Goal: Contribute content: Contribute content

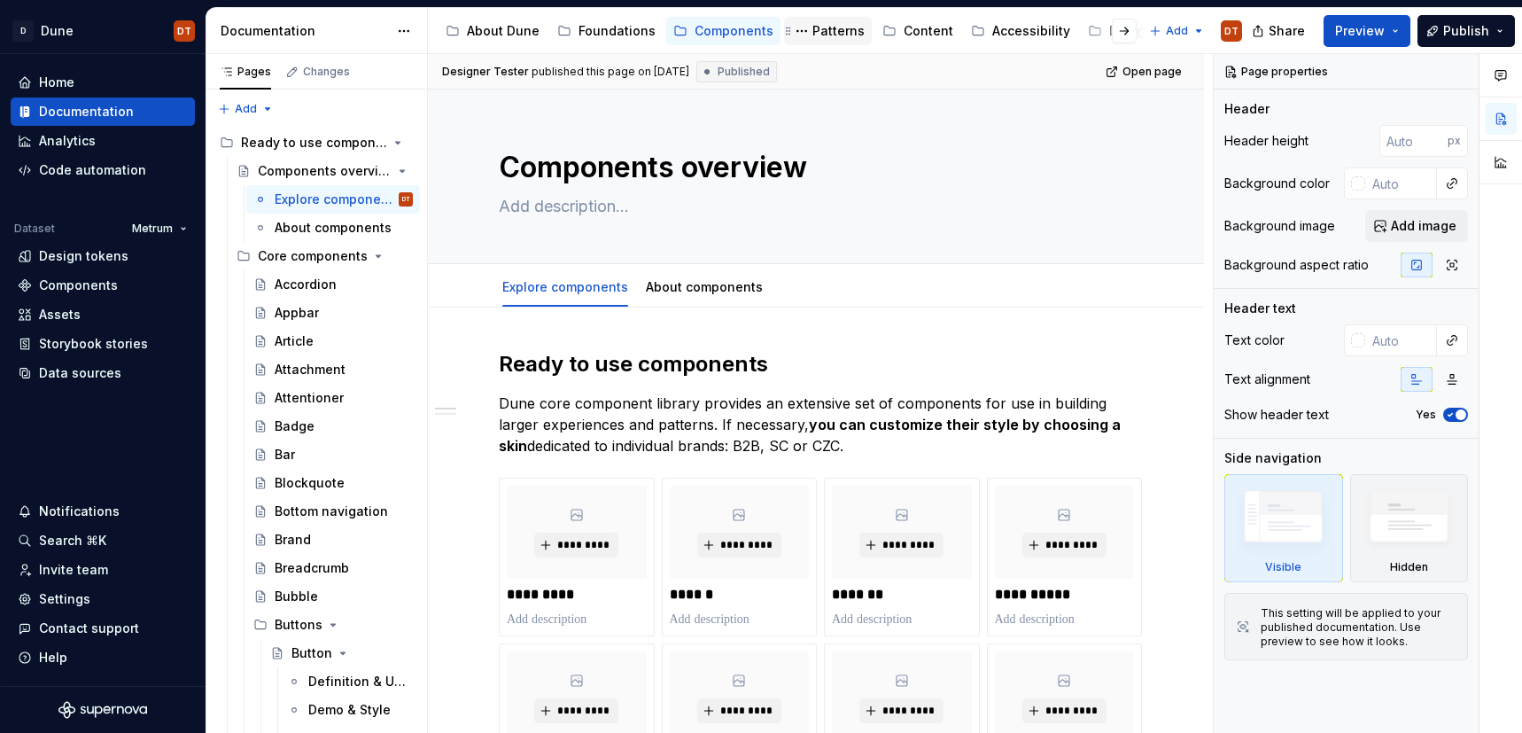
click at [819, 35] on div "Patterns" at bounding box center [838, 31] width 52 height 18
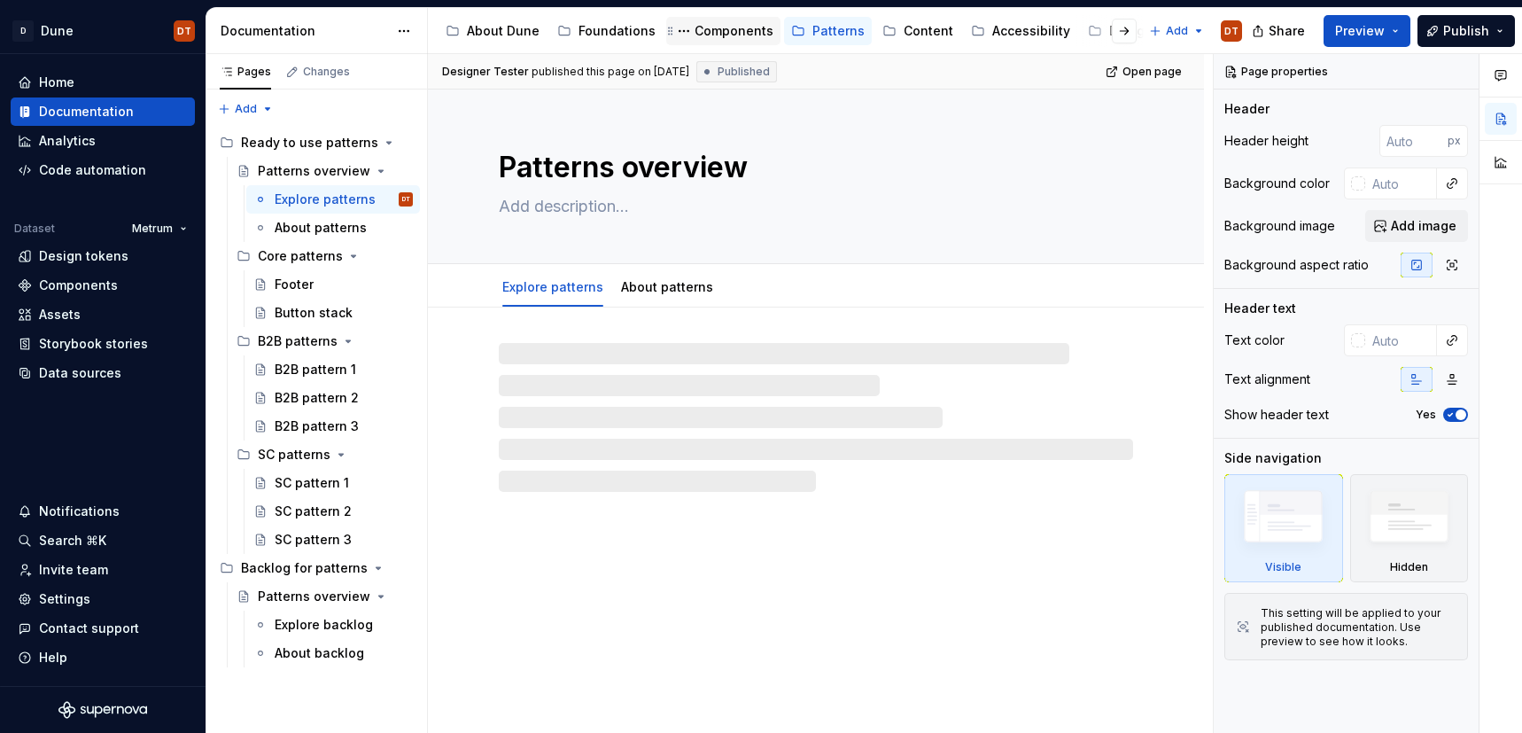
click at [725, 34] on div "Components" at bounding box center [734, 31] width 79 height 18
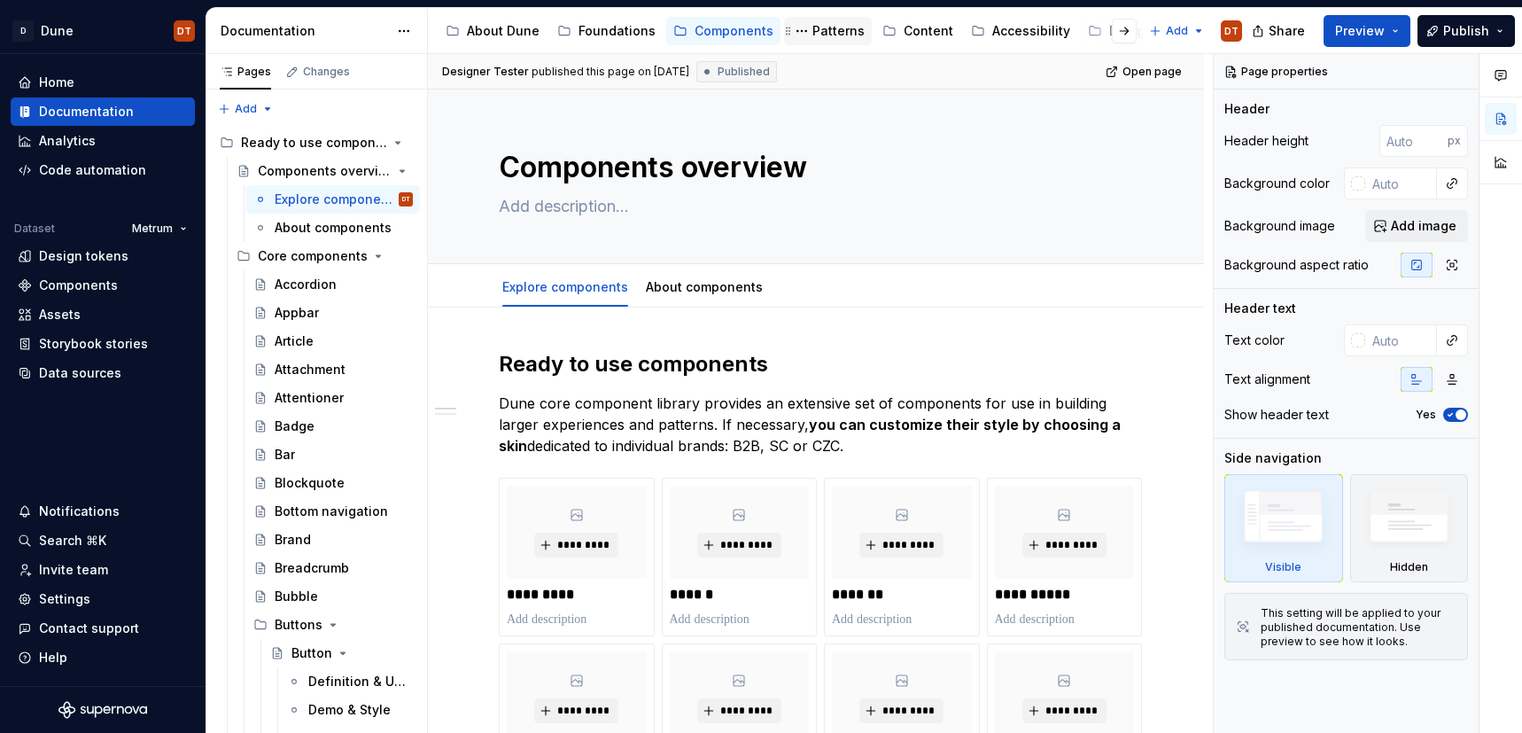
click at [820, 30] on div "Patterns" at bounding box center [838, 31] width 52 height 18
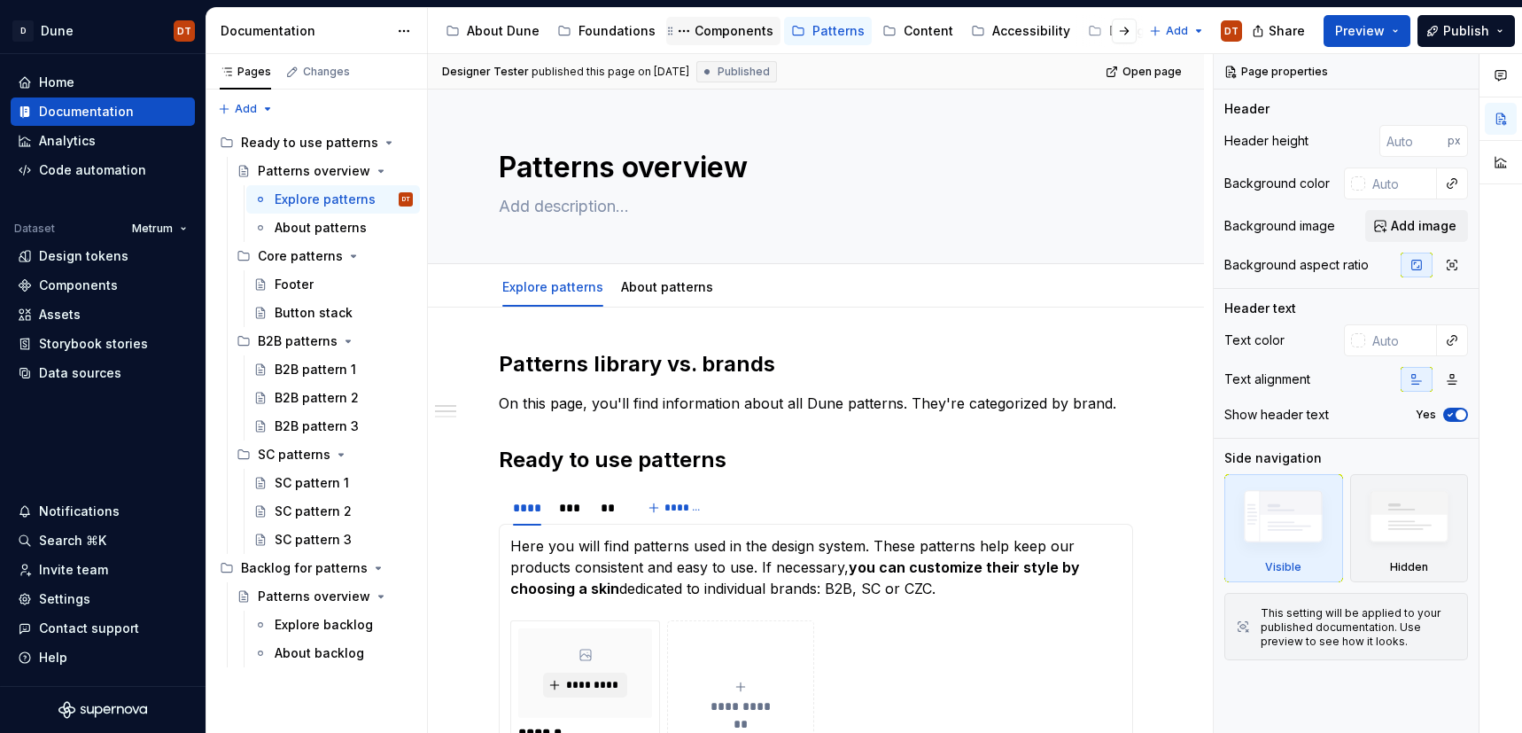
click at [710, 32] on div "Components" at bounding box center [734, 31] width 79 height 18
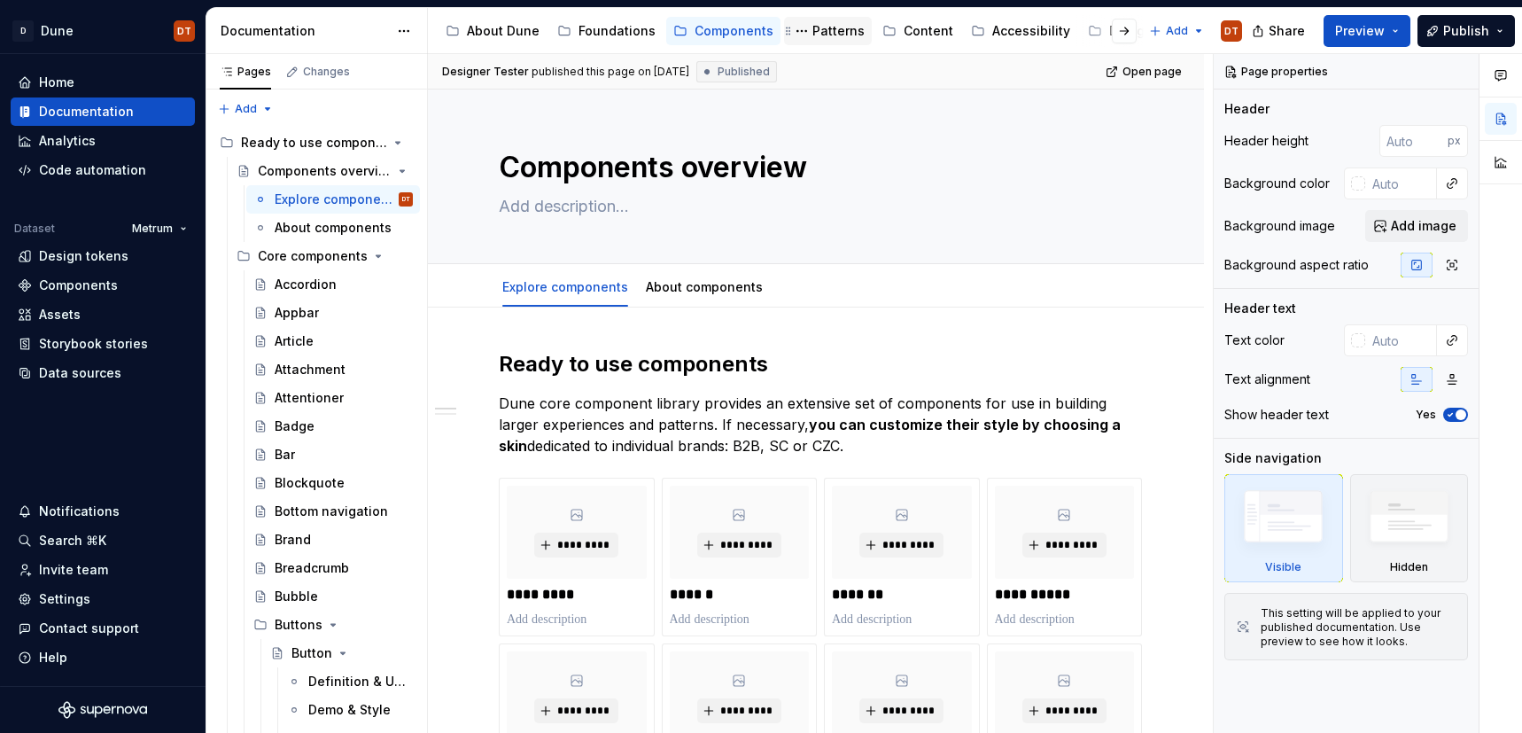
click at [820, 35] on div "Patterns" at bounding box center [838, 31] width 52 height 18
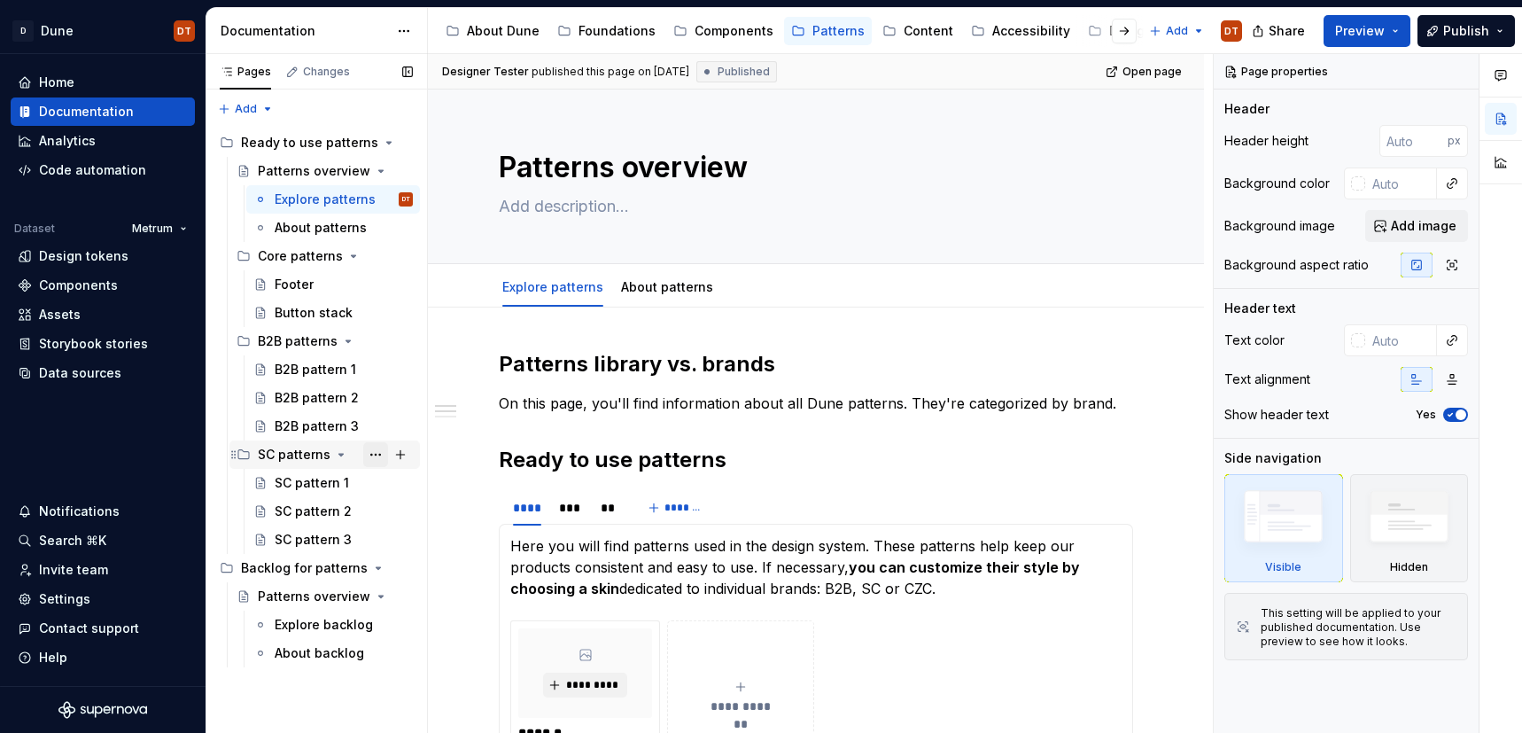
click at [377, 452] on button "Page tree" at bounding box center [375, 454] width 25 height 25
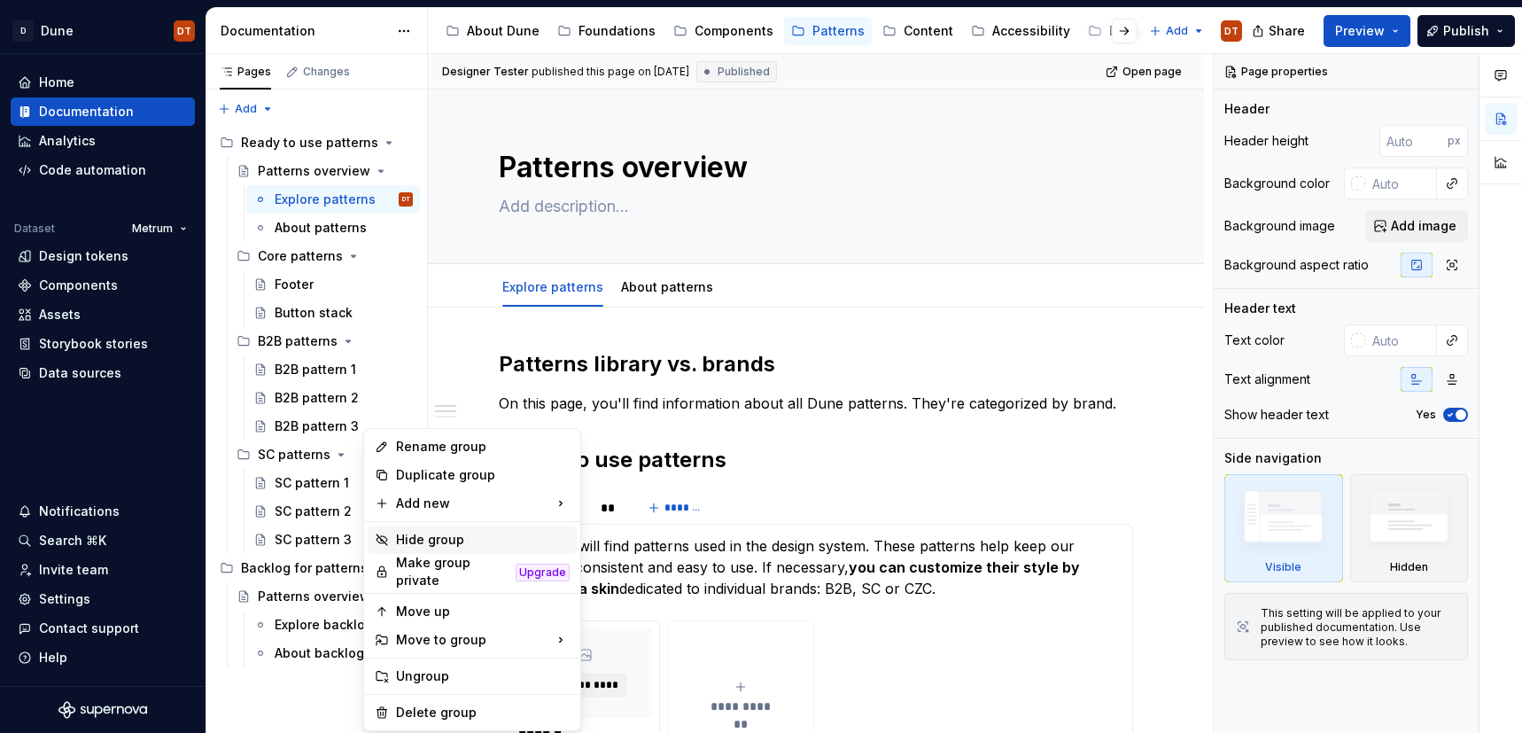
click at [450, 540] on div "Hide group" at bounding box center [483, 540] width 174 height 18
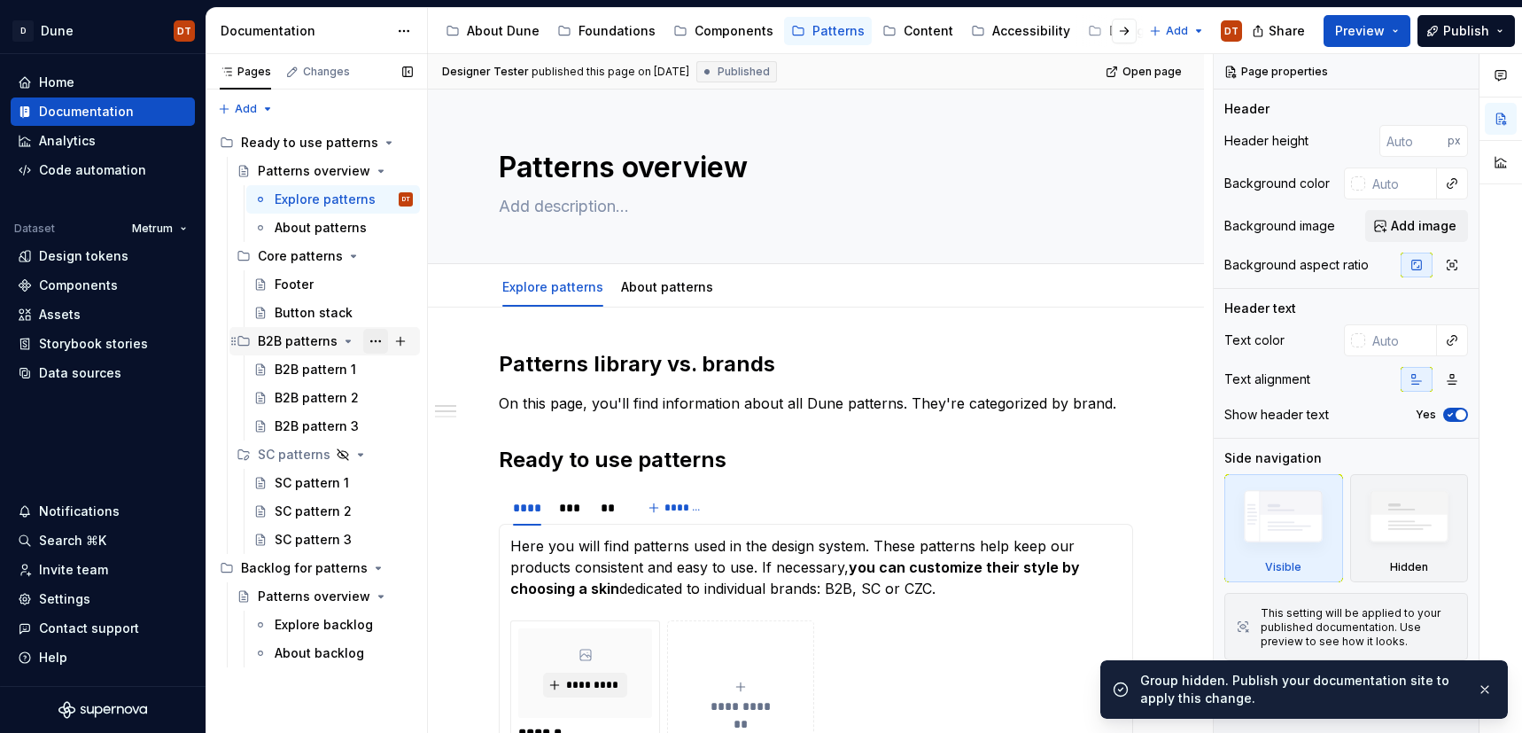
click at [376, 341] on button "Page tree" at bounding box center [375, 341] width 25 height 25
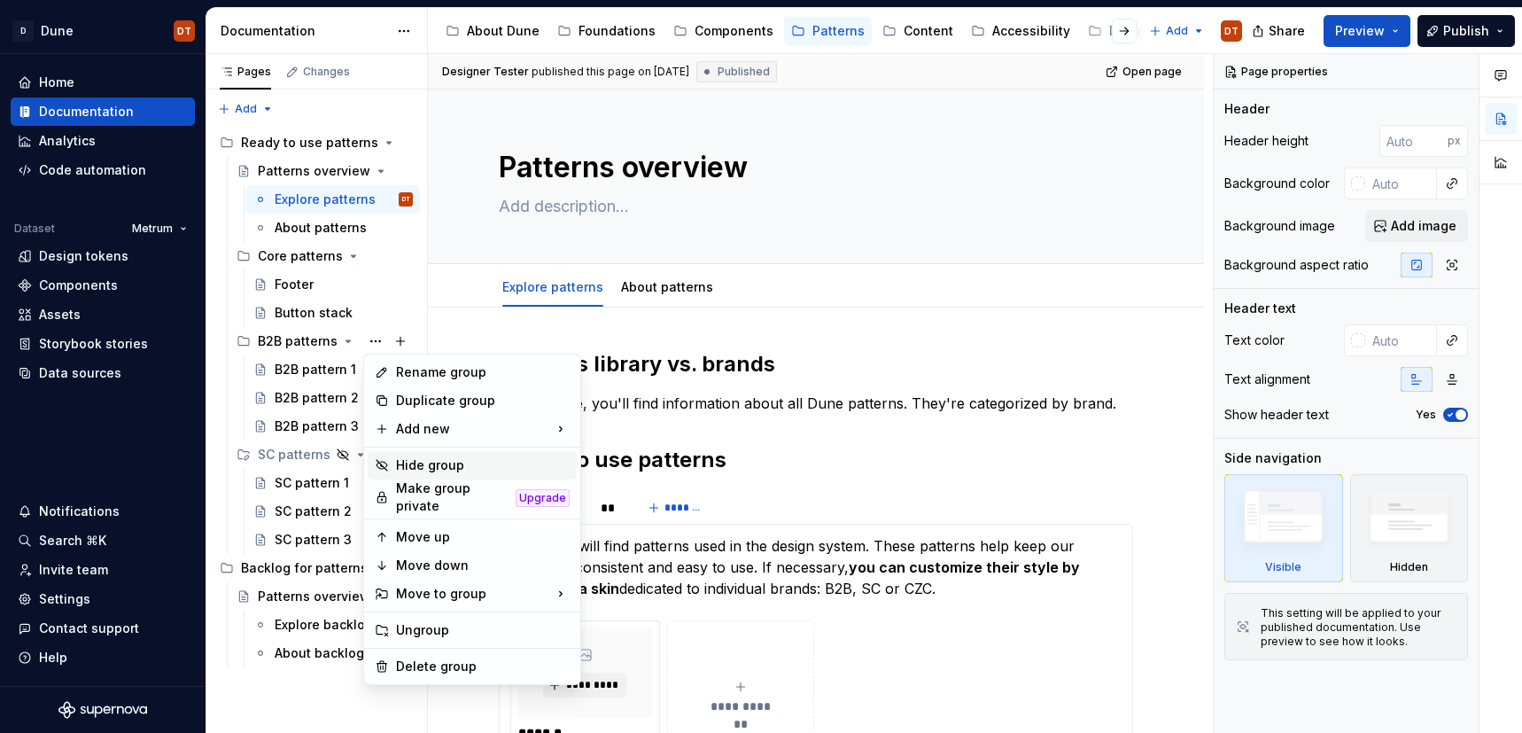
click at [443, 464] on div "Hide group" at bounding box center [483, 465] width 174 height 18
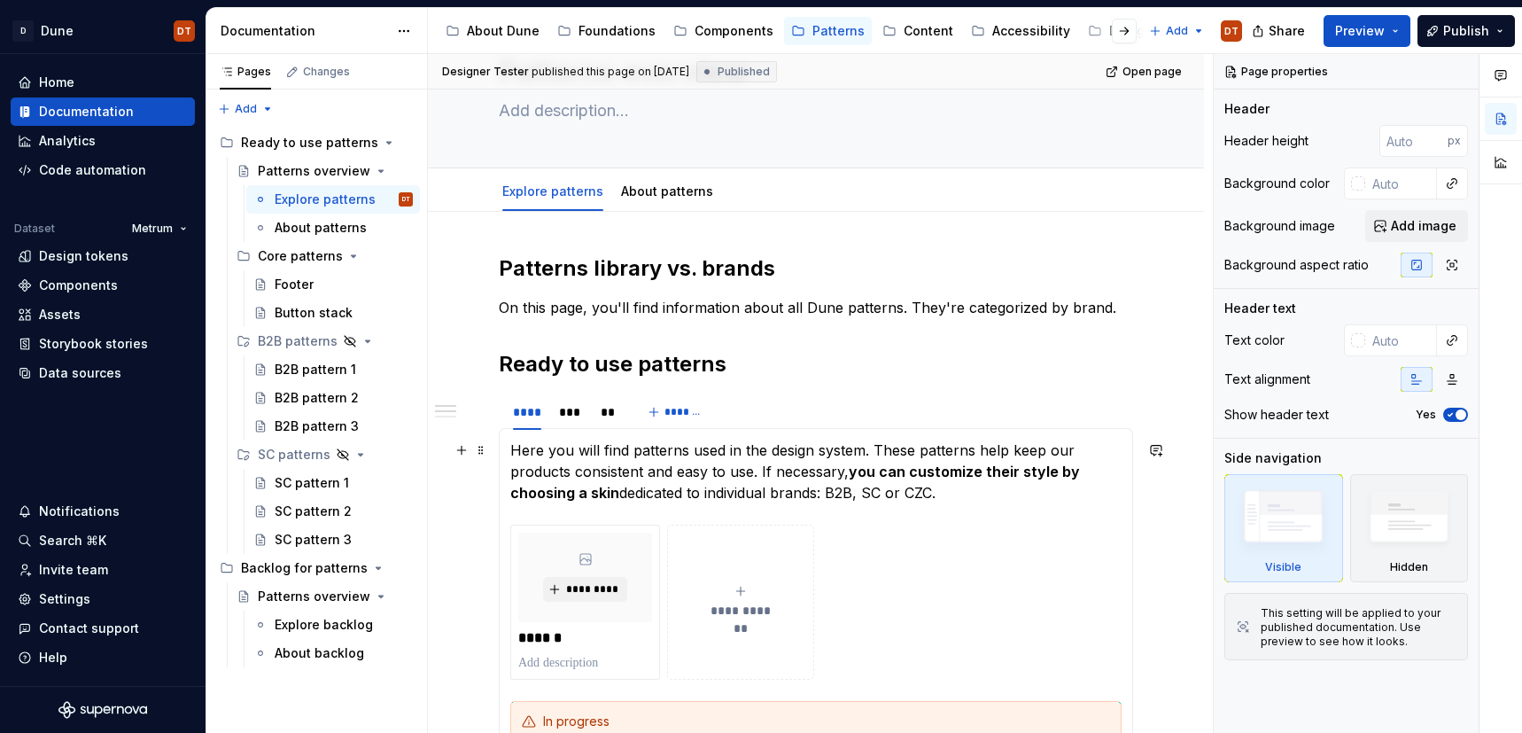
scroll to position [116, 0]
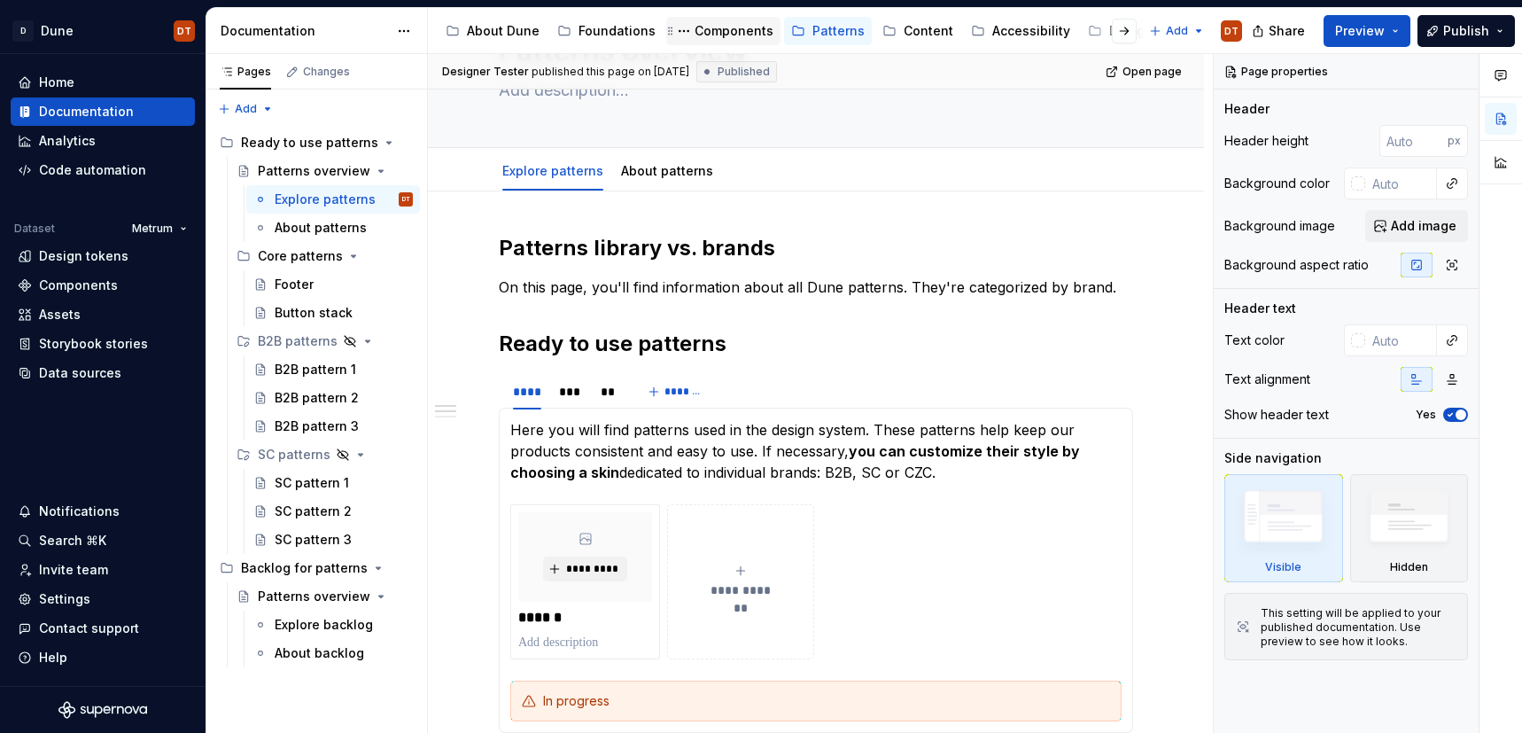
click at [732, 29] on div "Components" at bounding box center [734, 31] width 79 height 18
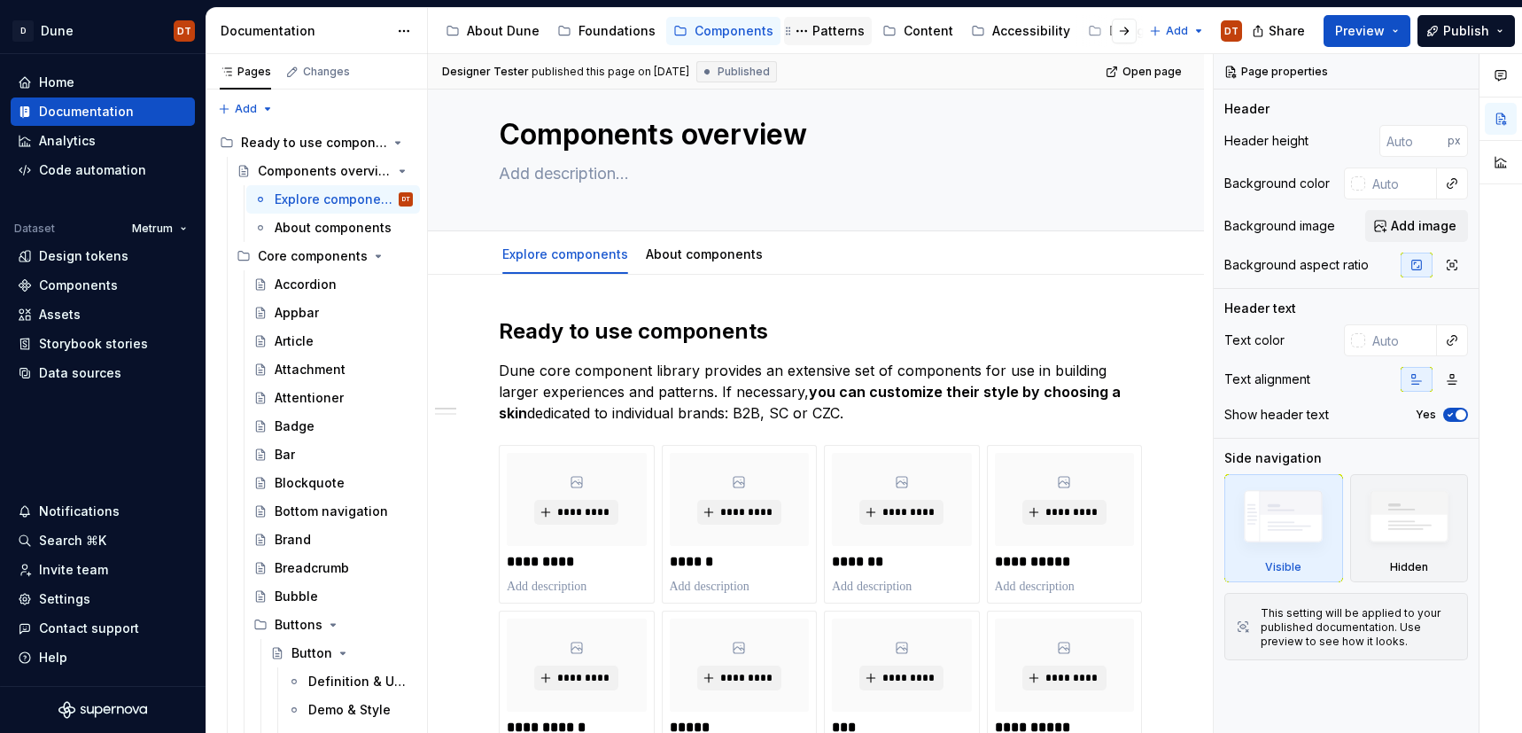
scroll to position [0, 1]
click at [819, 31] on div "Patterns" at bounding box center [837, 31] width 52 height 18
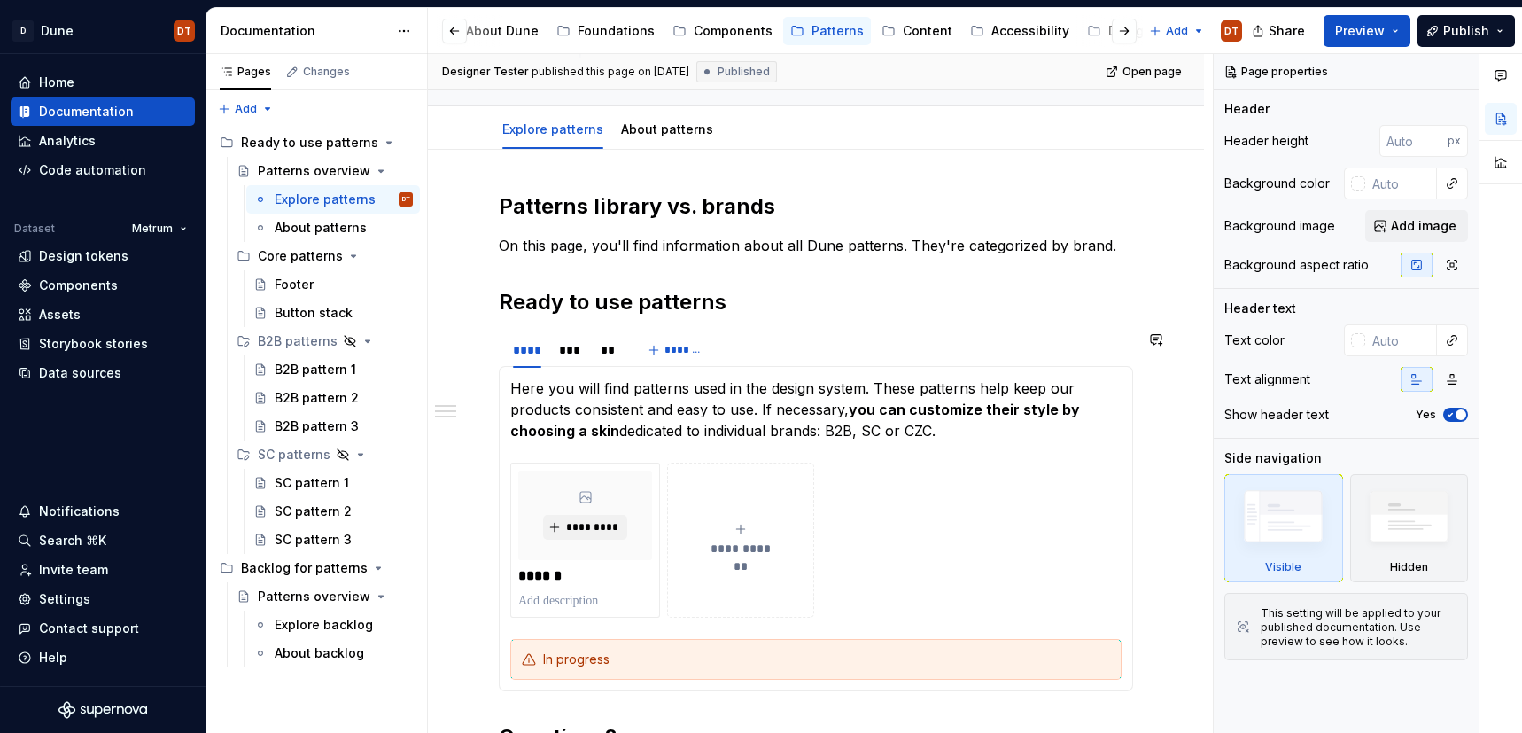
scroll to position [170, 0]
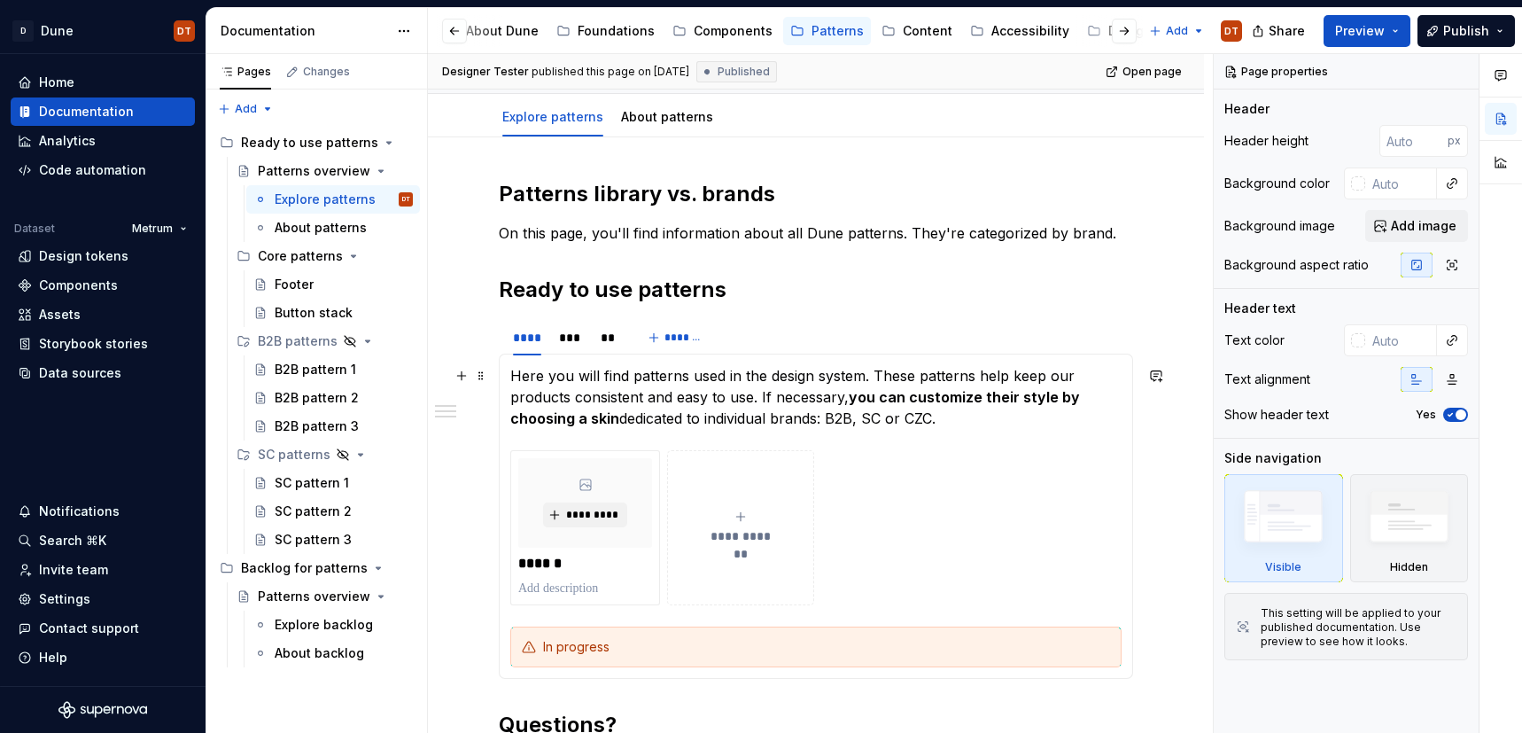
type textarea "*"
click at [782, 420] on p "Here you will find patterns used in the design system. These patterns help keep…" at bounding box center [815, 397] width 611 height 64
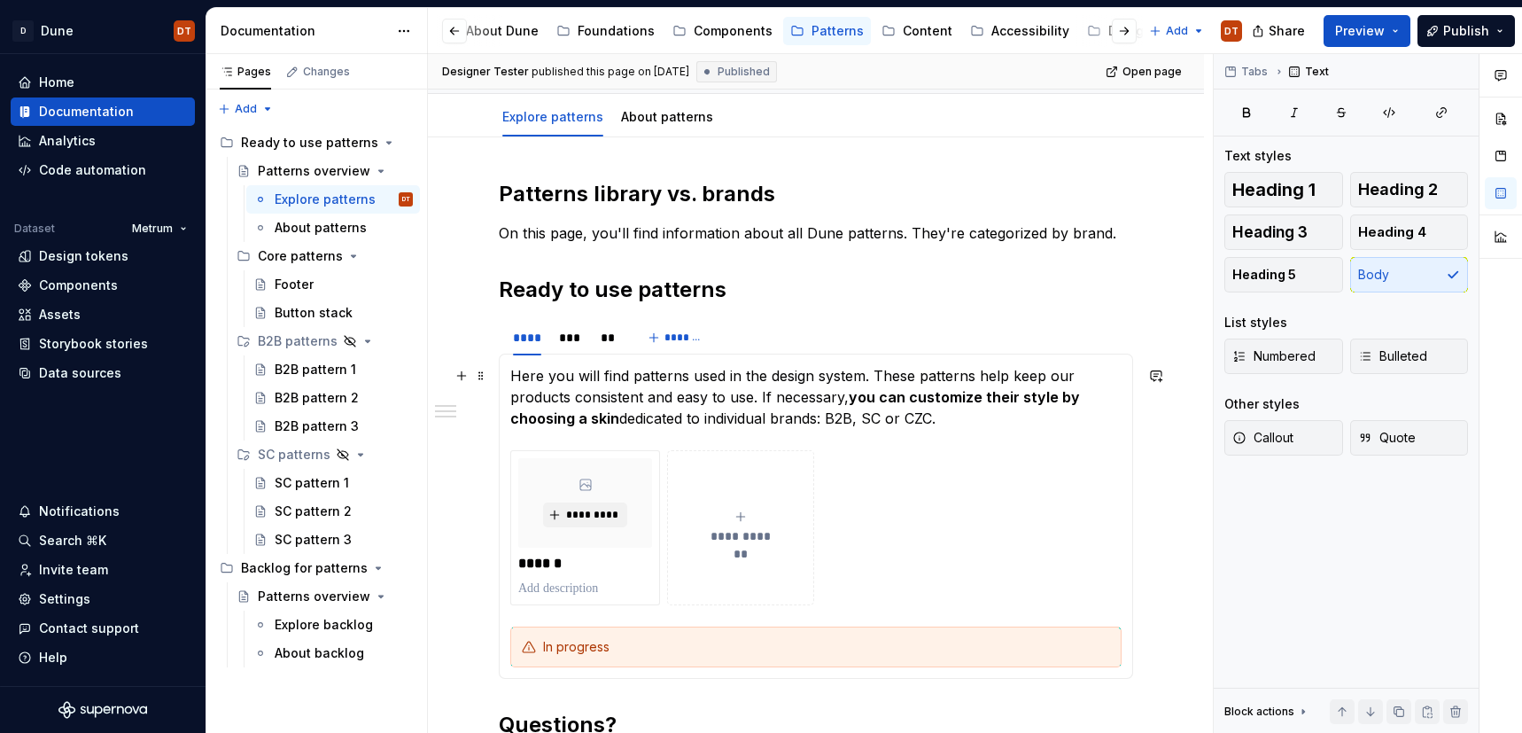
click at [775, 418] on p "Here you will find patterns used in the design system. These patterns help keep…" at bounding box center [815, 397] width 611 height 64
click at [593, 420] on strong "you can customize their style by choosing a skin" at bounding box center [796, 407] width 573 height 39
click at [755, 422] on p "Here you will find patterns used in the design system. These patterns help keep…" at bounding box center [815, 397] width 611 height 64
drag, startPoint x: 590, startPoint y: 419, endPoint x: 603, endPoint y: 417, distance: 13.4
click at [590, 419] on strong "you can customize their style by choosing a skin" at bounding box center [796, 407] width 573 height 39
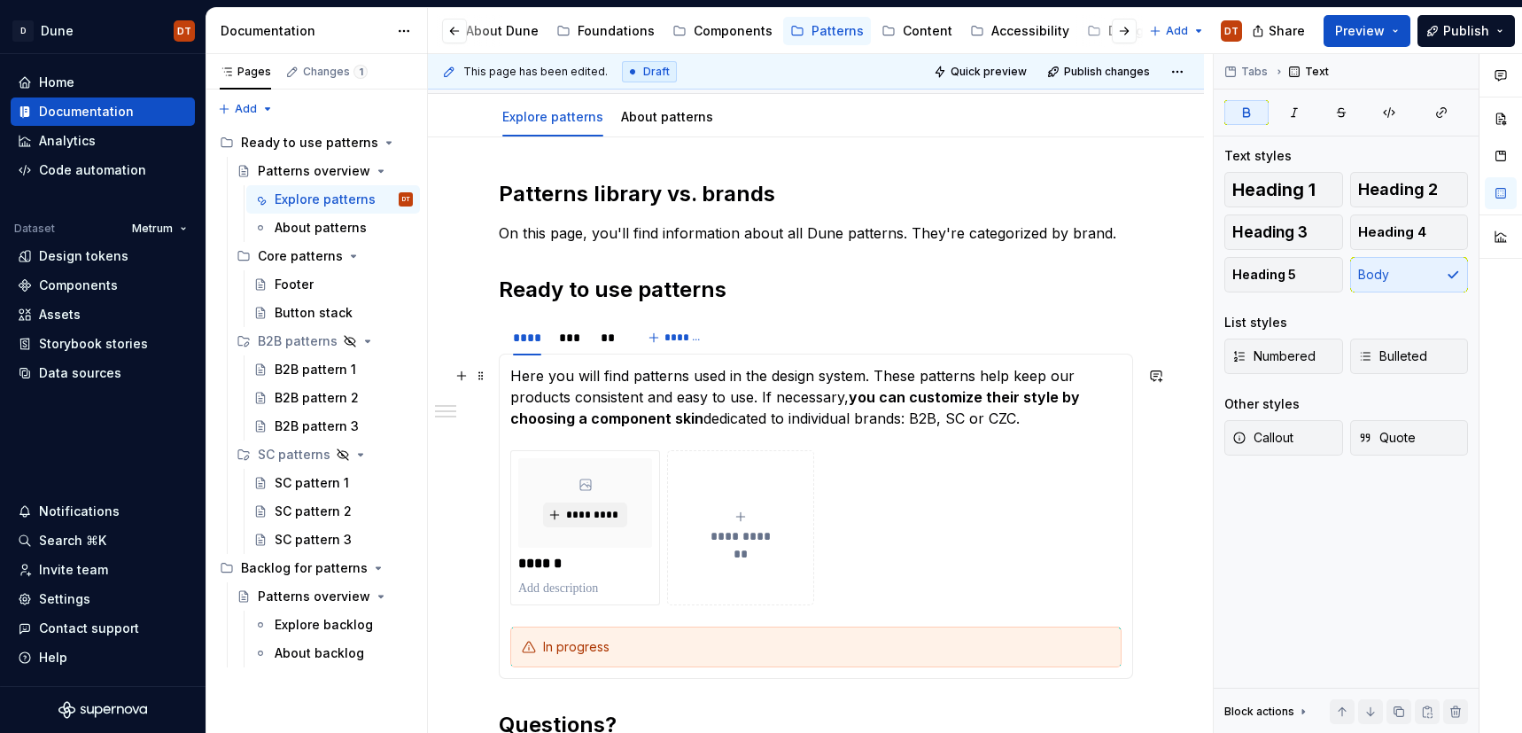
click at [661, 418] on strong "you can customize their style by choosing a component skin" at bounding box center [796, 407] width 573 height 39
click at [669, 418] on strong "you can customize their style by choosing a component skin" at bounding box center [796, 407] width 573 height 39
click at [479, 375] on span at bounding box center [481, 375] width 14 height 25
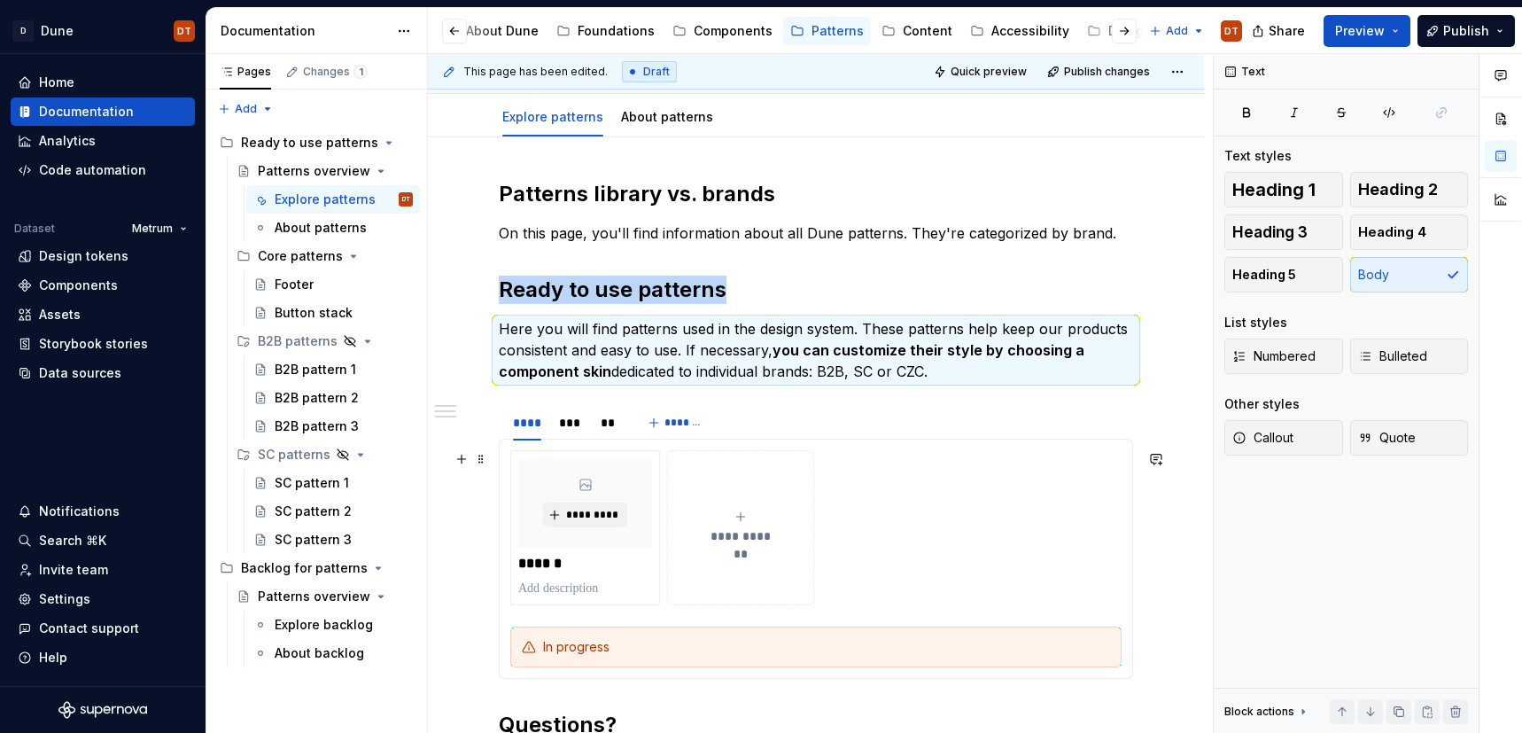
scroll to position [190, 0]
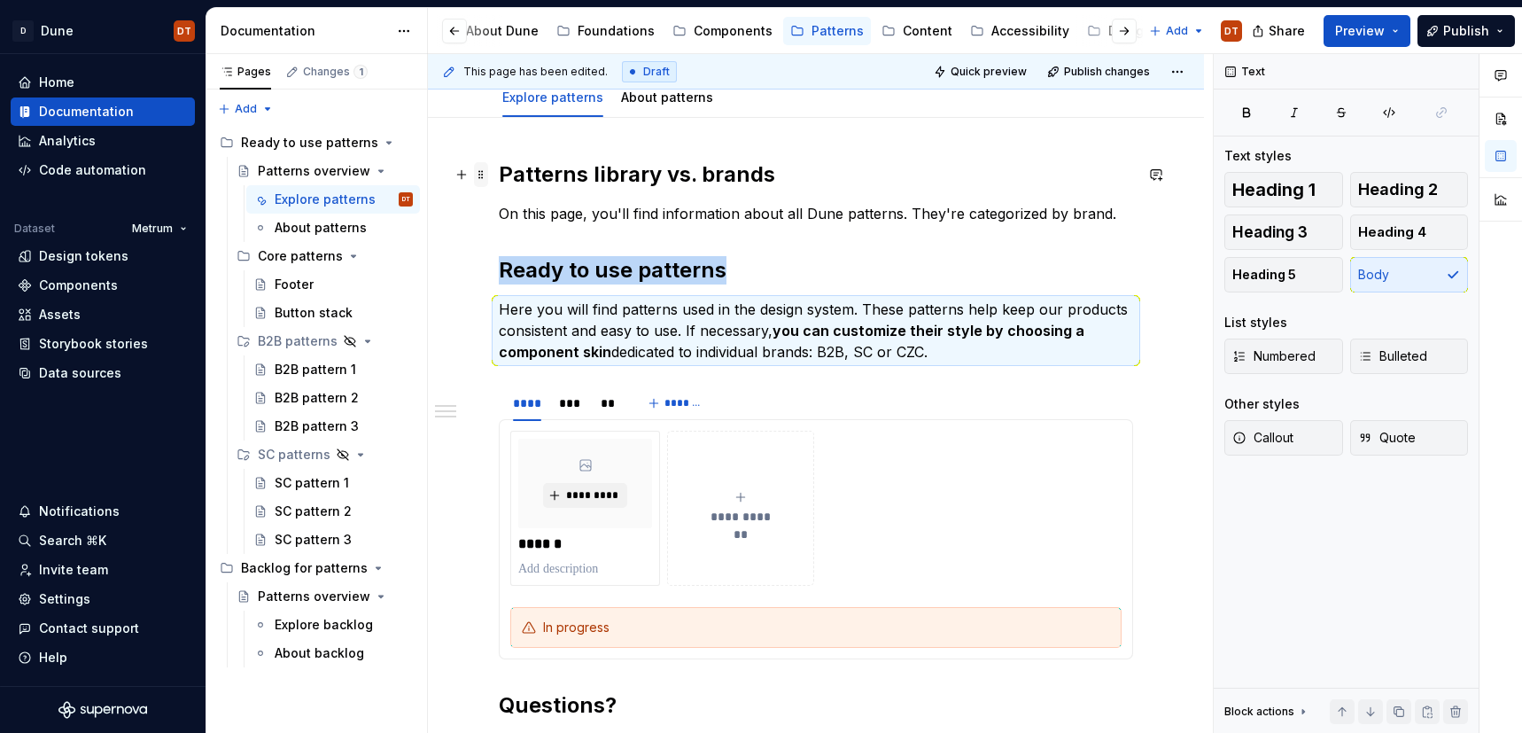
click at [477, 176] on span at bounding box center [481, 174] width 14 height 25
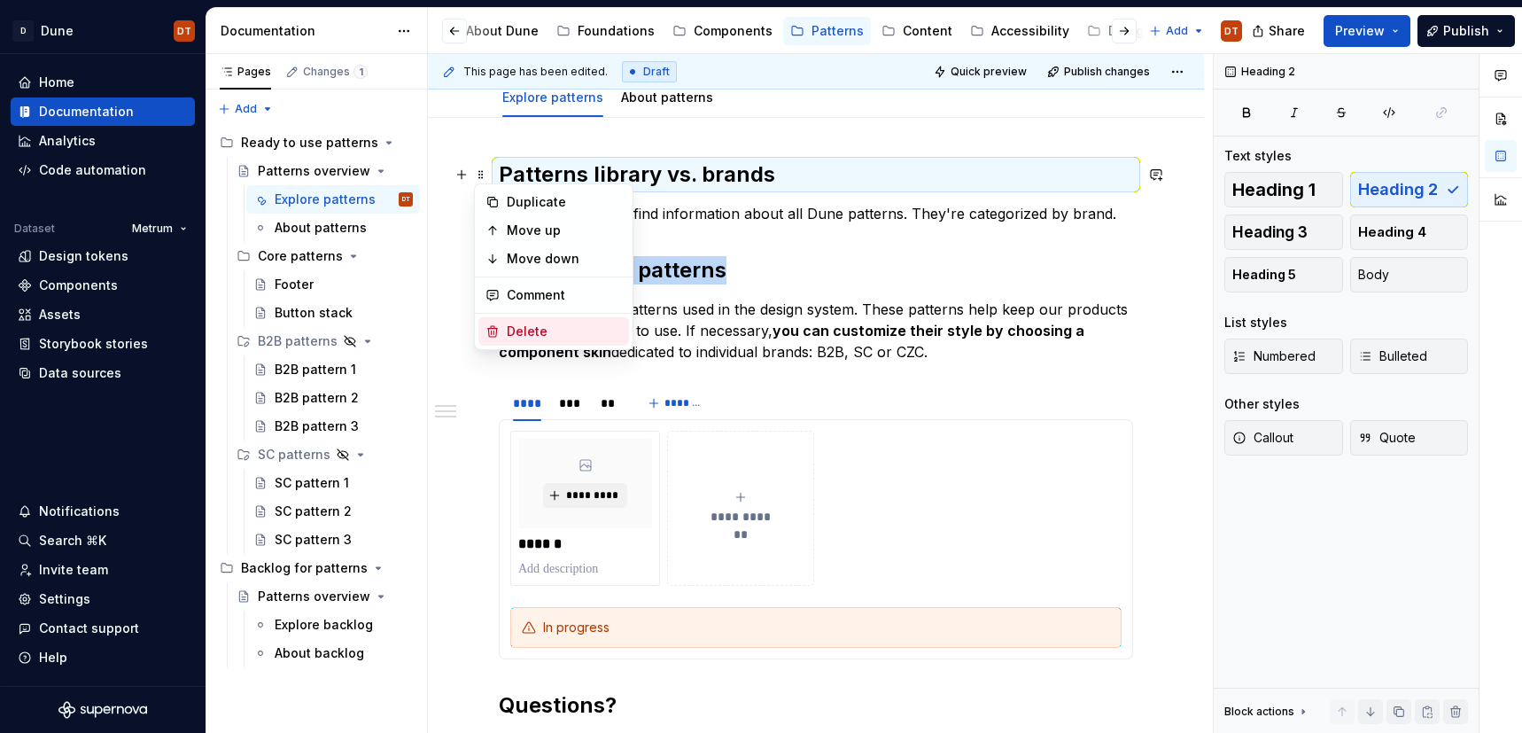
click at [510, 334] on div "Delete" at bounding box center [564, 331] width 115 height 18
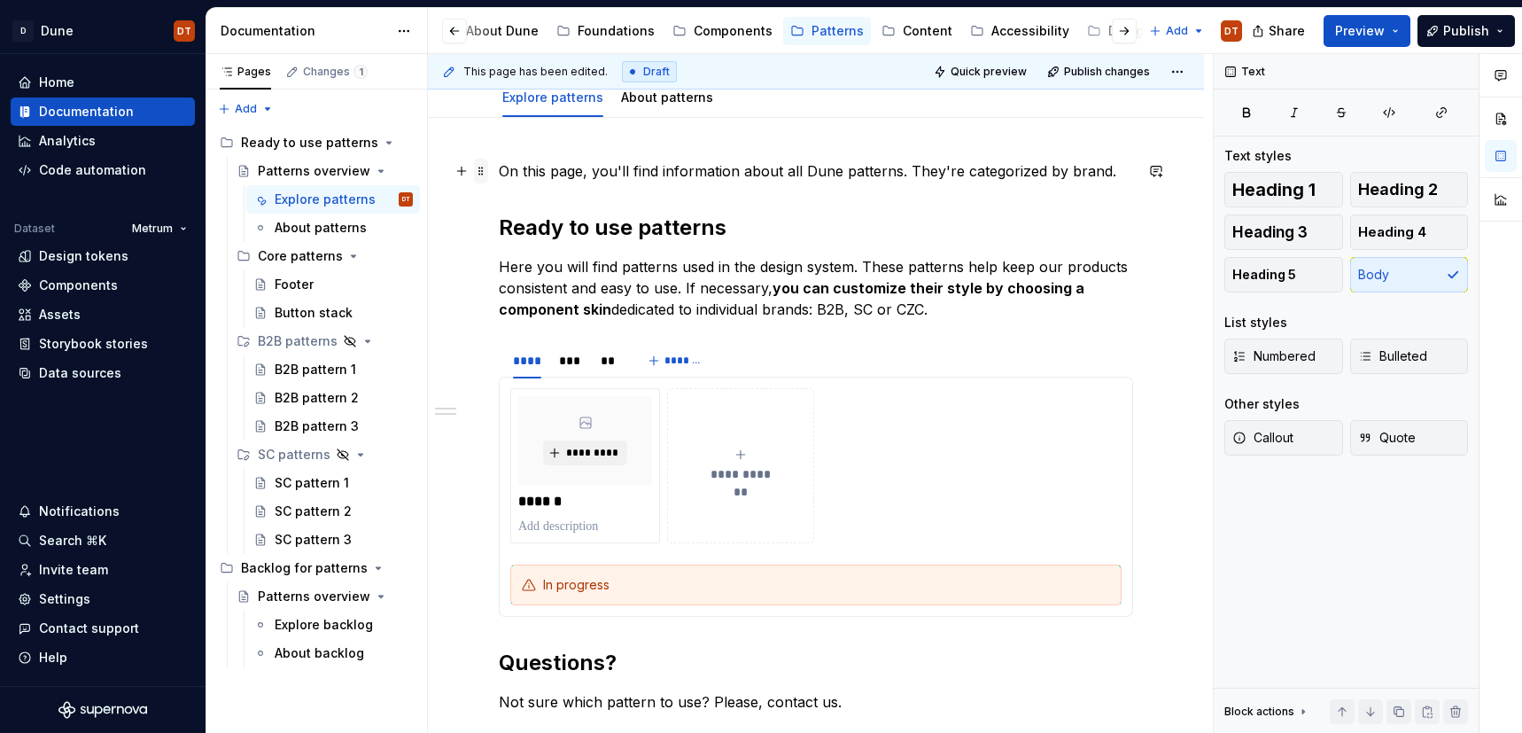
click at [486, 173] on span at bounding box center [481, 171] width 14 height 25
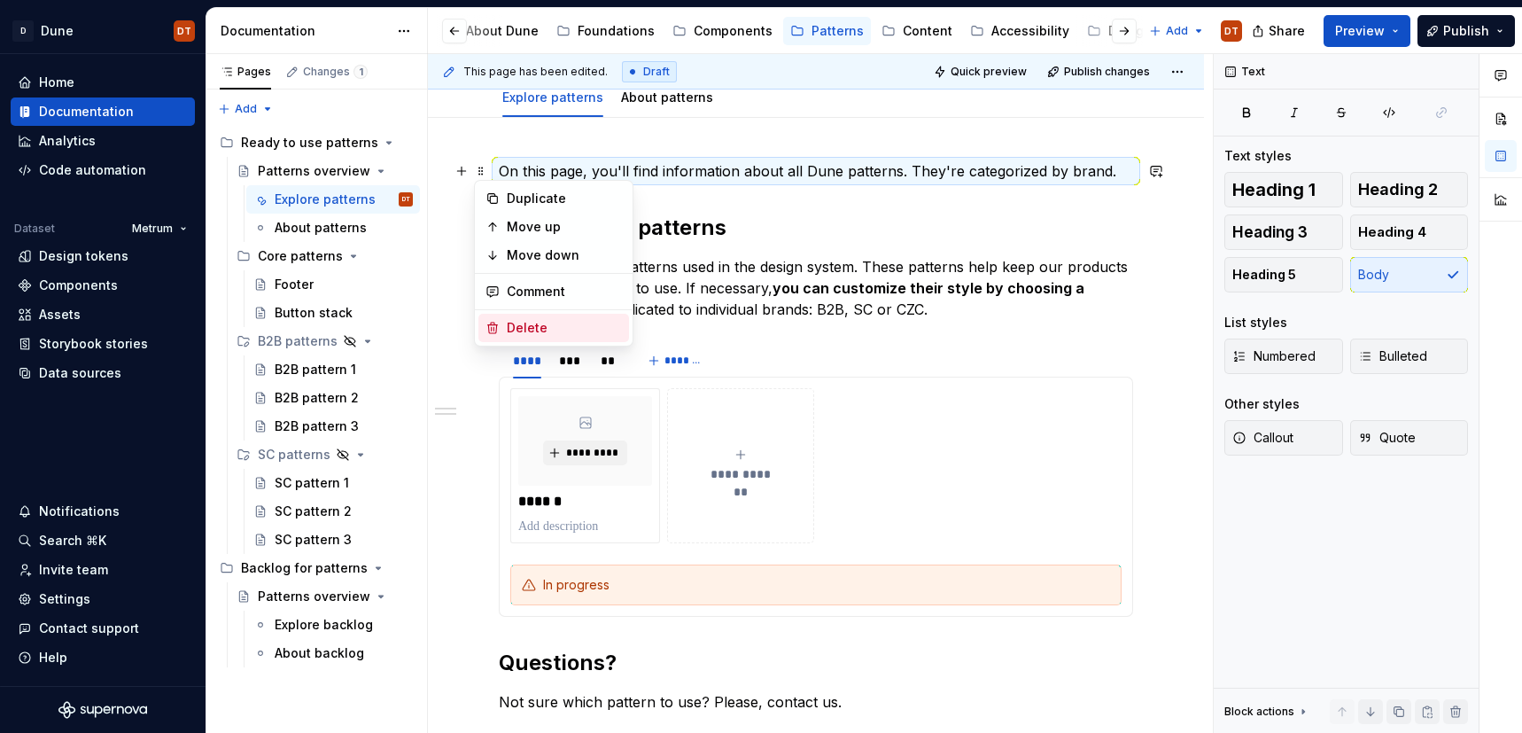
click at [524, 330] on div "Delete" at bounding box center [564, 328] width 115 height 18
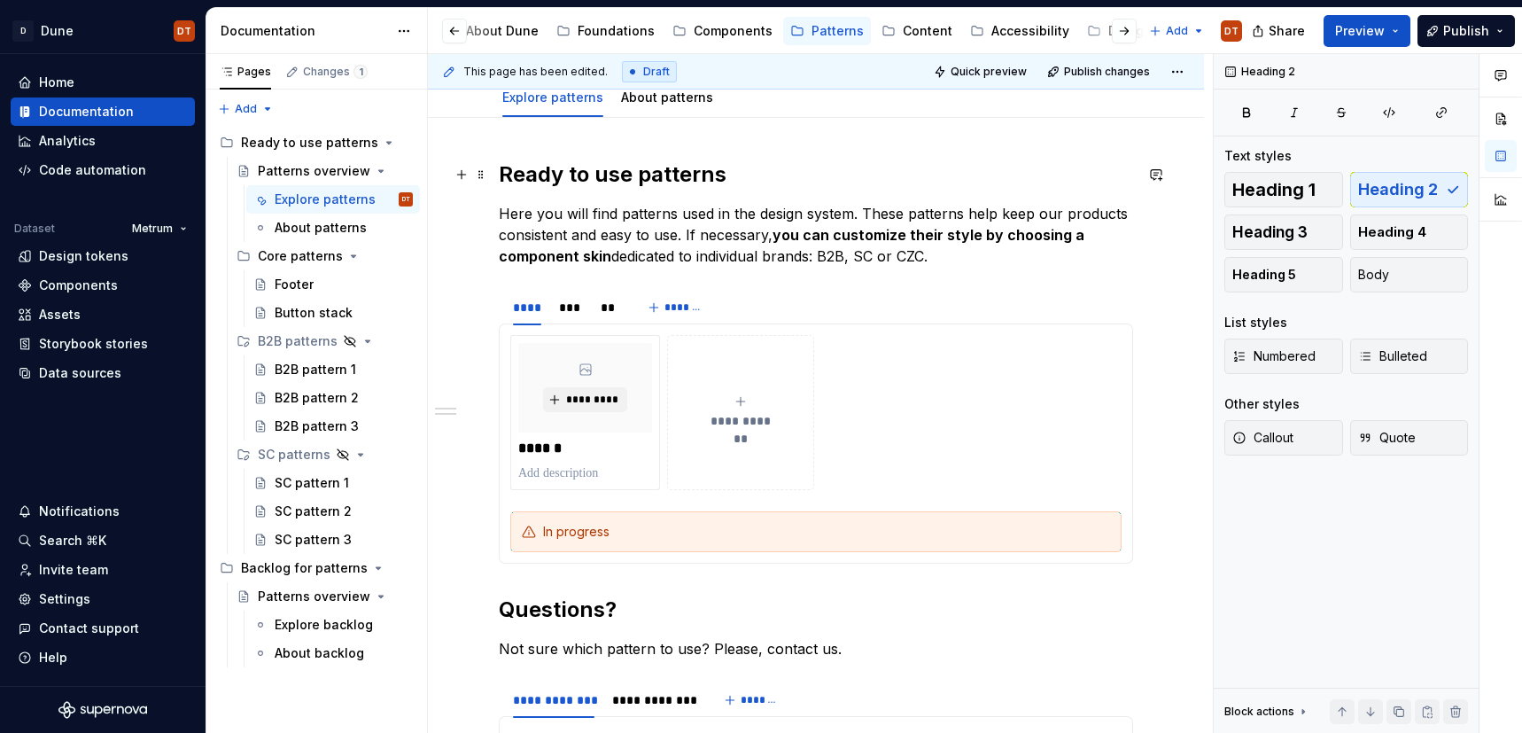
click at [589, 182] on h2 "Ready to use patterns" at bounding box center [816, 174] width 634 height 28
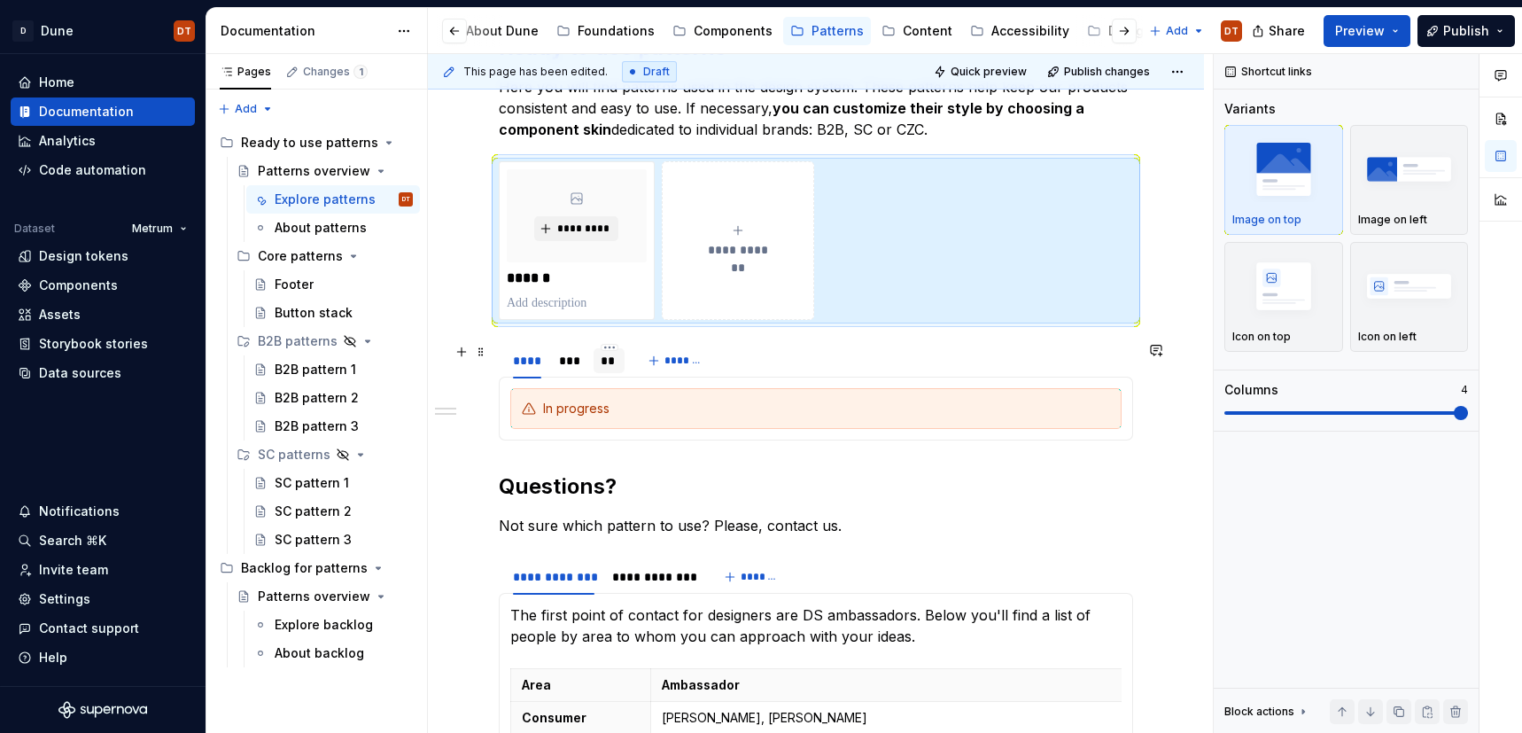
scroll to position [317, 0]
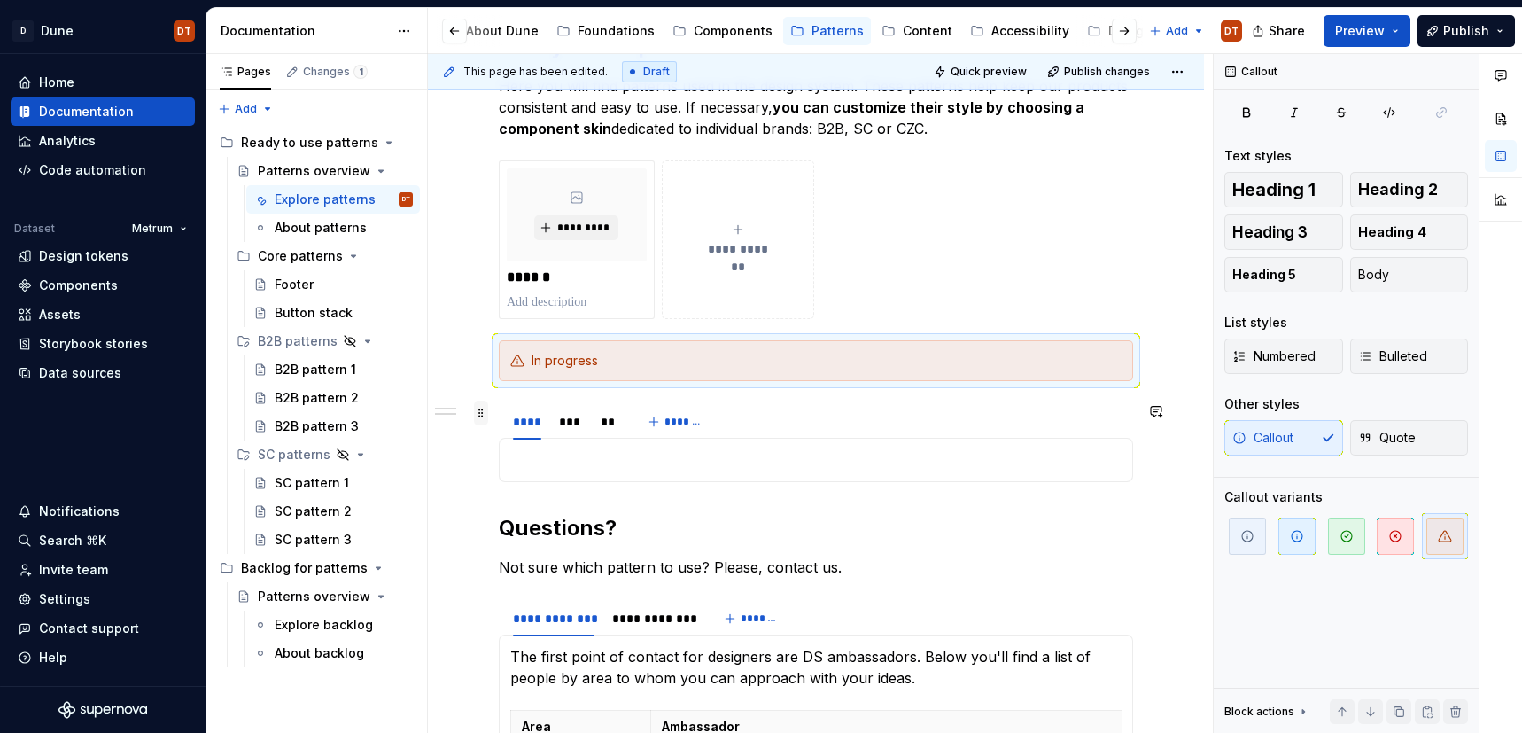
click at [477, 408] on span at bounding box center [481, 412] width 14 height 25
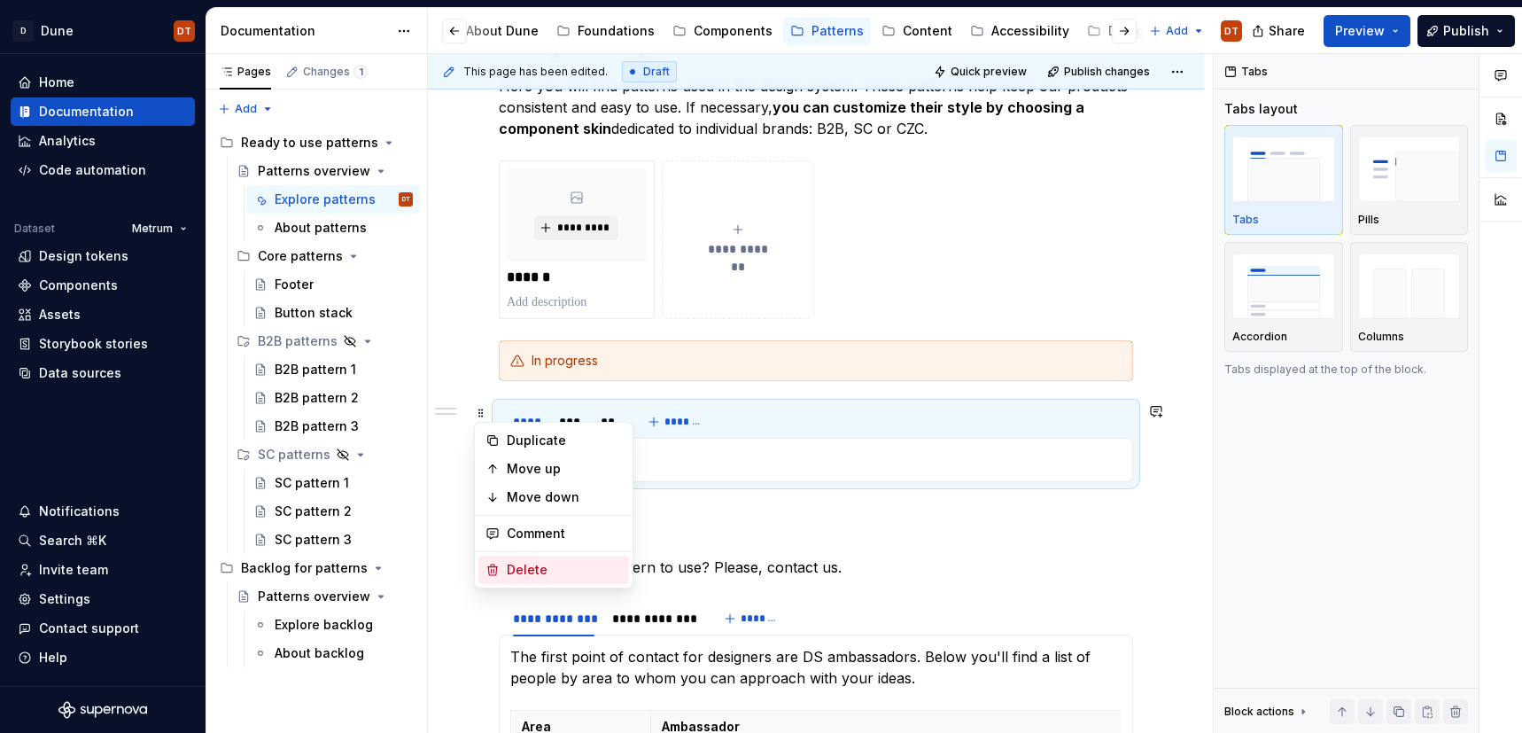
click at [516, 569] on div "Delete" at bounding box center [564, 570] width 115 height 18
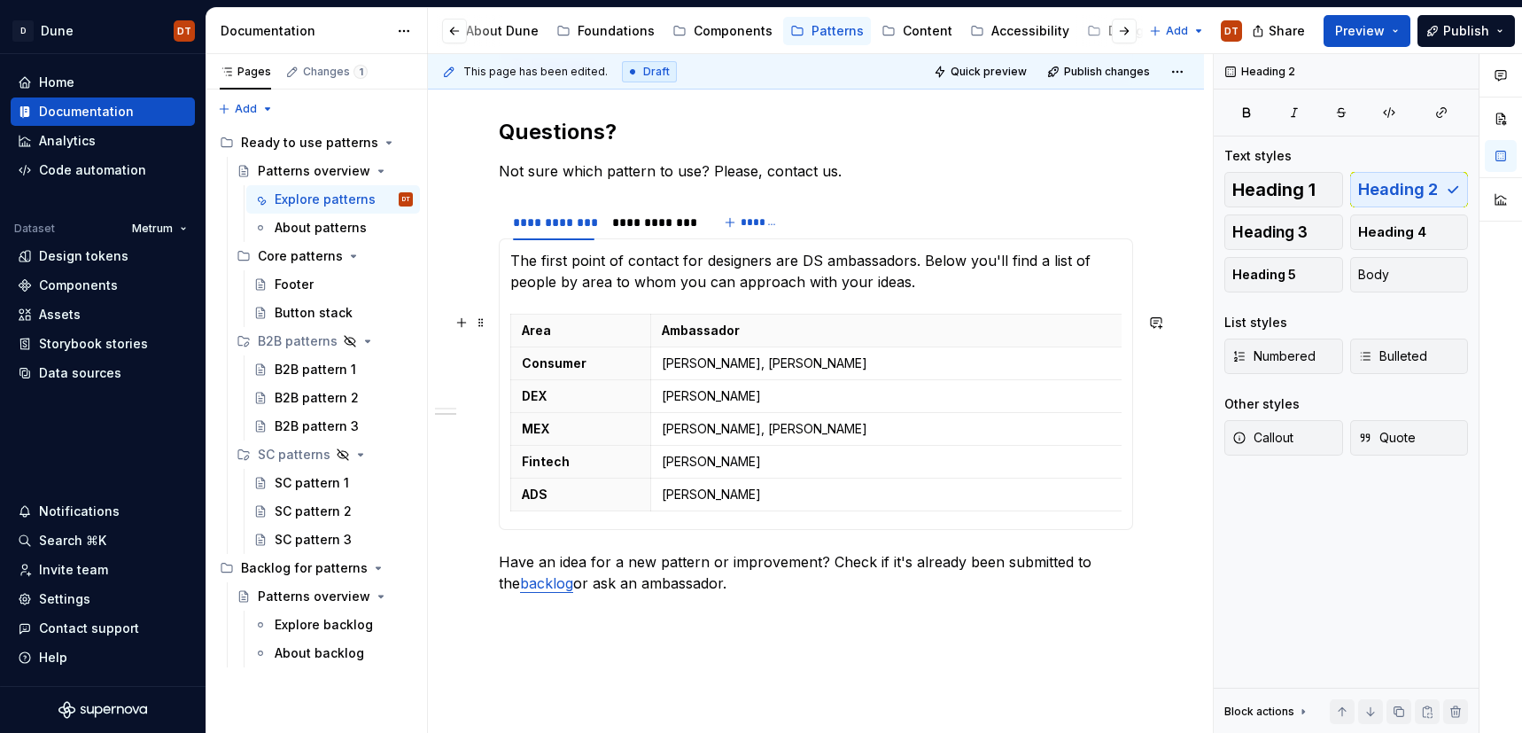
scroll to position [584, 0]
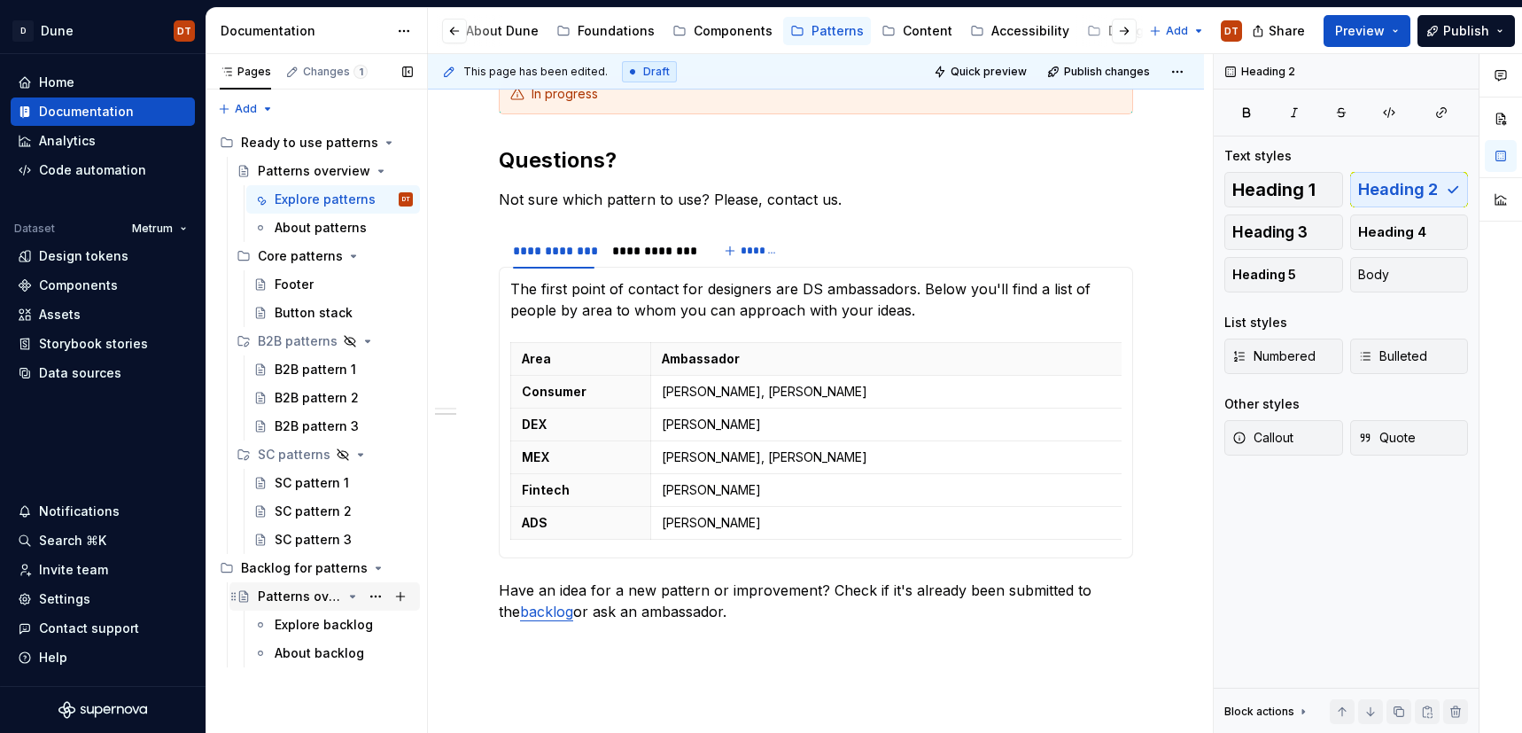
click at [311, 594] on div "Patterns overview" at bounding box center [300, 596] width 84 height 18
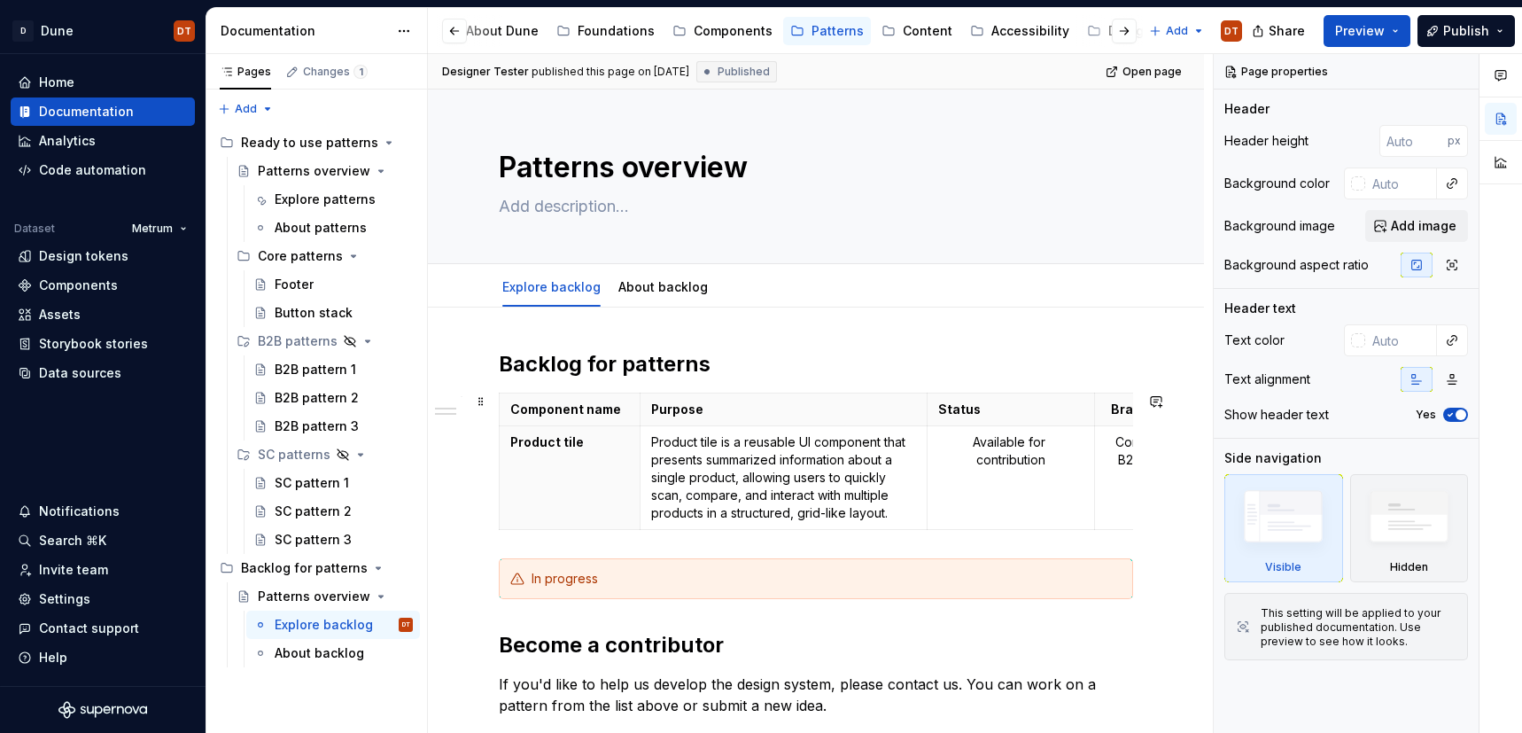
scroll to position [0, 23]
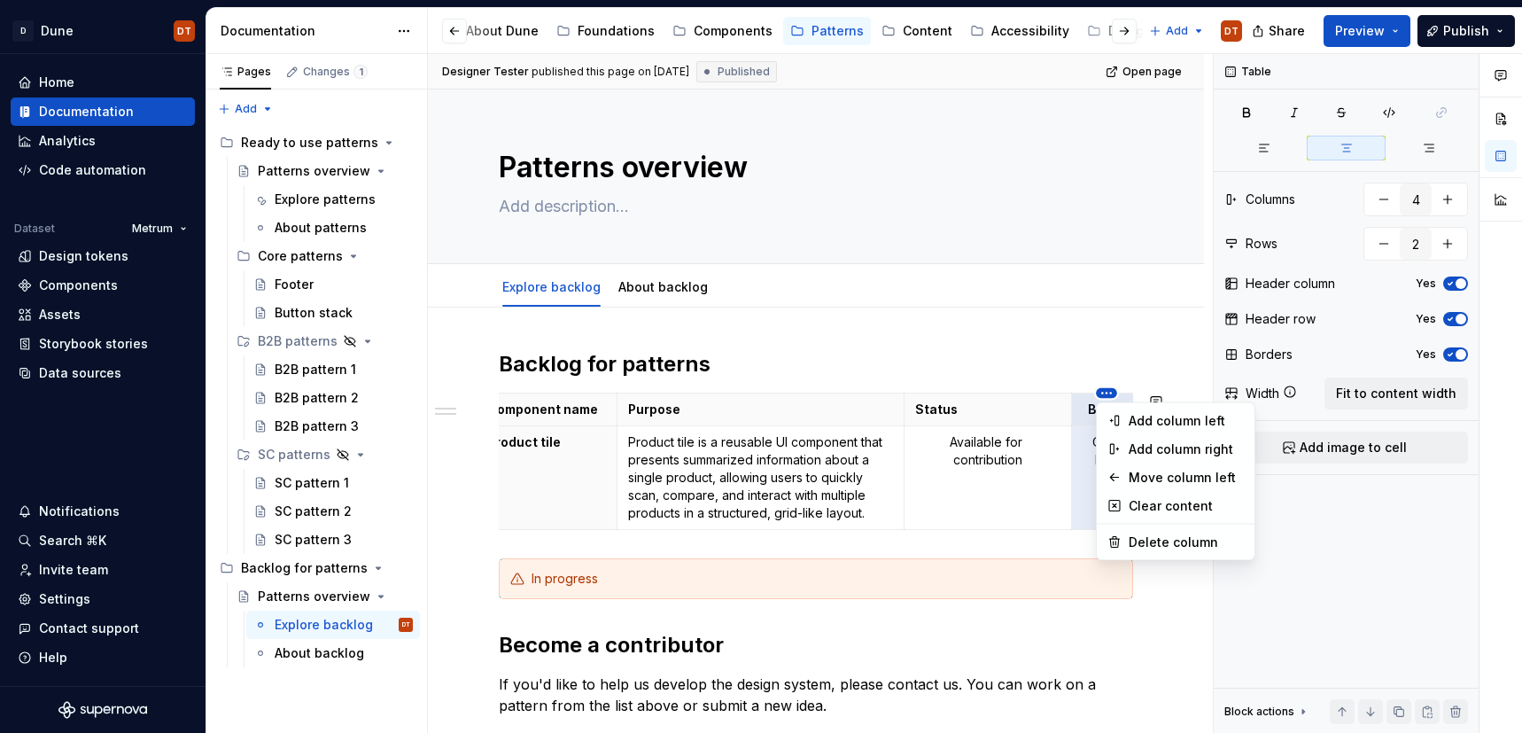
type textarea "*"
click at [1110, 392] on html "D Dune DT Home Documentation Analytics Code automation Dataset Metrum Design to…" at bounding box center [761, 366] width 1522 height 733
click at [1114, 545] on icon at bounding box center [1114, 542] width 14 height 14
type input "3"
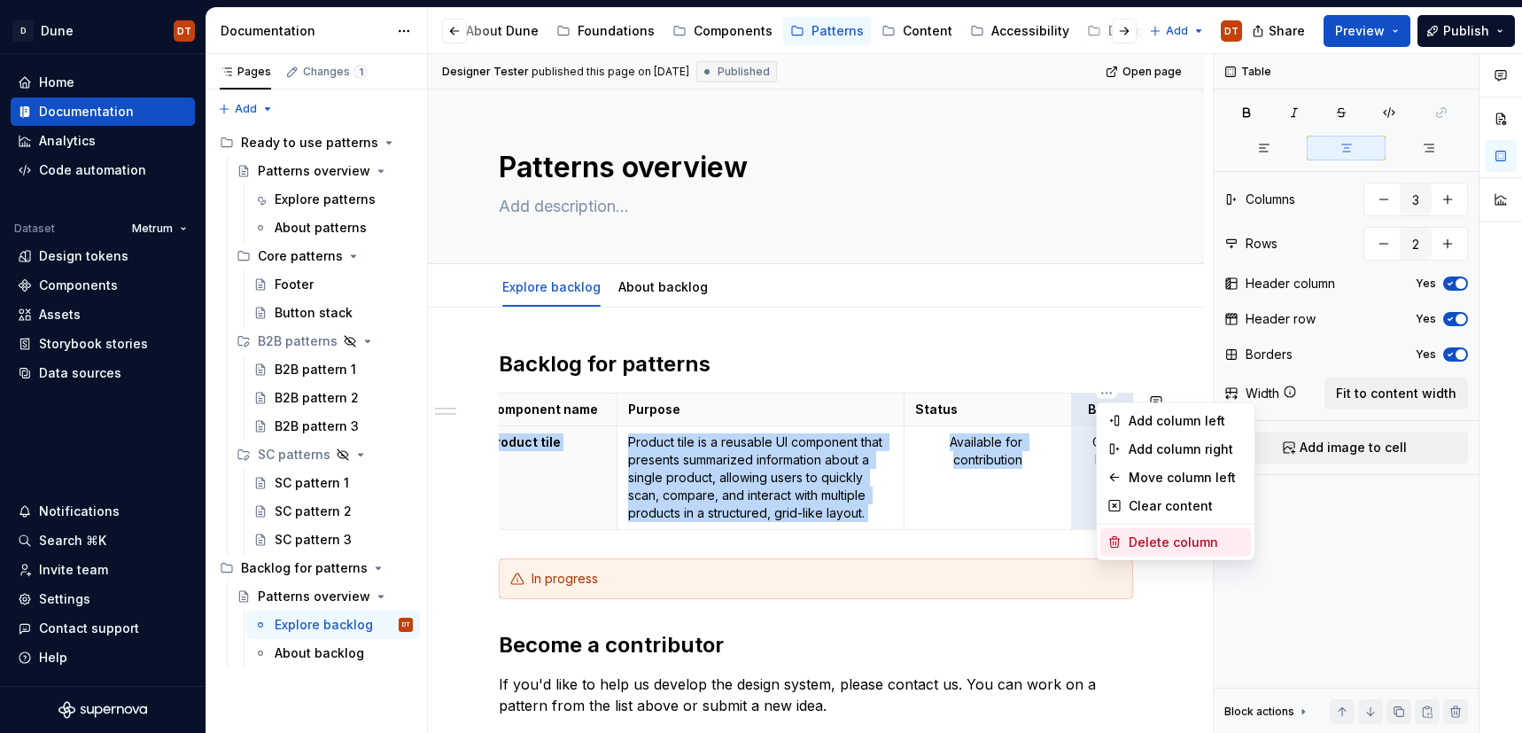
scroll to position [0, 0]
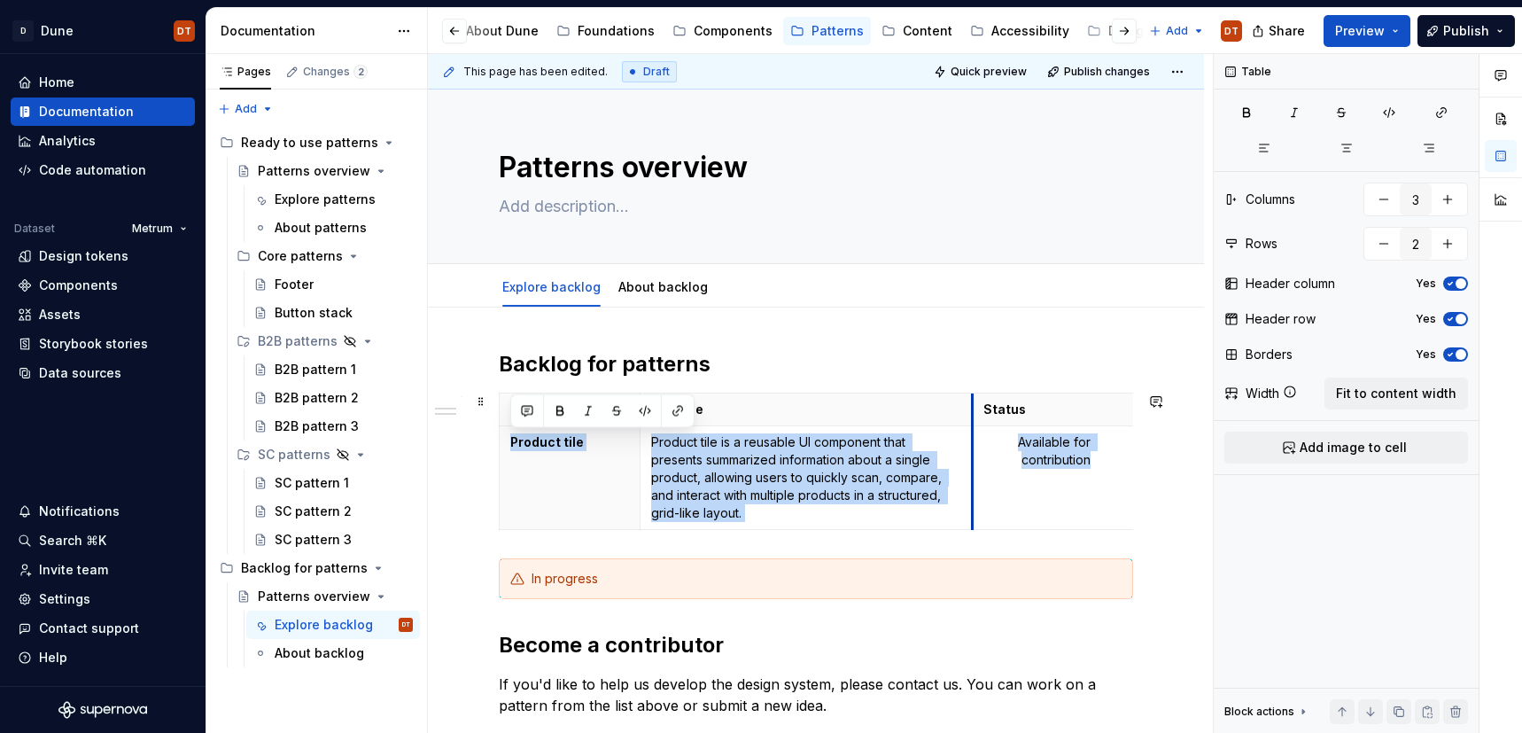
drag, startPoint x: 926, startPoint y: 465, endPoint x: 971, endPoint y: 465, distance: 45.2
click at [713, 27] on div "Components" at bounding box center [733, 31] width 79 height 18
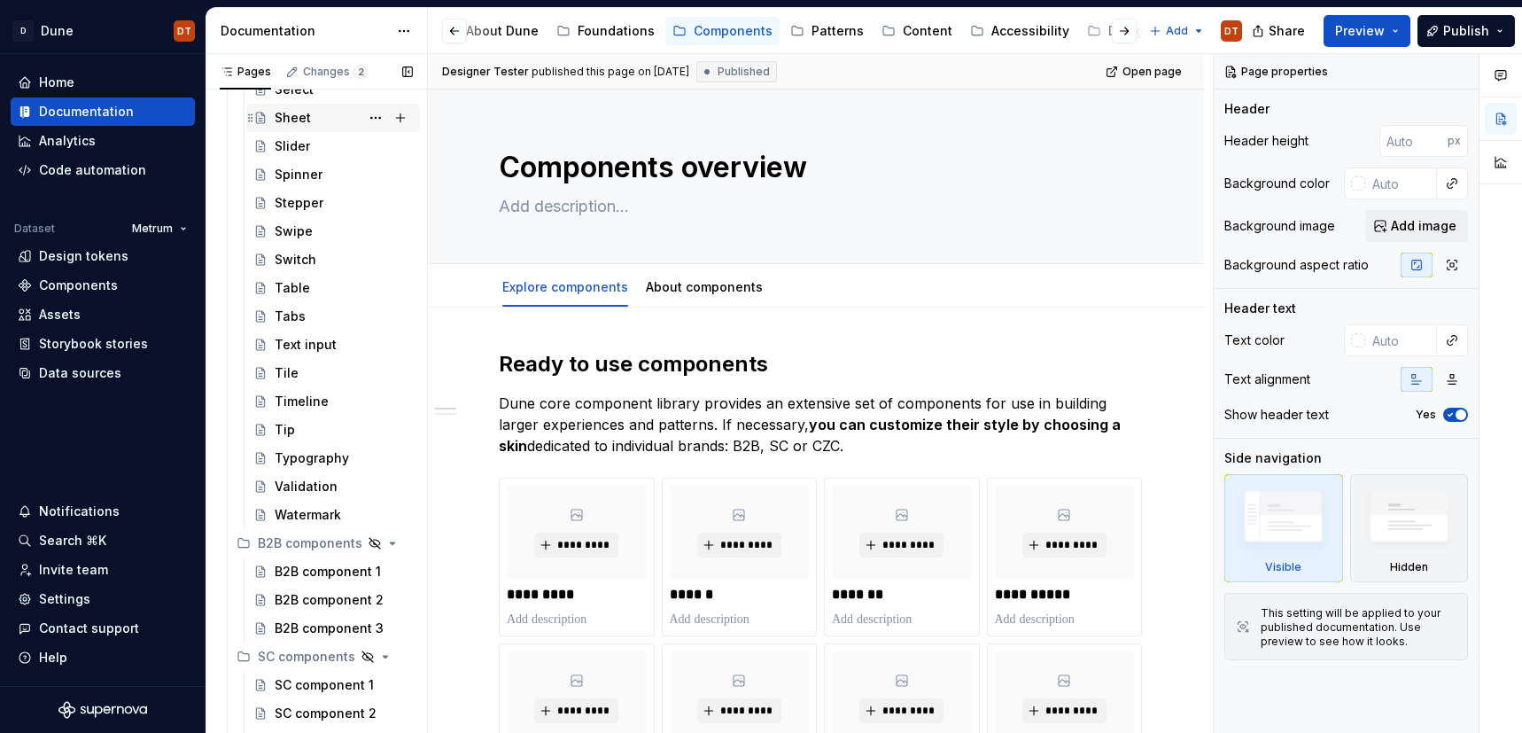
scroll to position [2113, 0]
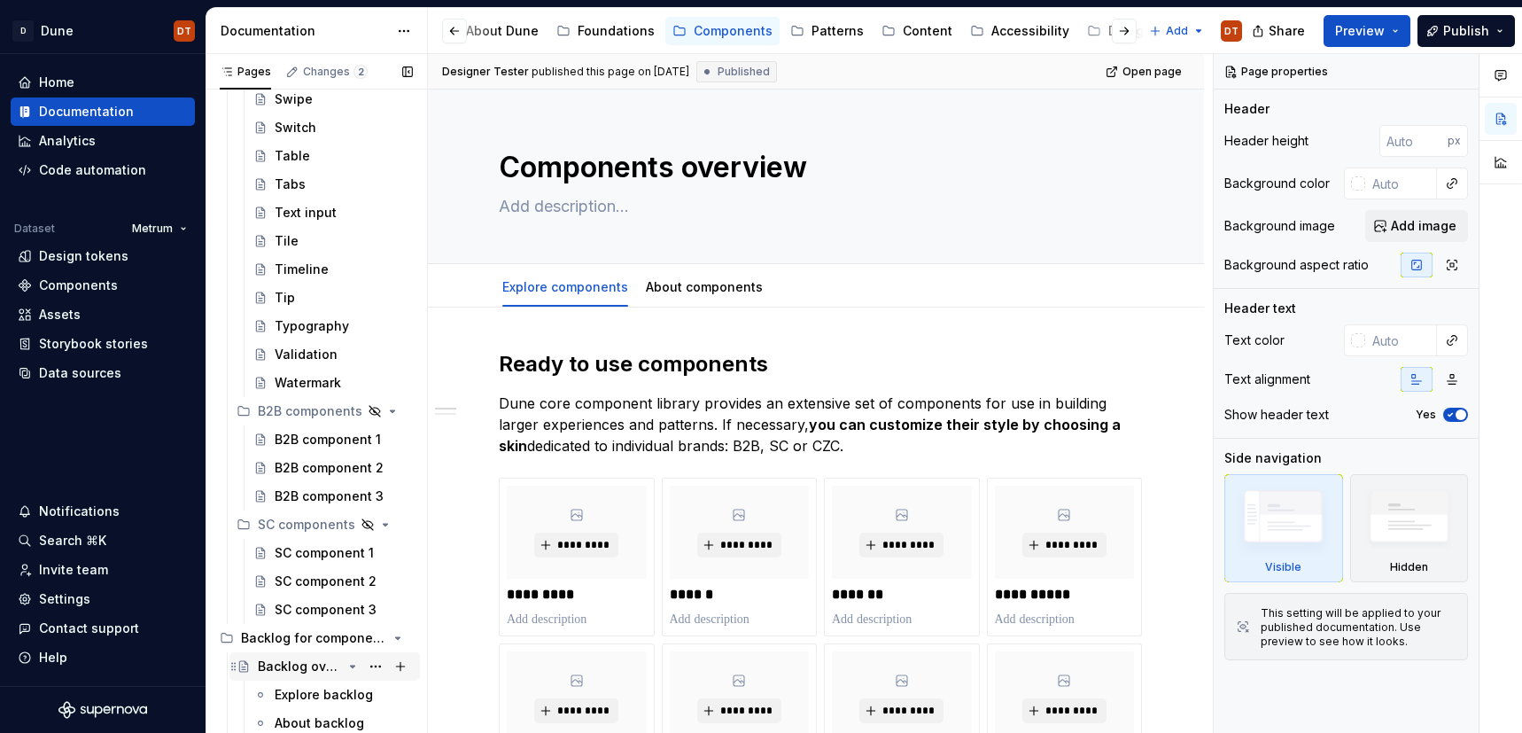
click at [306, 672] on div "Backlog overview" at bounding box center [300, 666] width 84 height 18
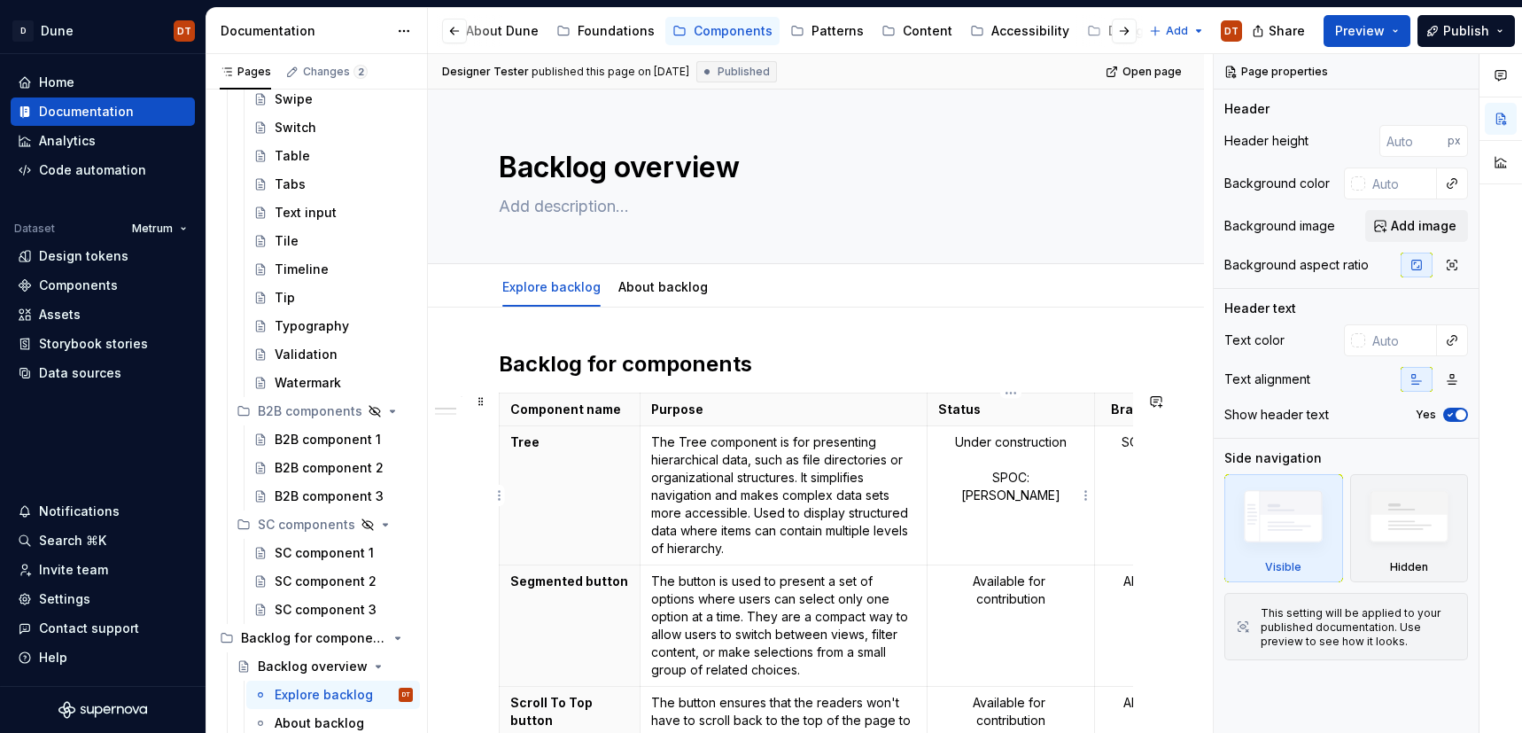
scroll to position [0, 23]
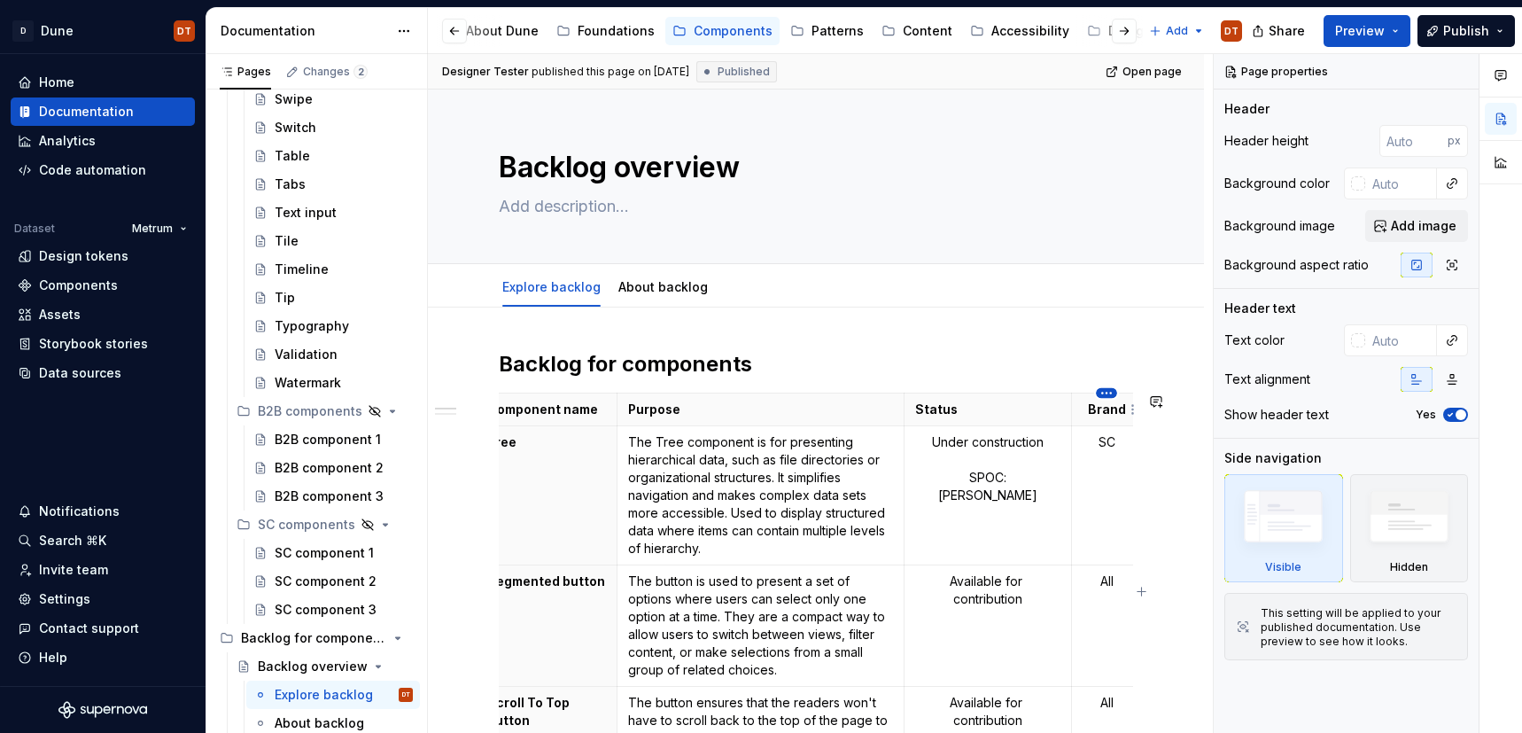
click at [1105, 392] on html "D Dune DT Home Documentation Analytics Code automation Dataset Metrum Design to…" at bounding box center [761, 366] width 1522 height 733
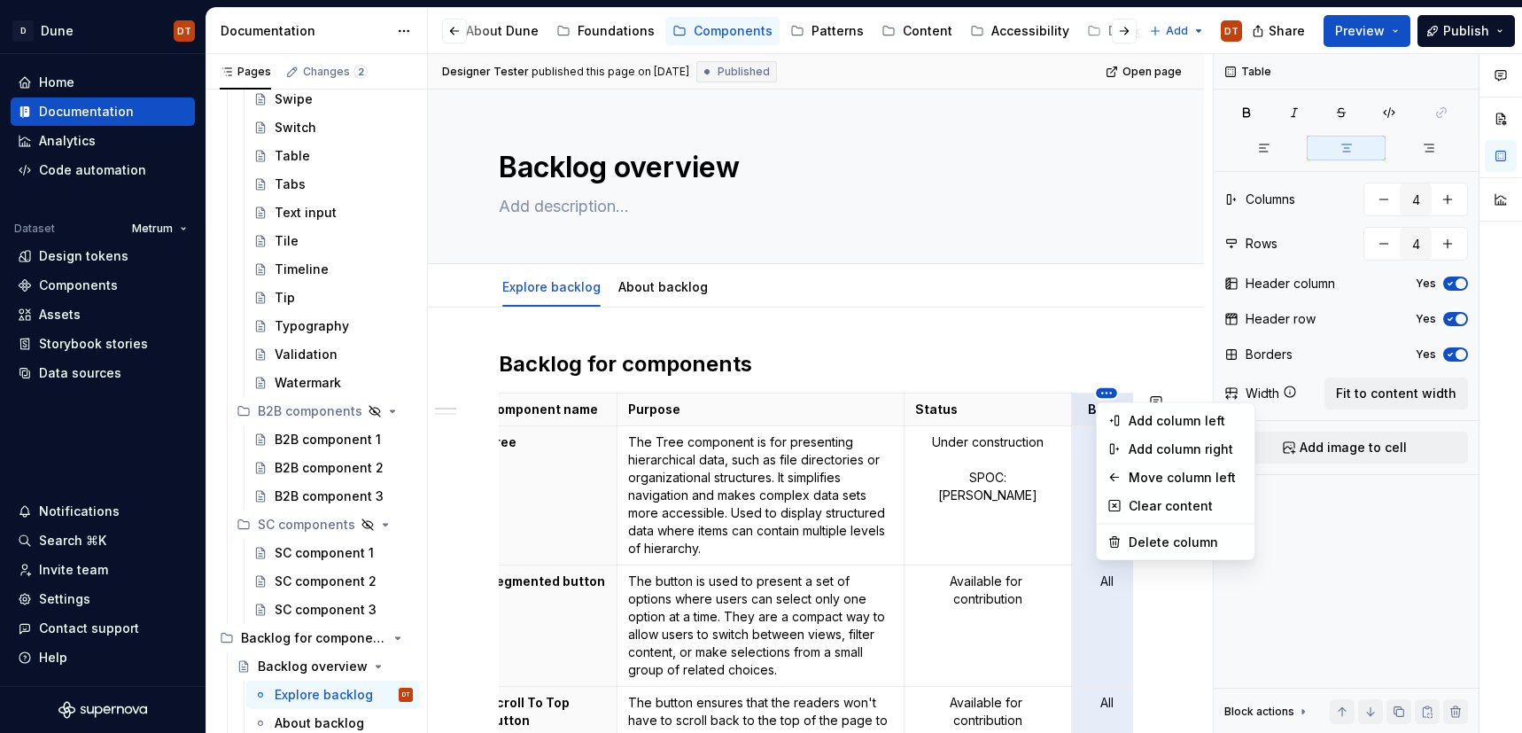
type textarea "*"
click at [1114, 540] on icon at bounding box center [1114, 542] width 14 height 14
type input "3"
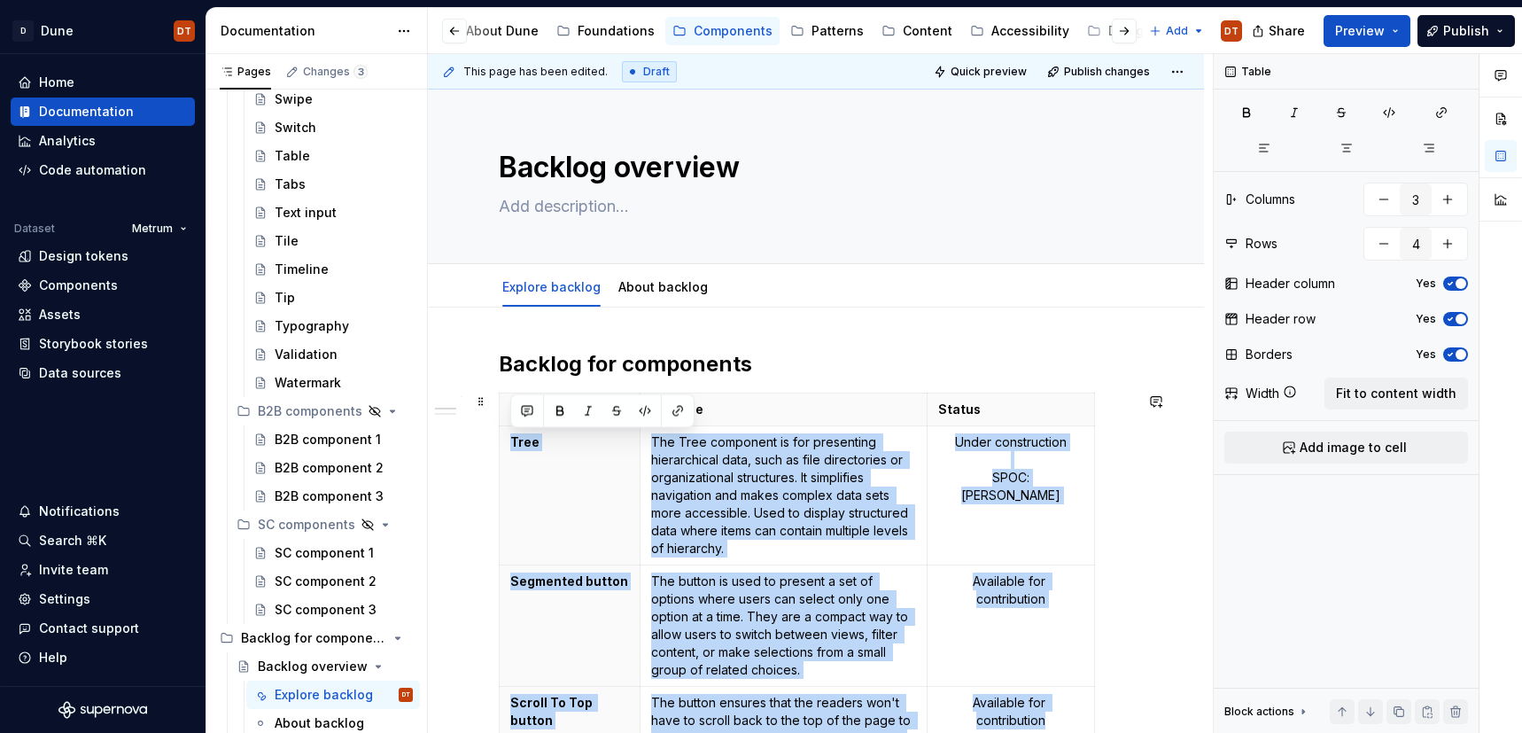
scroll to position [0, 0]
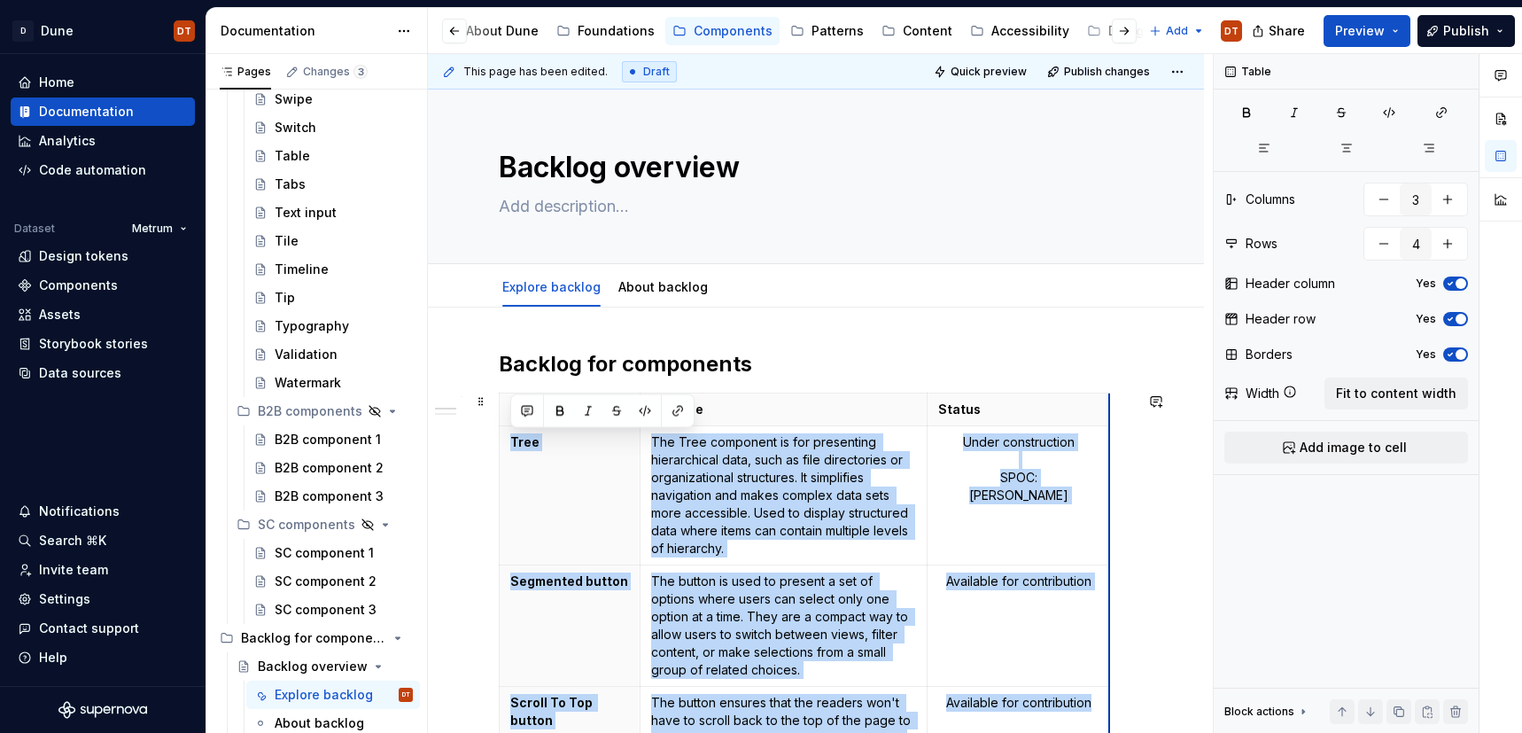
drag, startPoint x: 1092, startPoint y: 507, endPoint x: 1107, endPoint y: 512, distance: 16.0
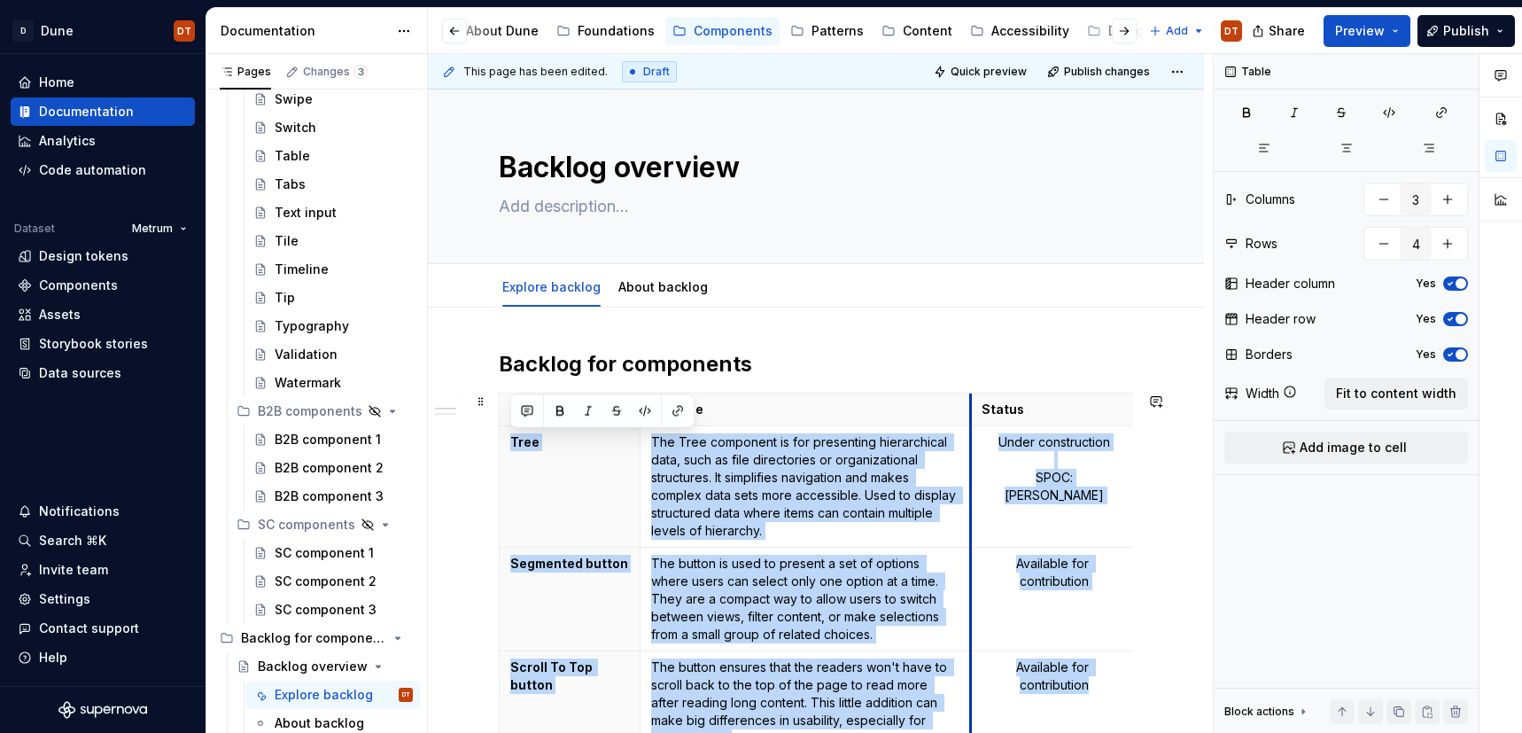
drag, startPoint x: 928, startPoint y: 474, endPoint x: 972, endPoint y: 477, distance: 43.6
click at [972, 477] on td "Under construction SPOC: [PERSON_NAME]" at bounding box center [1054, 486] width 167 height 121
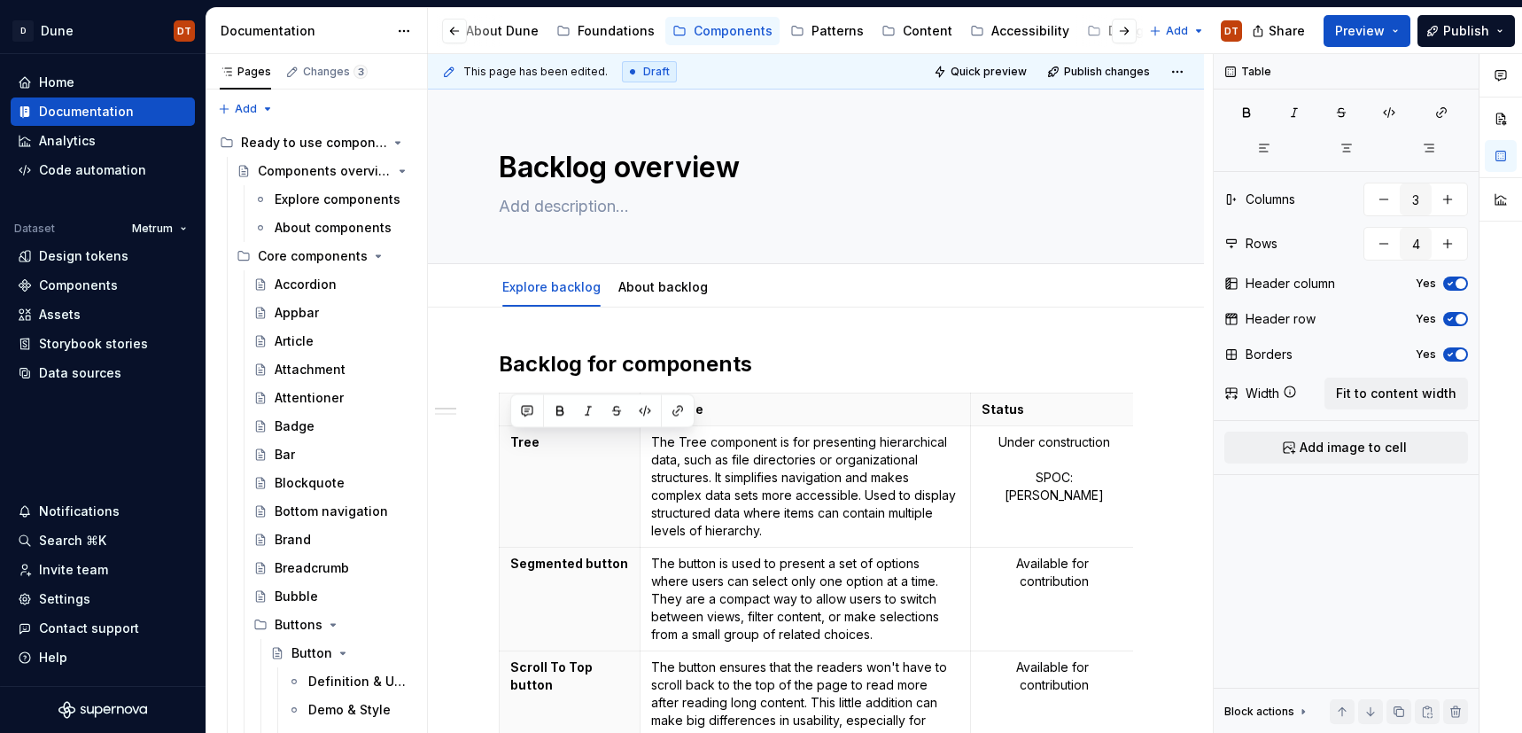
click at [497, 36] on div at bounding box center [468, 31] width 67 height 32
click at [502, 32] on div "About Dune" at bounding box center [502, 31] width 73 height 18
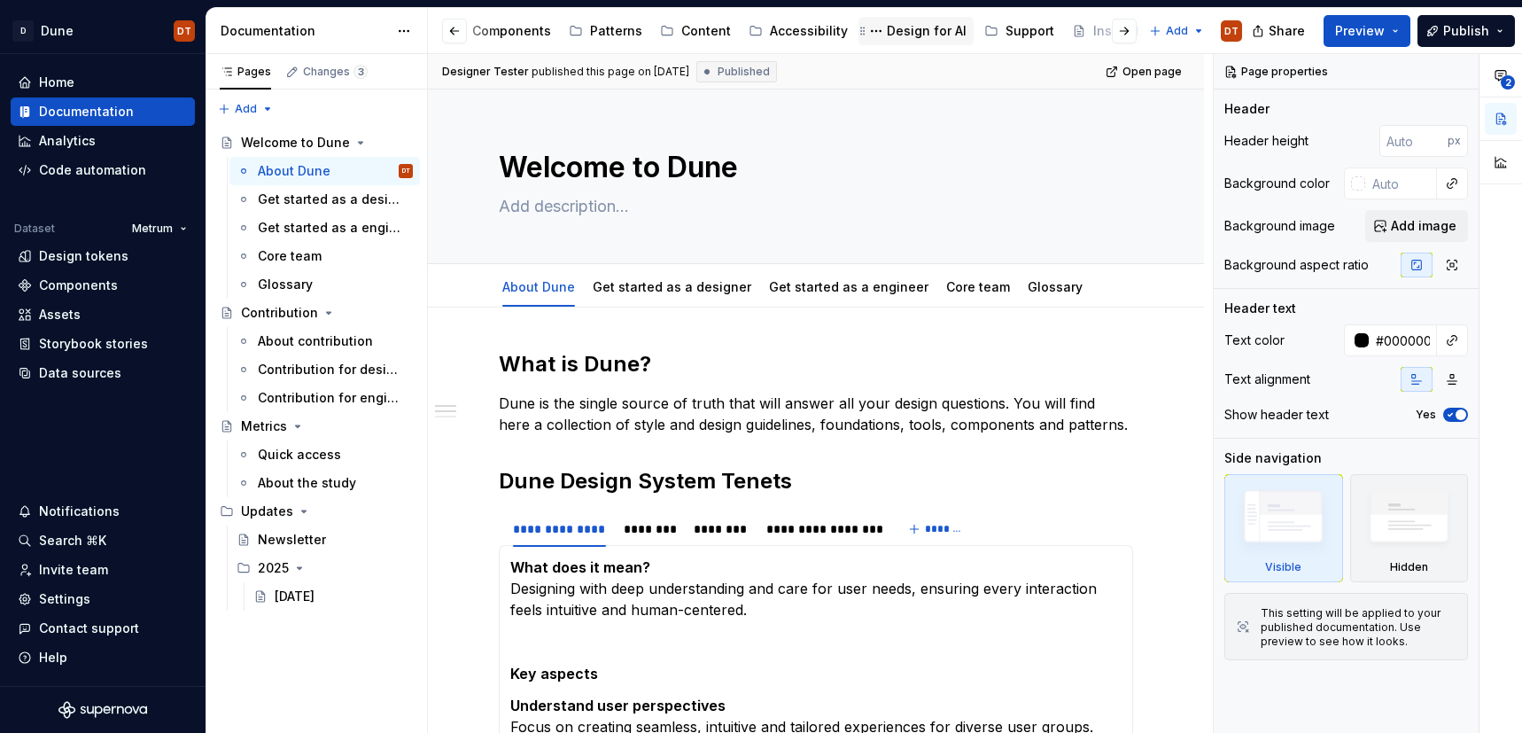
scroll to position [0, 237]
click at [1185, 32] on html "D Dune DT Home Documentation Analytics Code automation Dataset Metrum Design to…" at bounding box center [761, 366] width 1522 height 733
click at [1238, 70] on div "New page" at bounding box center [1235, 66] width 115 height 18
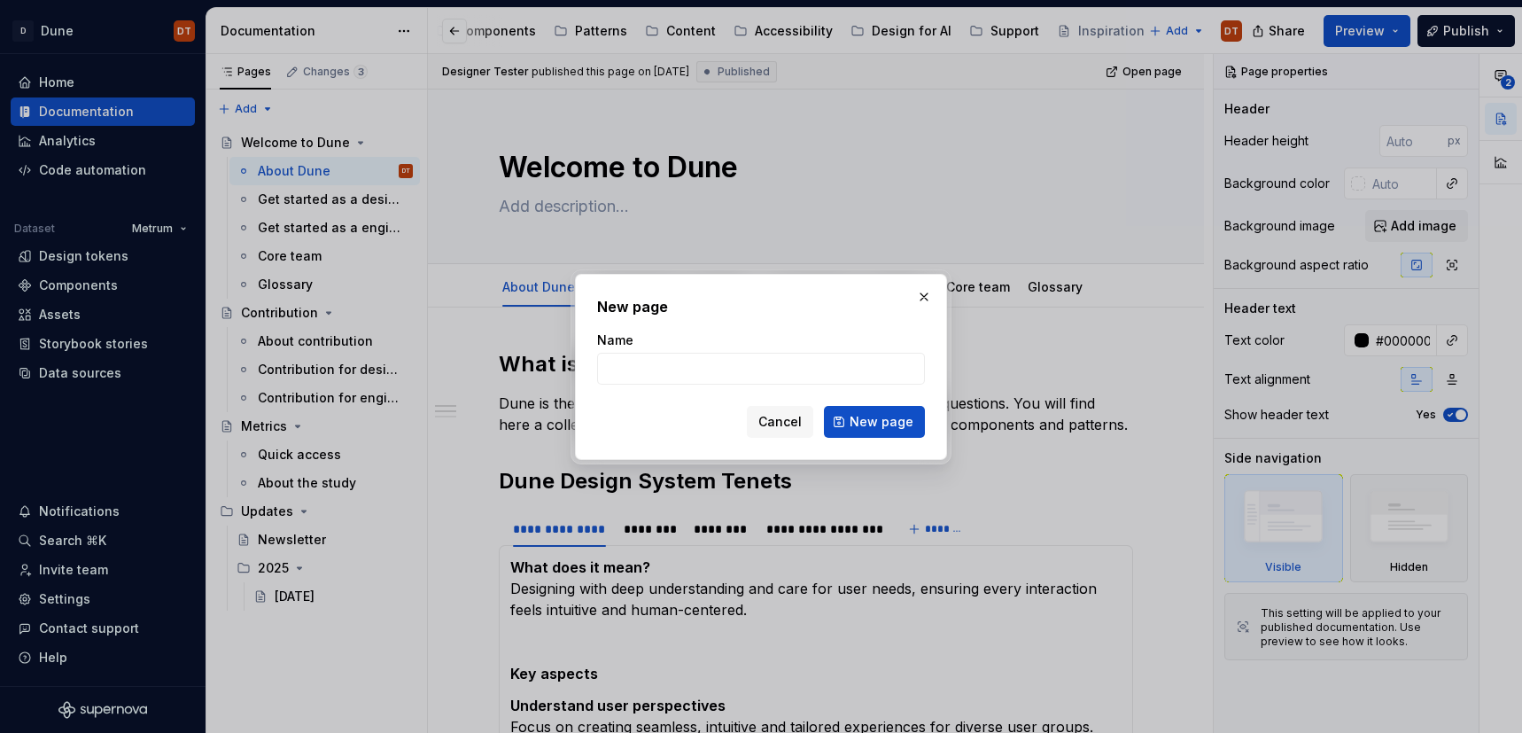
type textarea "*"
type input "Home"
click at [879, 423] on span "New page" at bounding box center [882, 422] width 64 height 18
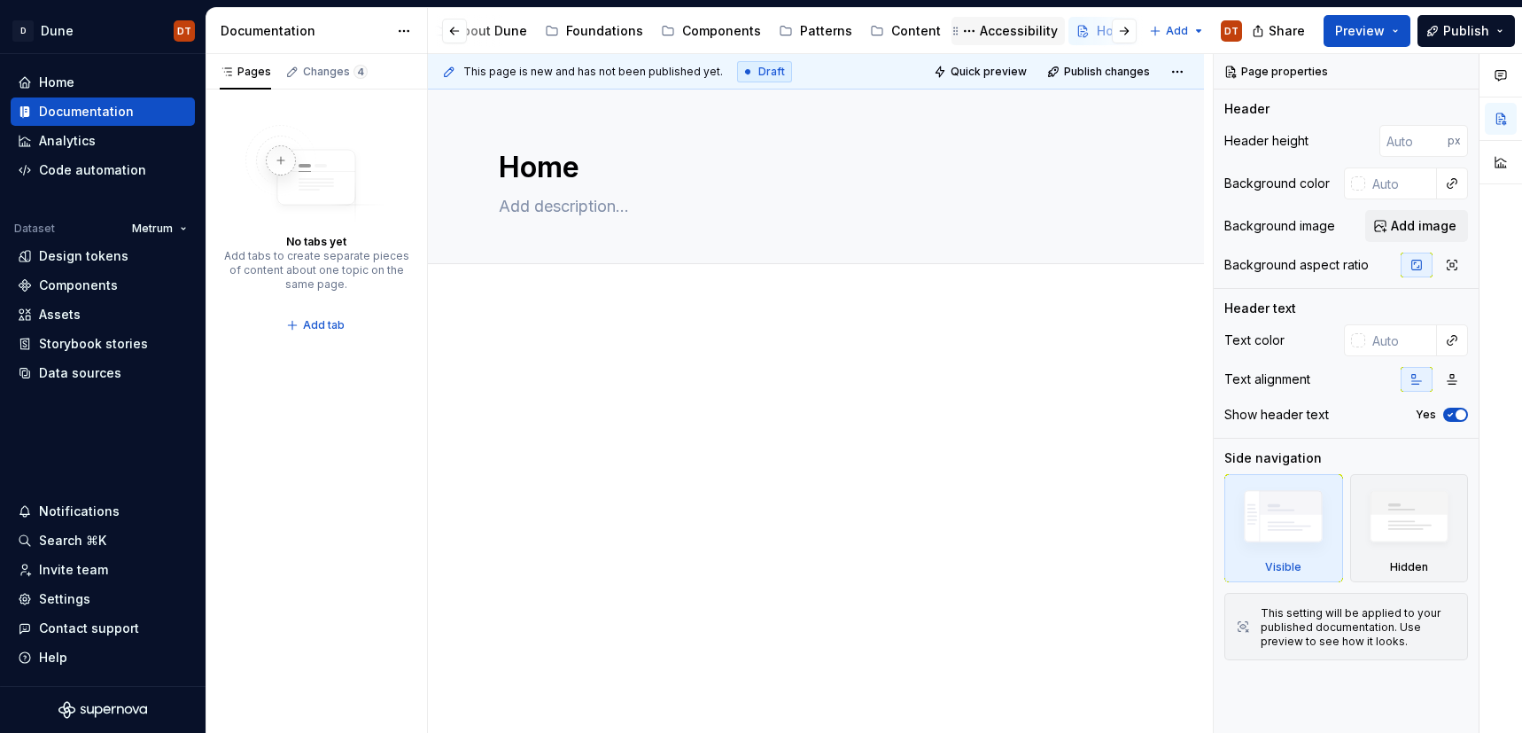
scroll to position [0, 2]
drag, startPoint x: 1091, startPoint y: 32, endPoint x: 803, endPoint y: 39, distance: 288.9
click at [668, 38] on div "Accessibility guide for tree Page tree. Navigate the tree with the arrow keys. …" at bounding box center [789, 30] width 709 height 35
click at [570, 320] on div at bounding box center [816, 478] width 776 height 351
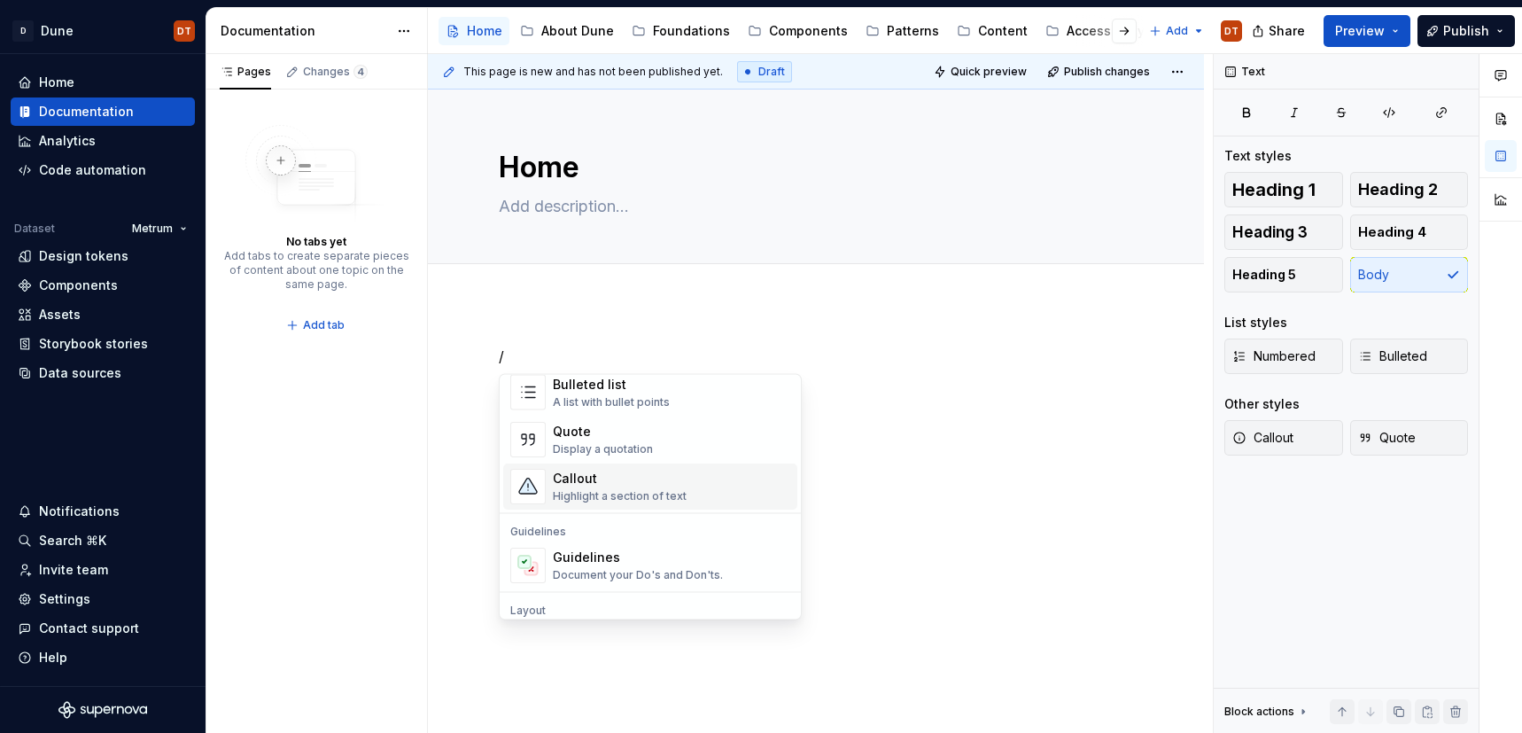
scroll to position [357, 0]
click at [673, 494] on div "Highlight a section of text" at bounding box center [620, 501] width 134 height 14
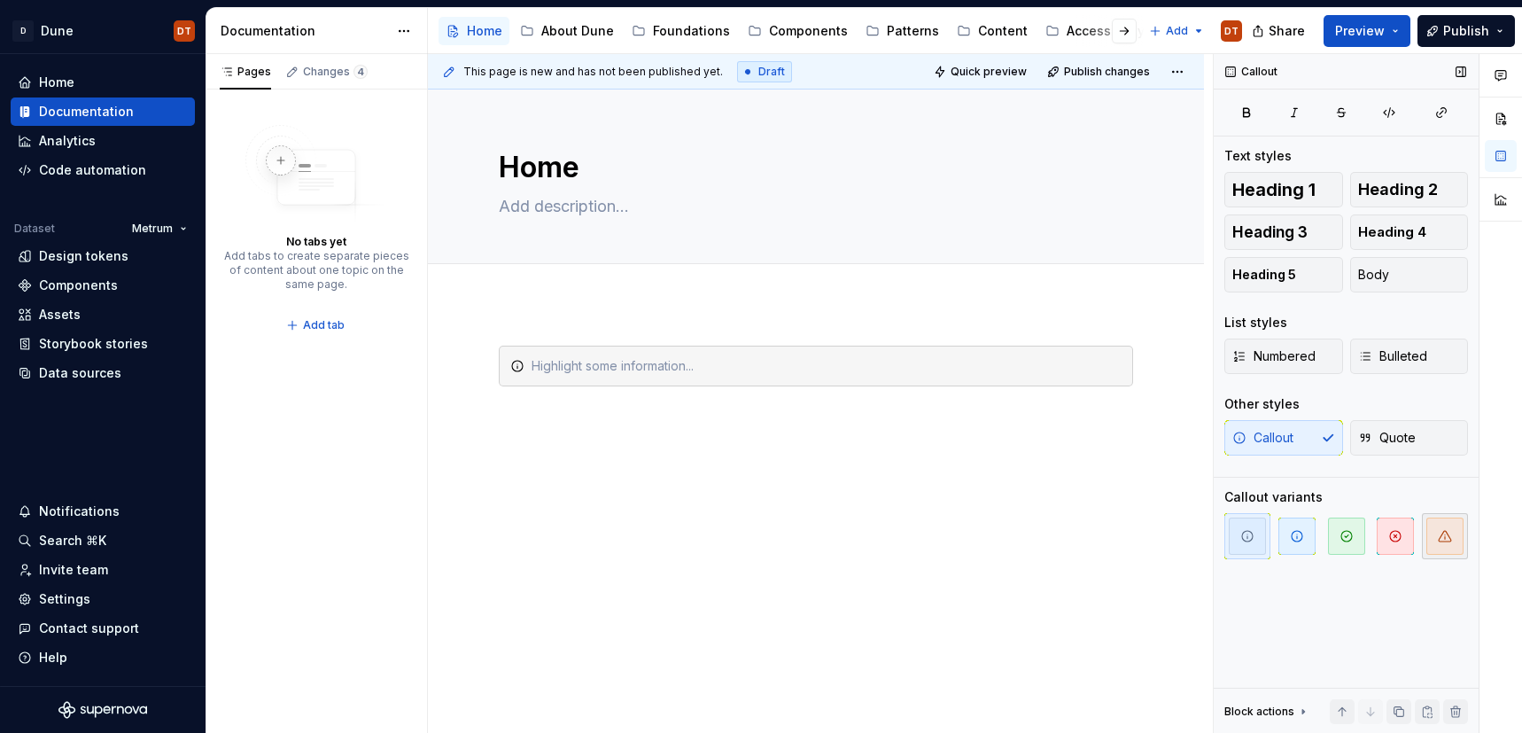
type textarea "*"
click at [1441, 540] on icon "button" at bounding box center [1445, 536] width 12 height 11
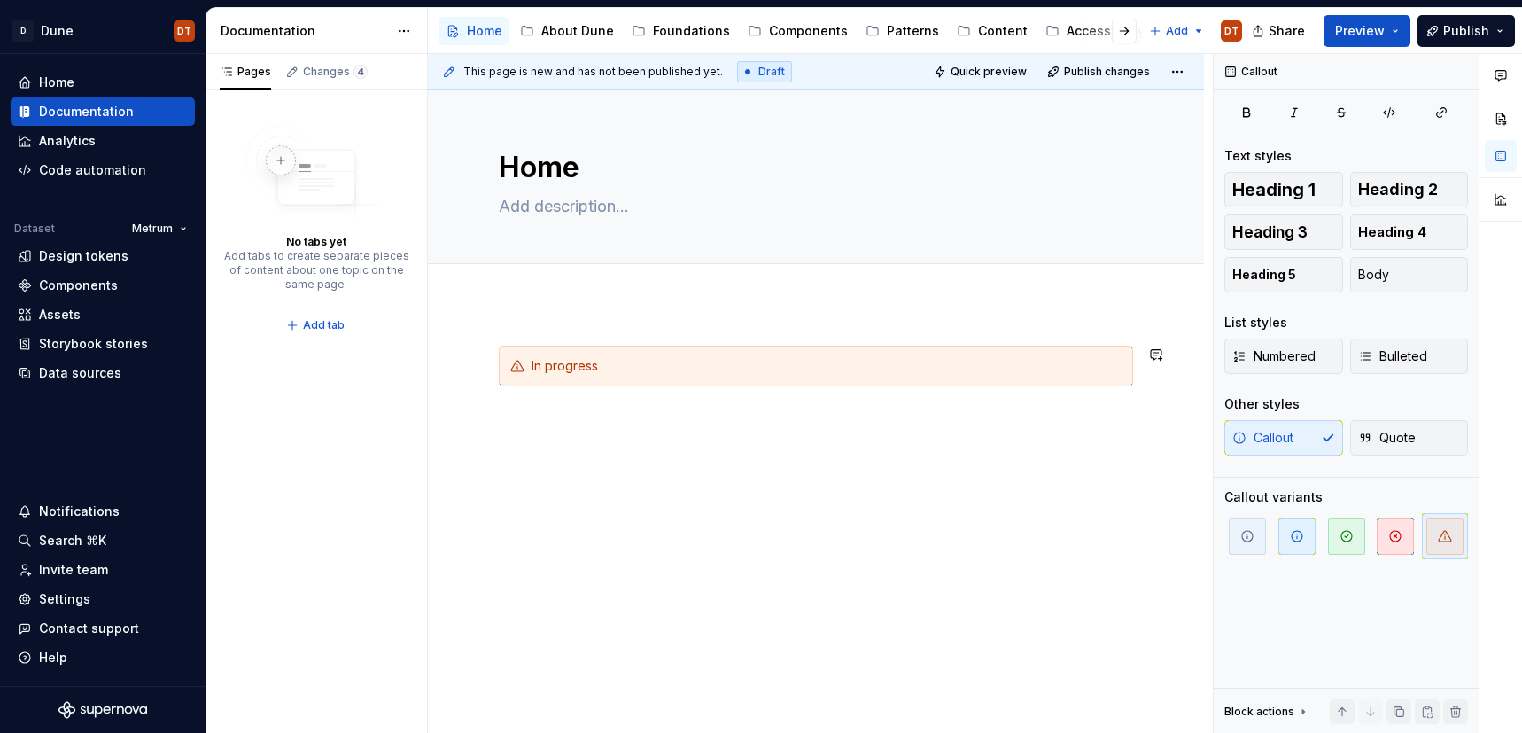
click at [584, 508] on div "In progress" at bounding box center [816, 478] width 776 height 351
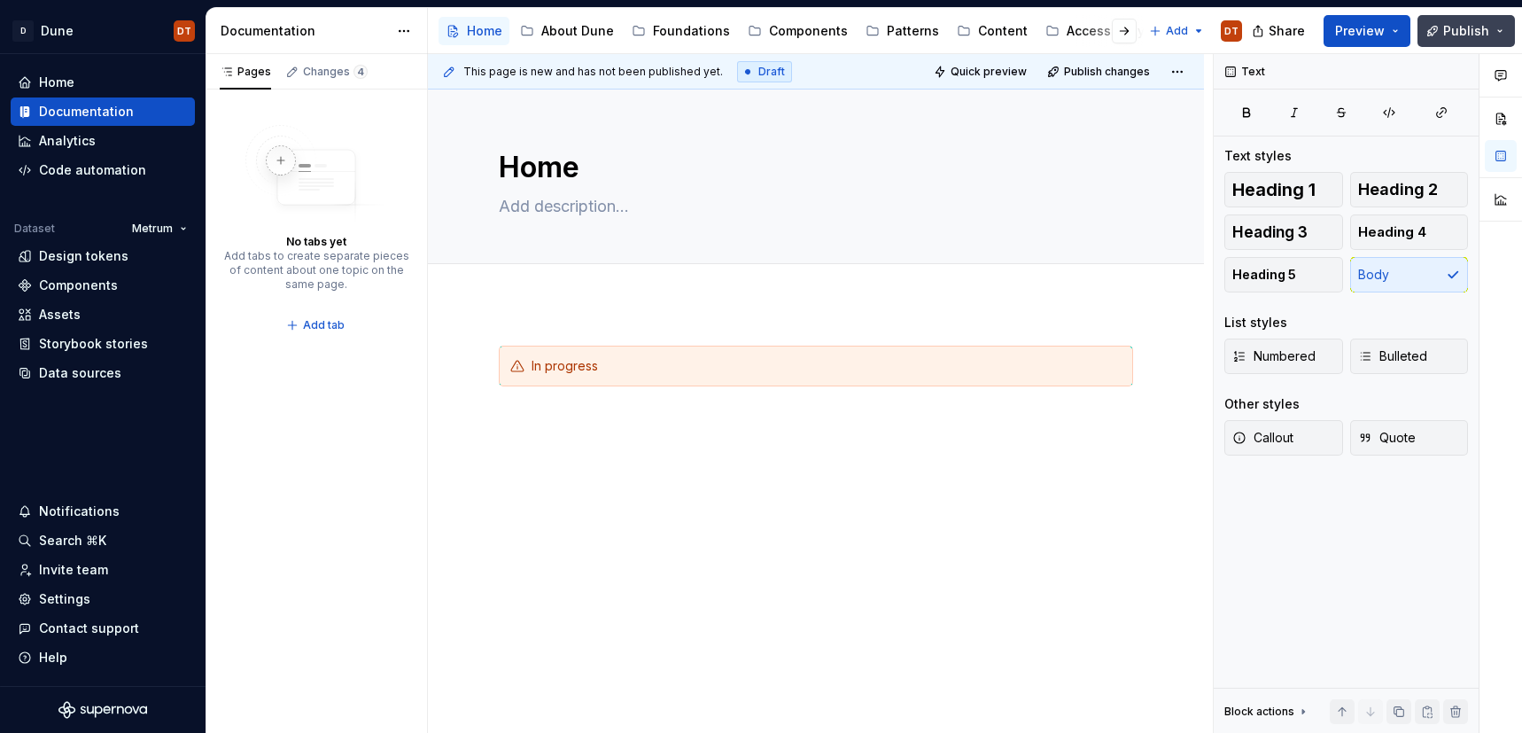
click at [1502, 30] on button "Publish" at bounding box center [1465, 31] width 97 height 32
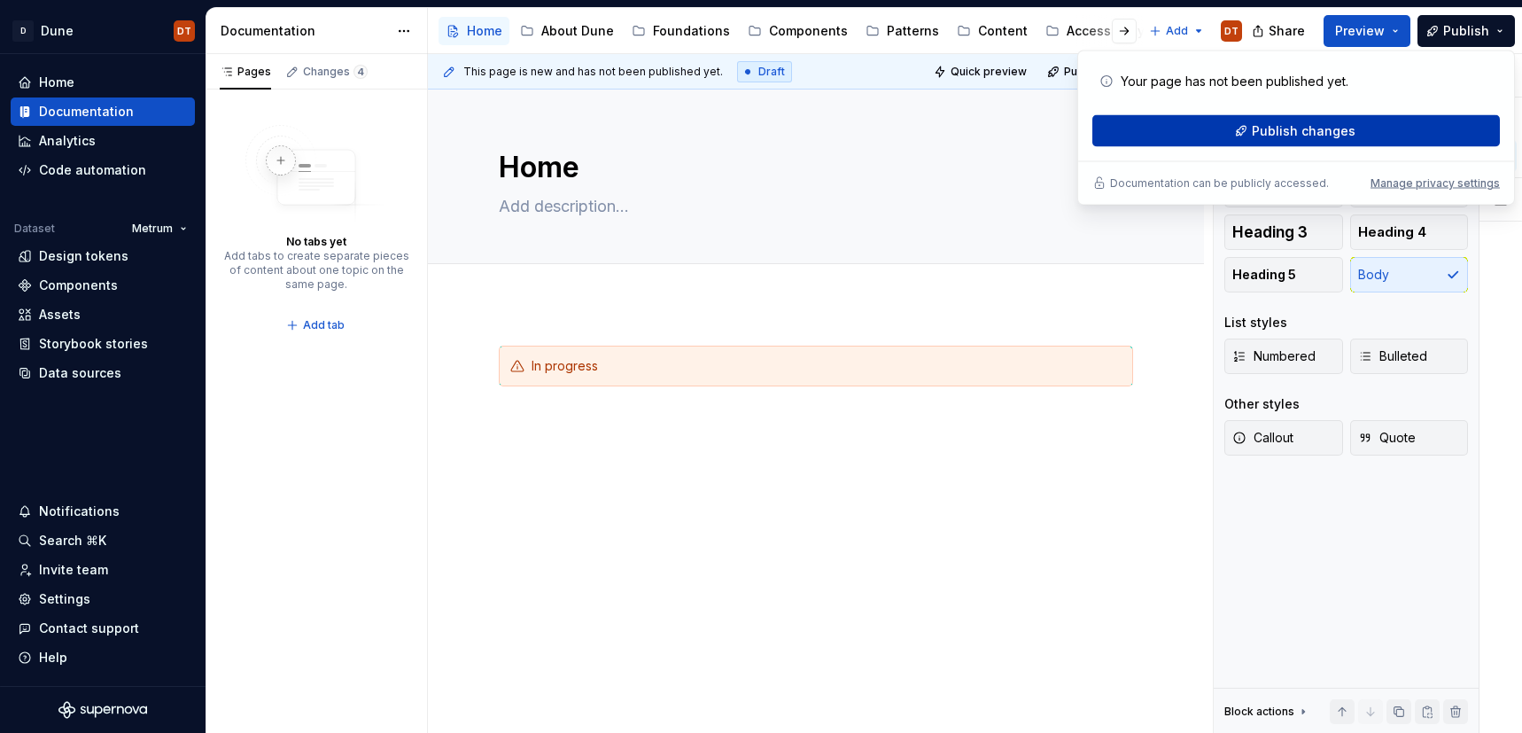
click at [1321, 129] on span "Publish changes" at bounding box center [1304, 131] width 104 height 18
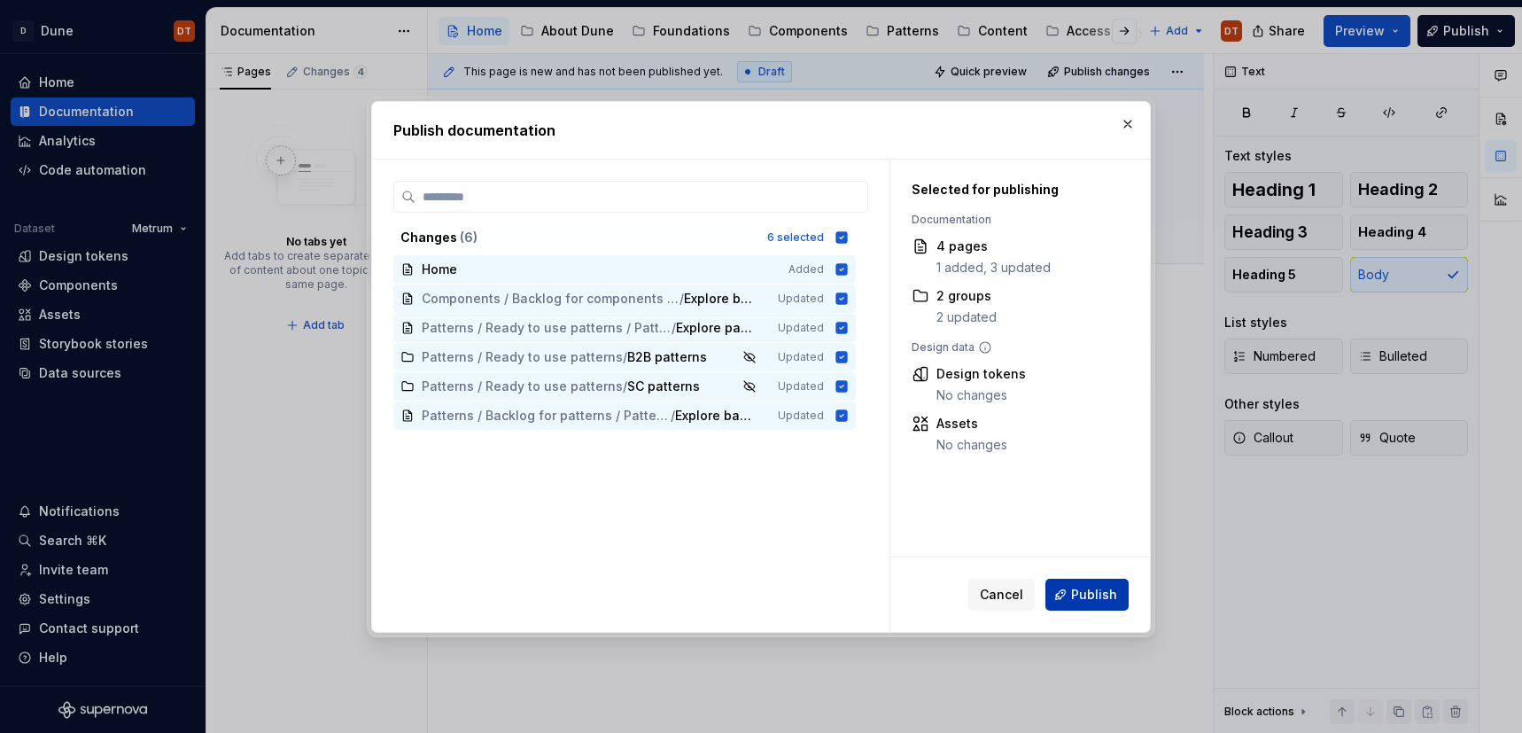
click at [1088, 586] on span "Publish" at bounding box center [1094, 595] width 46 height 18
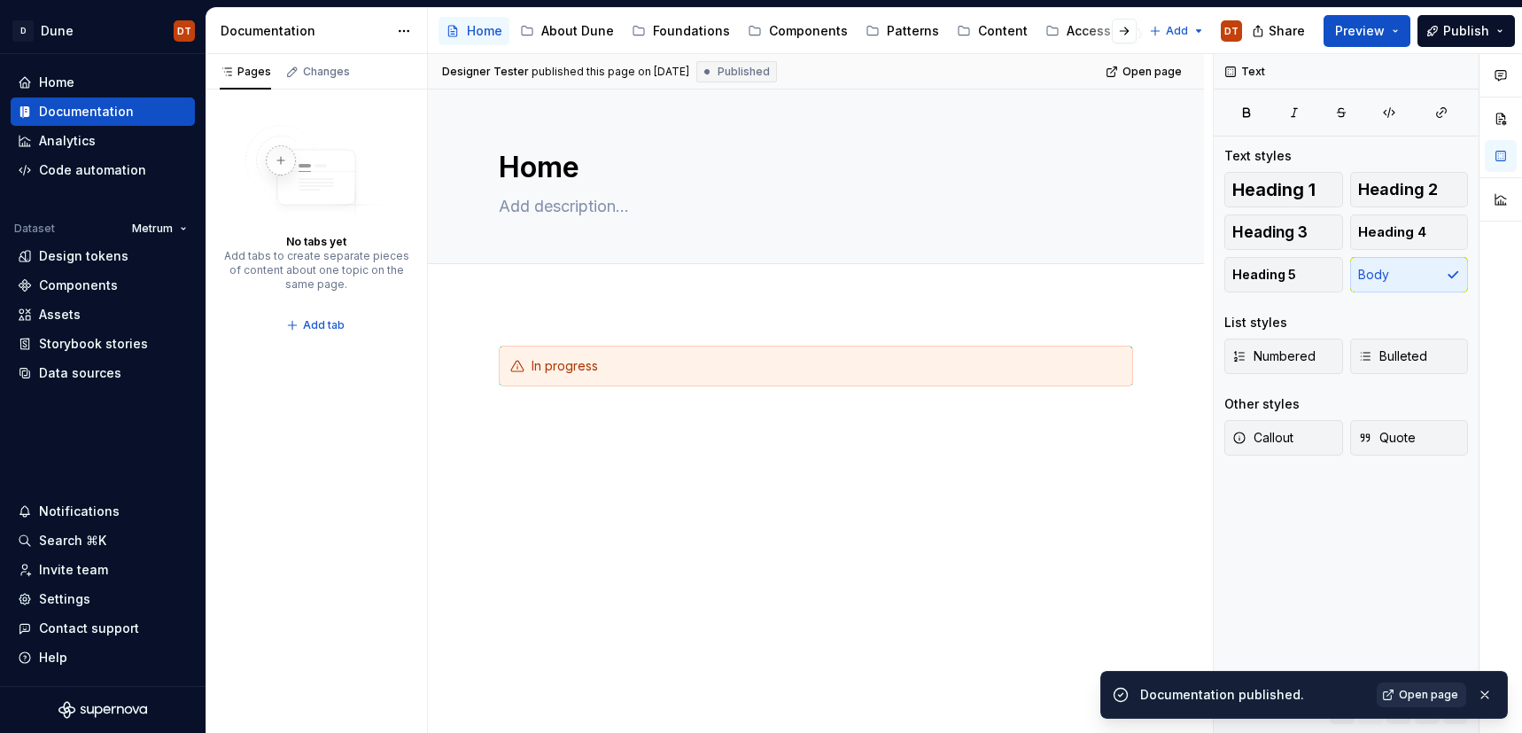
click at [1435, 696] on span "Open page" at bounding box center [1428, 694] width 59 height 14
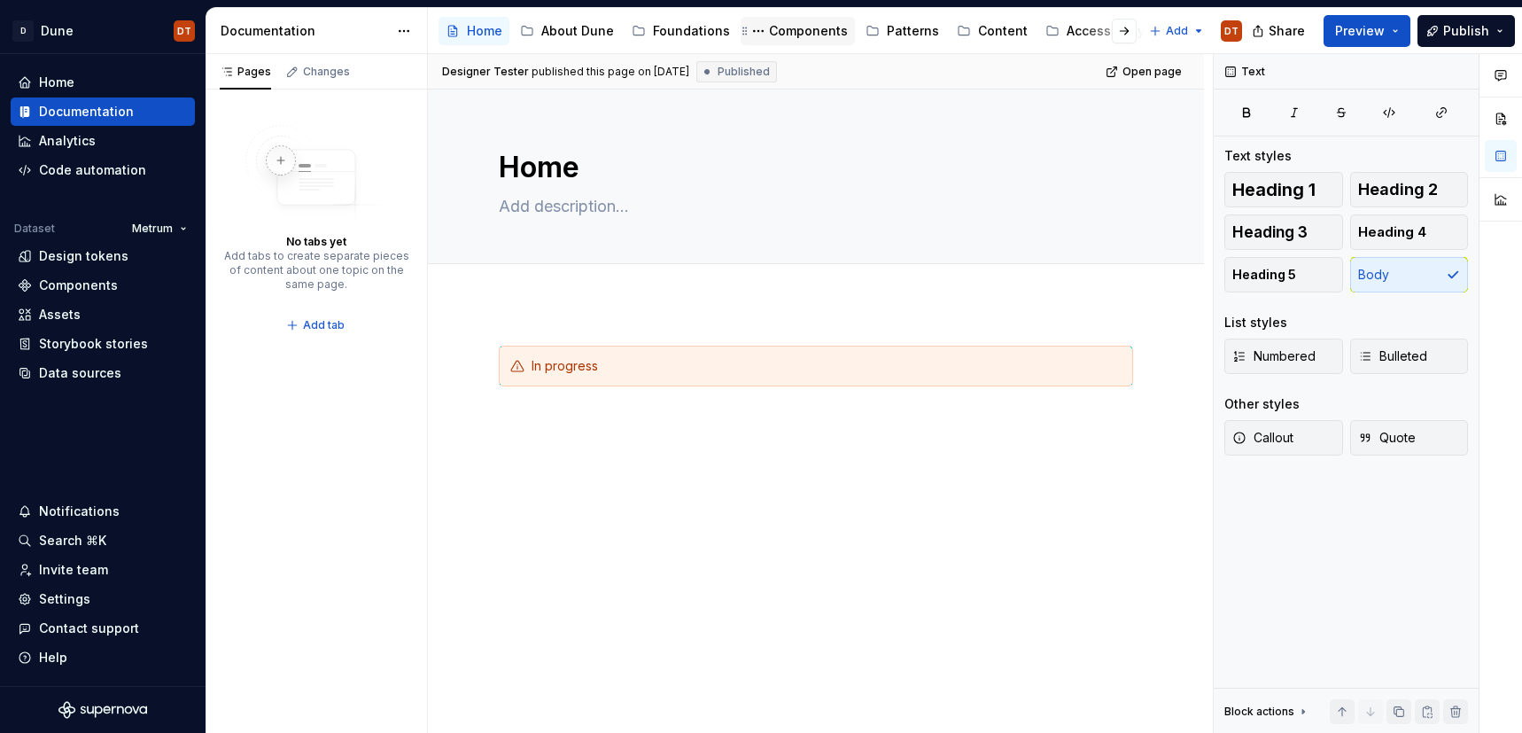
click at [786, 33] on div "Components" at bounding box center [808, 31] width 79 height 18
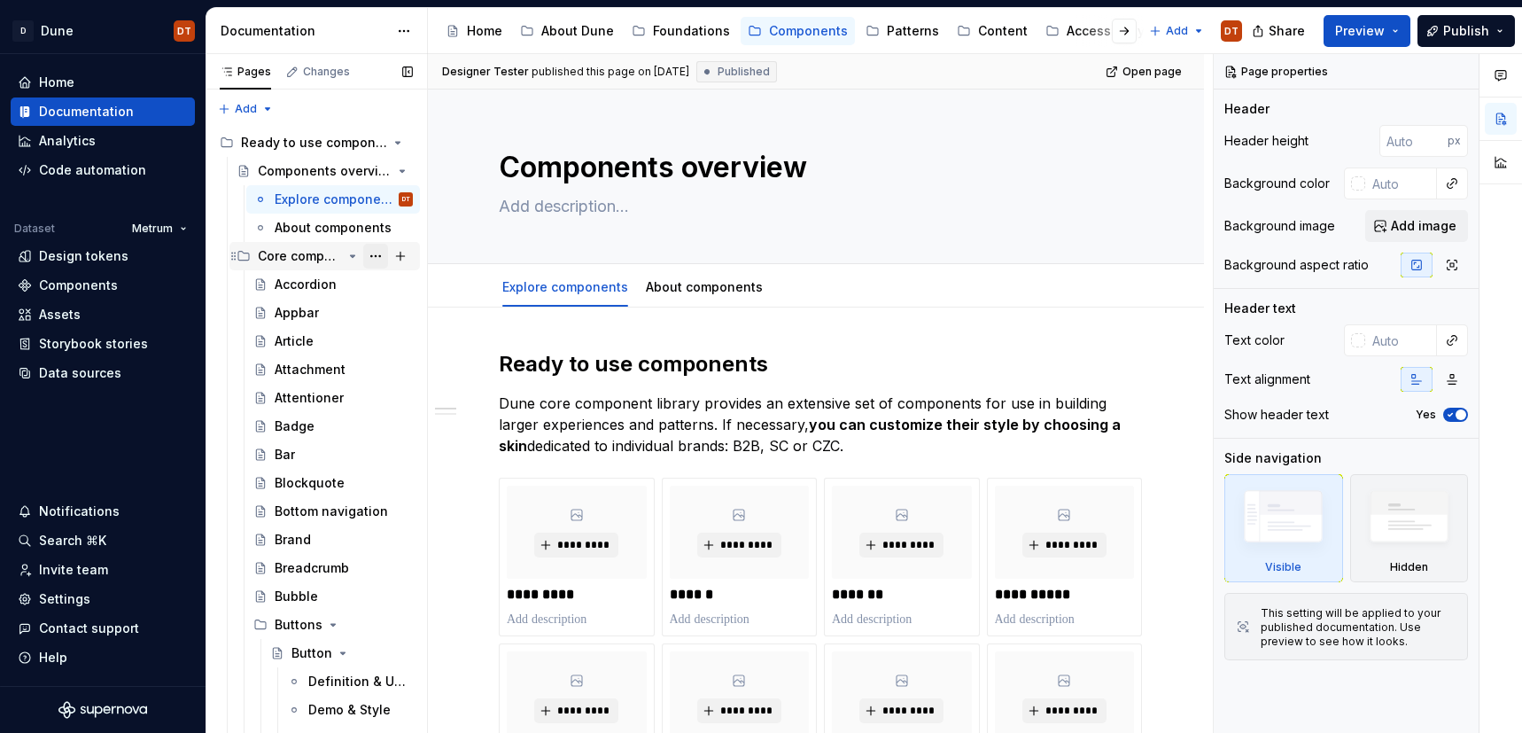
click at [376, 255] on button "Page tree" at bounding box center [375, 256] width 25 height 25
type textarea "*"
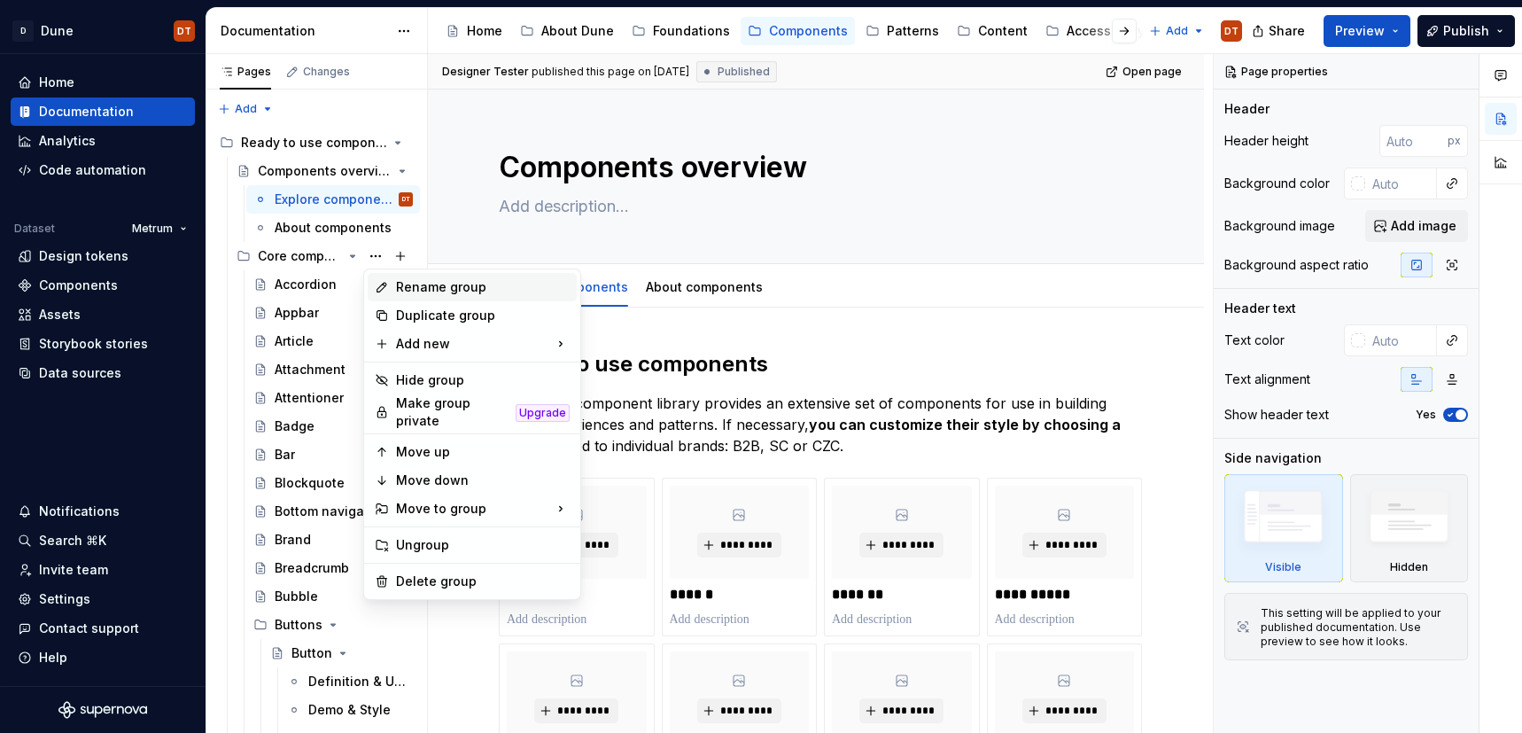
click at [427, 292] on div "Rename group" at bounding box center [483, 287] width 174 height 18
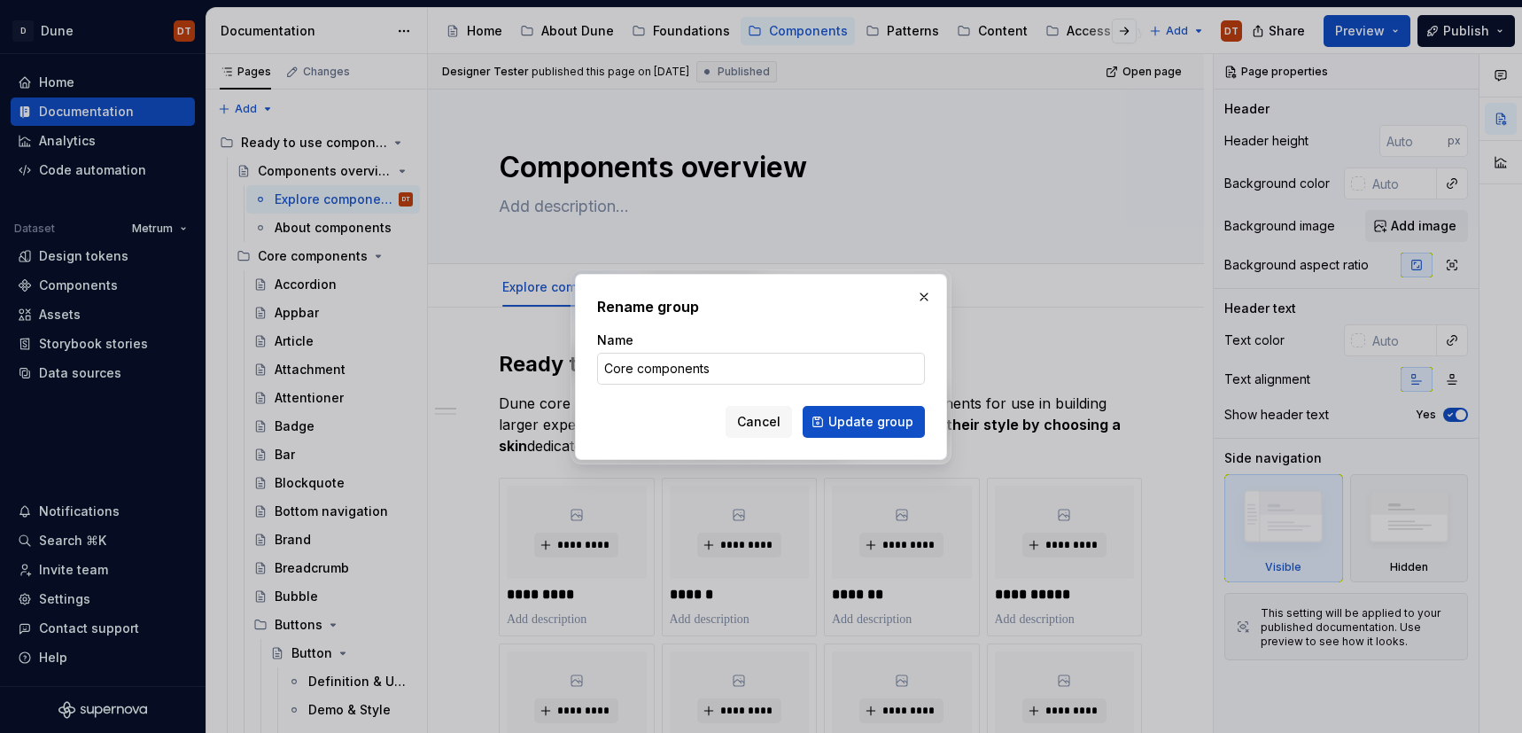
click at [625, 370] on input "Core components" at bounding box center [761, 369] width 328 height 32
drag, startPoint x: 632, startPoint y: 369, endPoint x: 587, endPoint y: 369, distance: 44.3
click at [587, 369] on div "Rename group Name Core components Cancel Update group" at bounding box center [761, 367] width 372 height 186
type input "Dune components"
click at [869, 424] on span "Update group" at bounding box center [870, 422] width 85 height 18
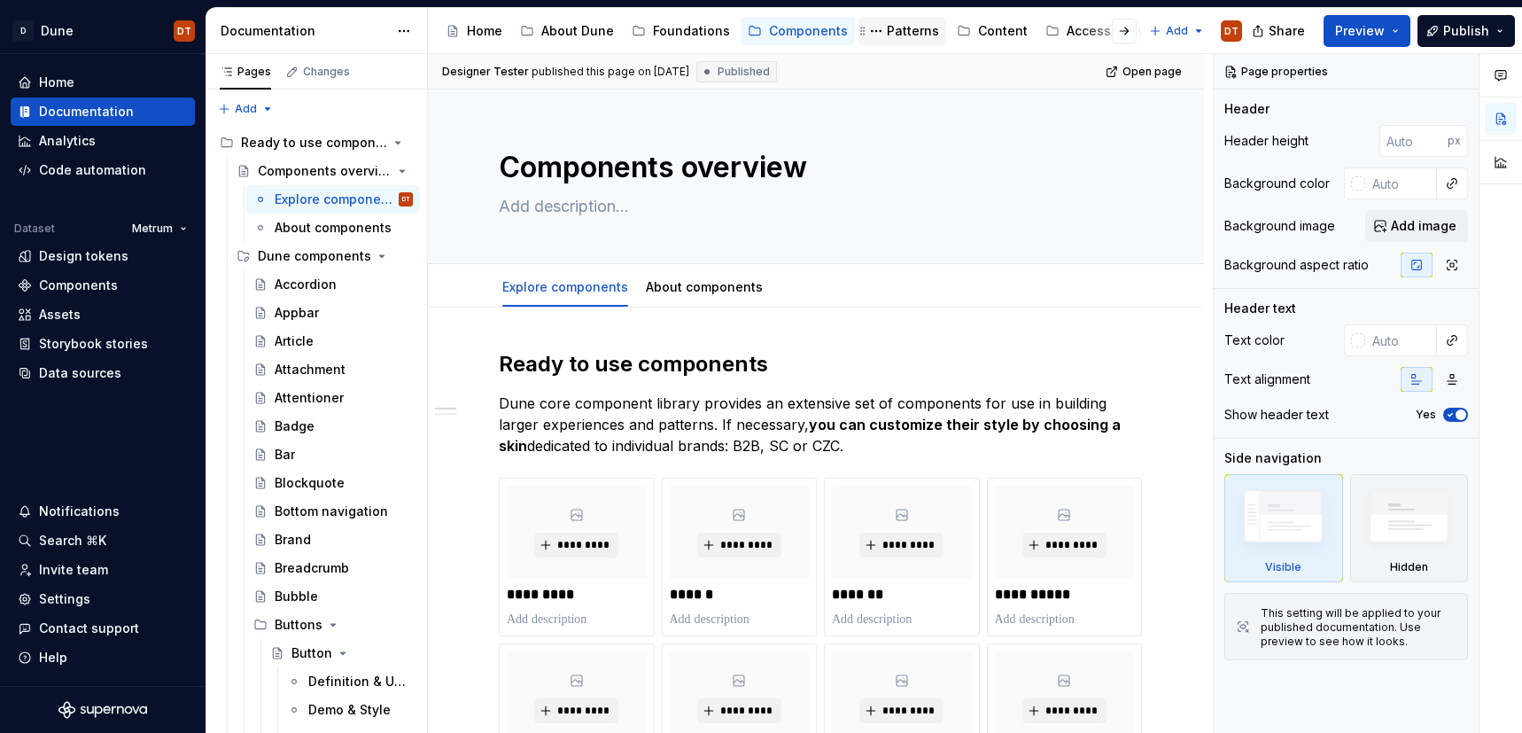
click at [897, 32] on div "Patterns" at bounding box center [913, 31] width 52 height 18
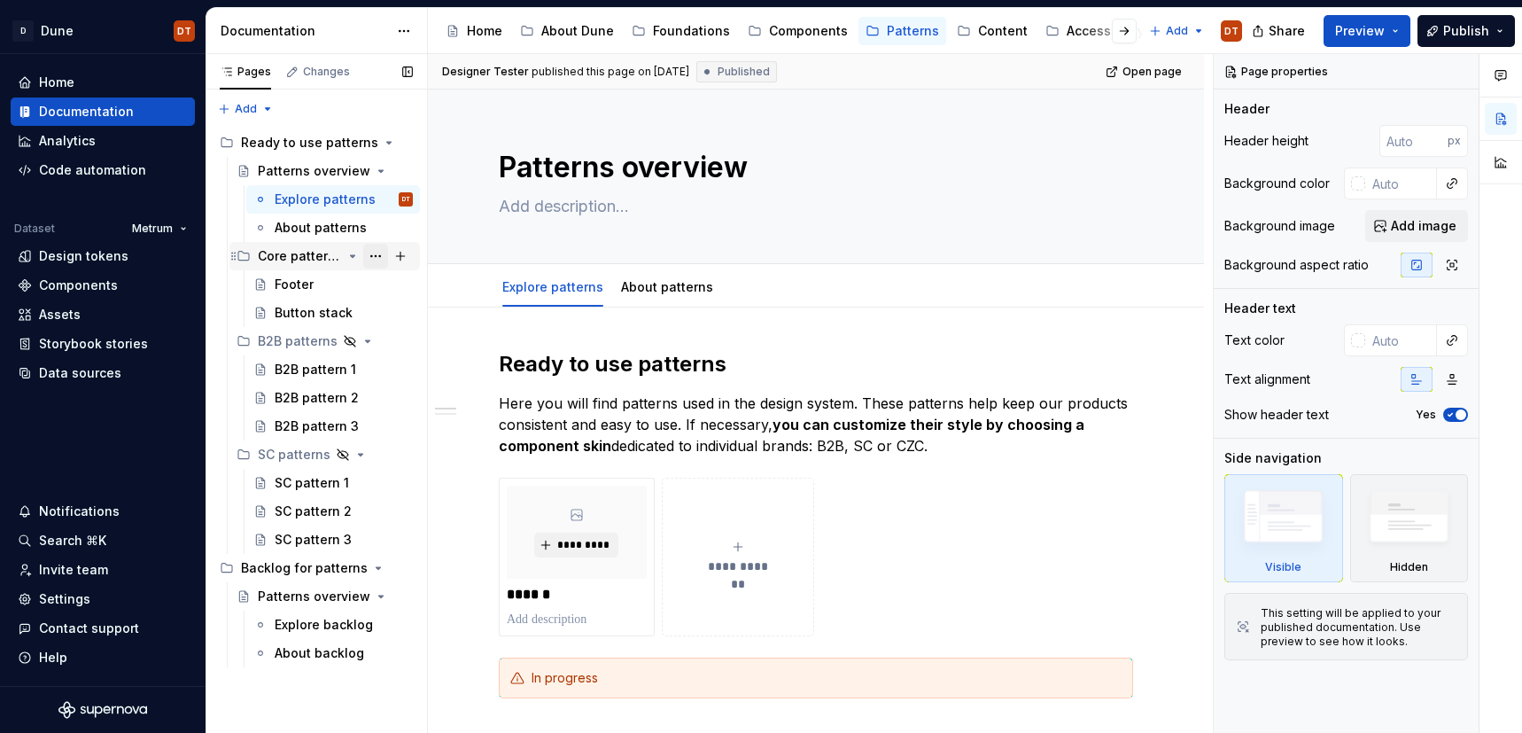
click at [381, 255] on button "Page tree" at bounding box center [375, 256] width 25 height 25
type textarea "*"
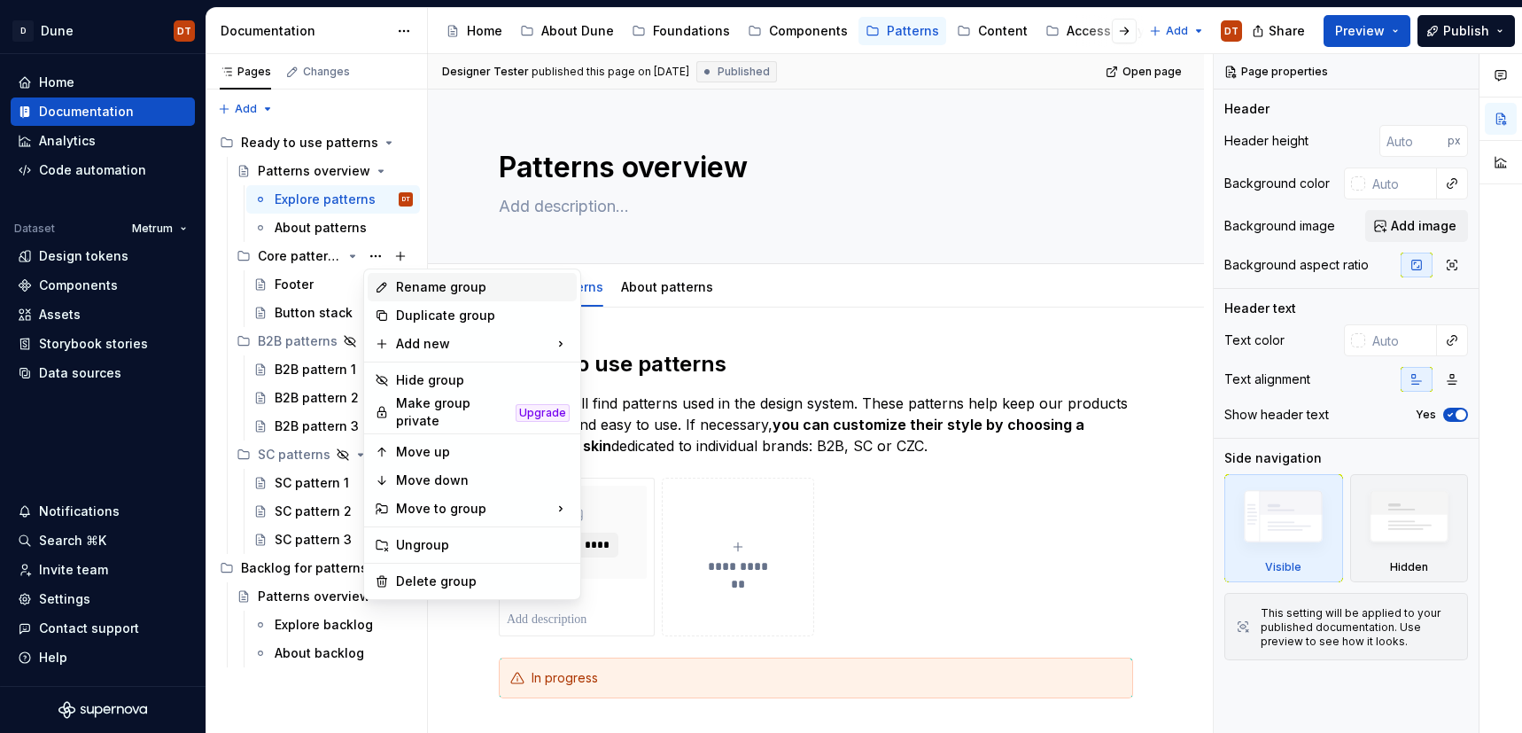
click at [467, 290] on div "Rename group" at bounding box center [483, 287] width 174 height 18
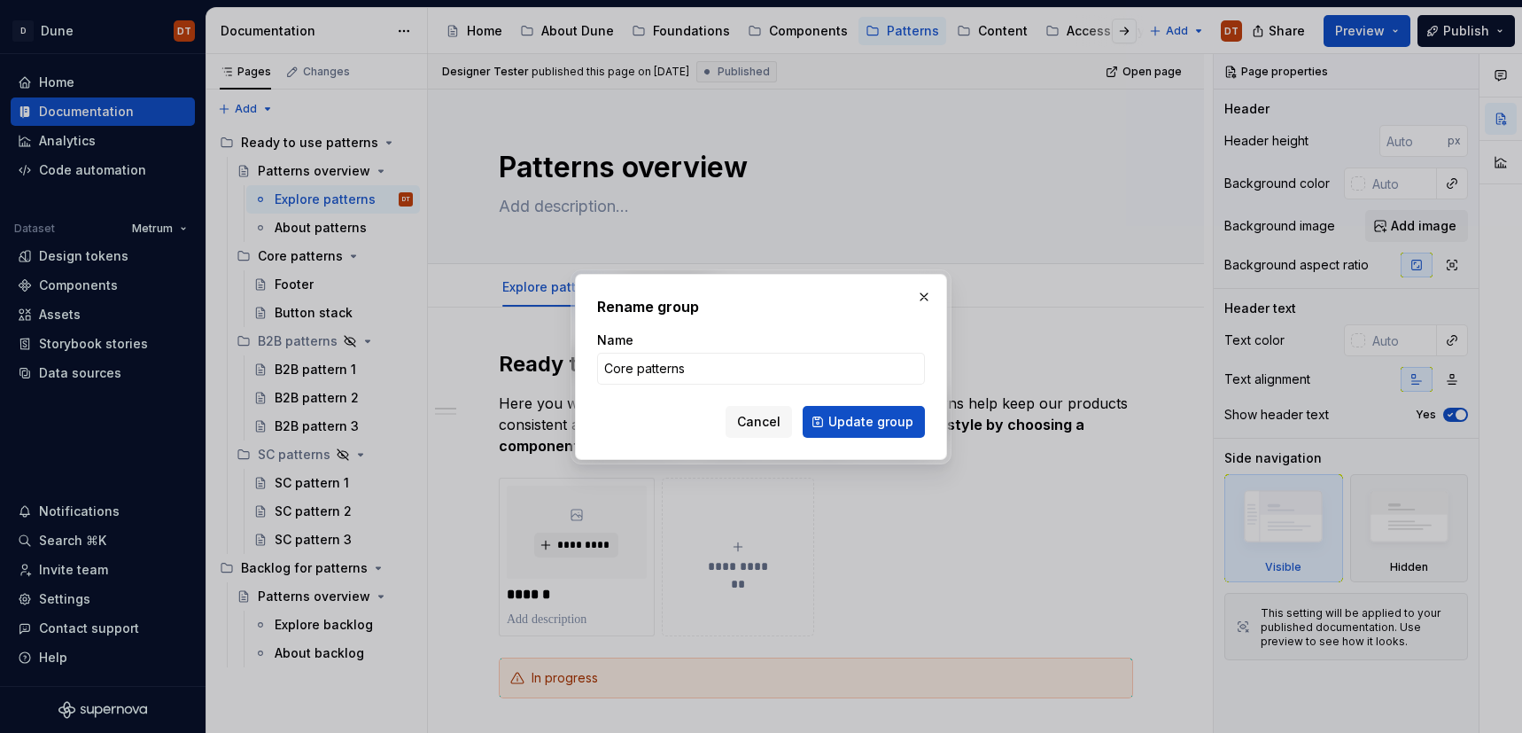
drag, startPoint x: 633, startPoint y: 369, endPoint x: 584, endPoint y: 365, distance: 48.9
click at [584, 365] on div "Rename group Name Core patterns Cancel Update group" at bounding box center [761, 367] width 372 height 186
type input "Dune patterns"
click at [876, 415] on span "Update group" at bounding box center [870, 422] width 85 height 18
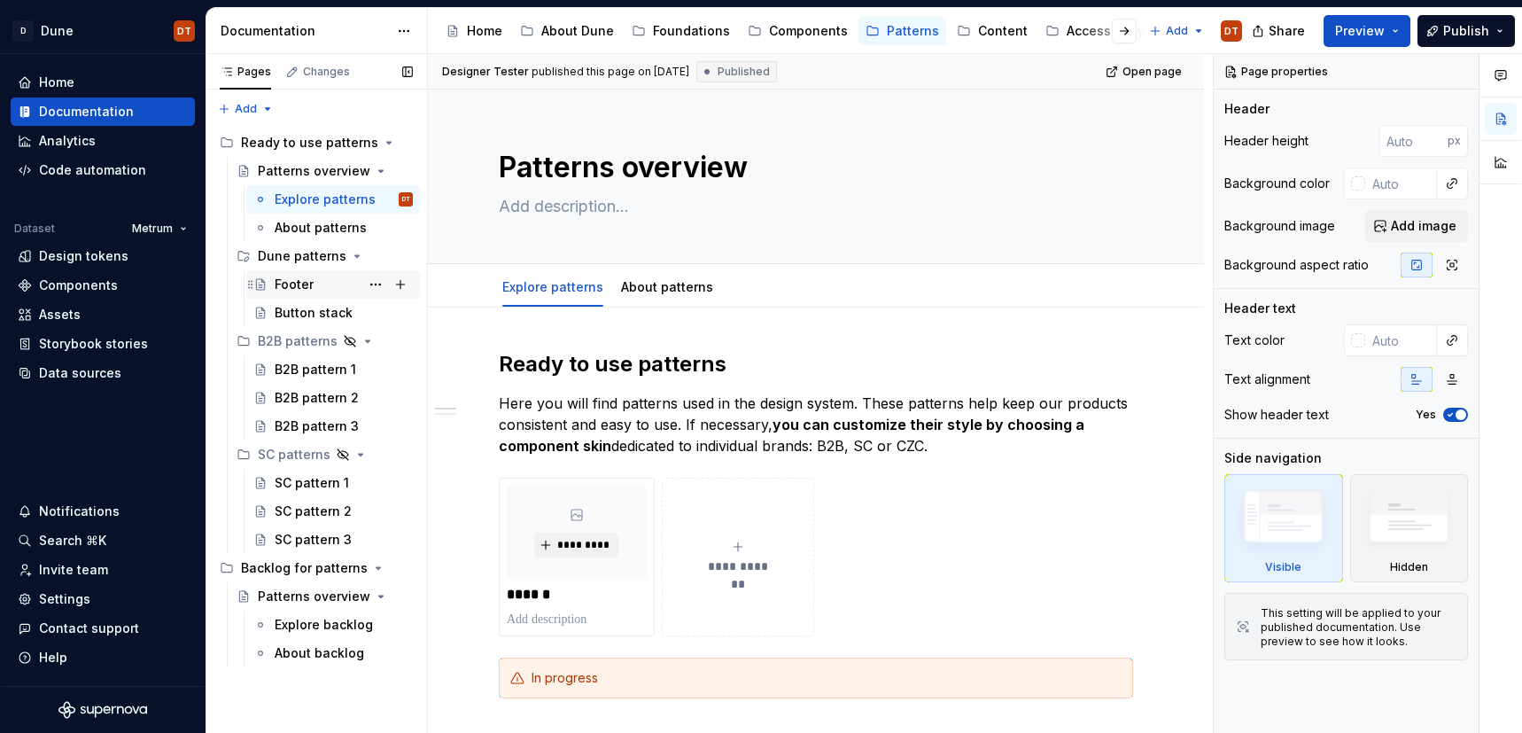
click at [291, 283] on div "Footer" at bounding box center [294, 285] width 39 height 18
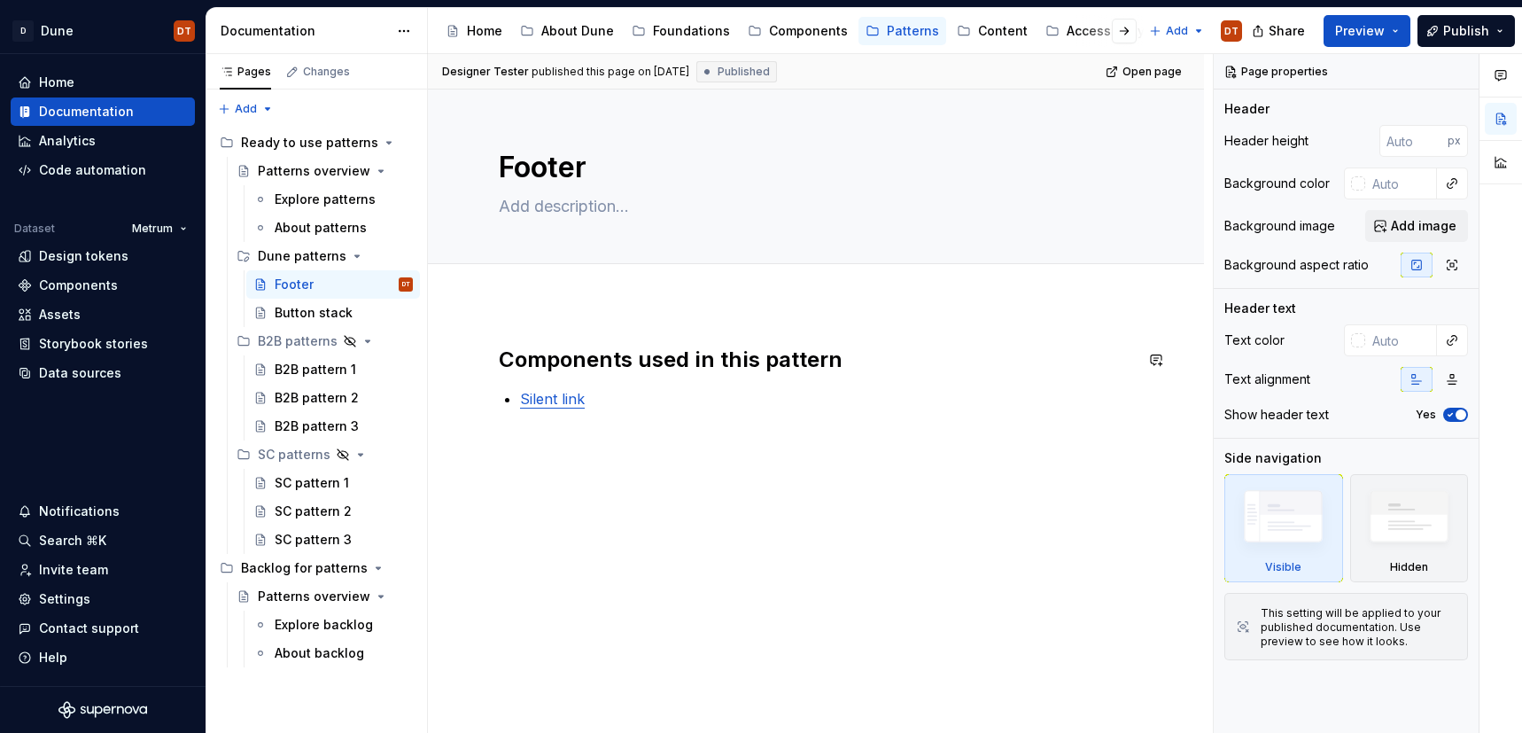
type textarea "*"
click at [544, 323] on div "Components used in this pattern Silent link" at bounding box center [816, 498] width 776 height 390
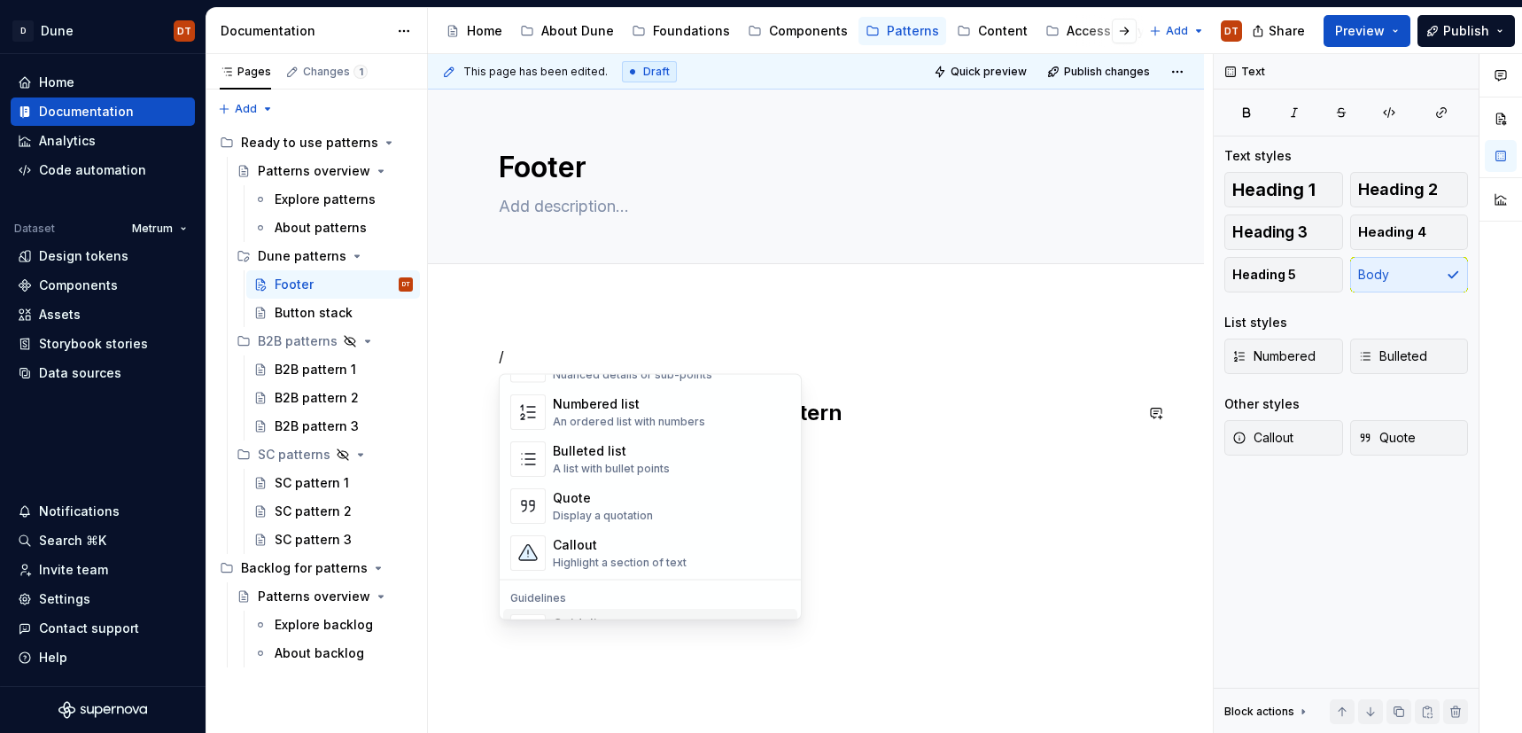
scroll to position [289, 0]
click at [611, 550] on div "Callout" at bounding box center [620, 552] width 134 height 18
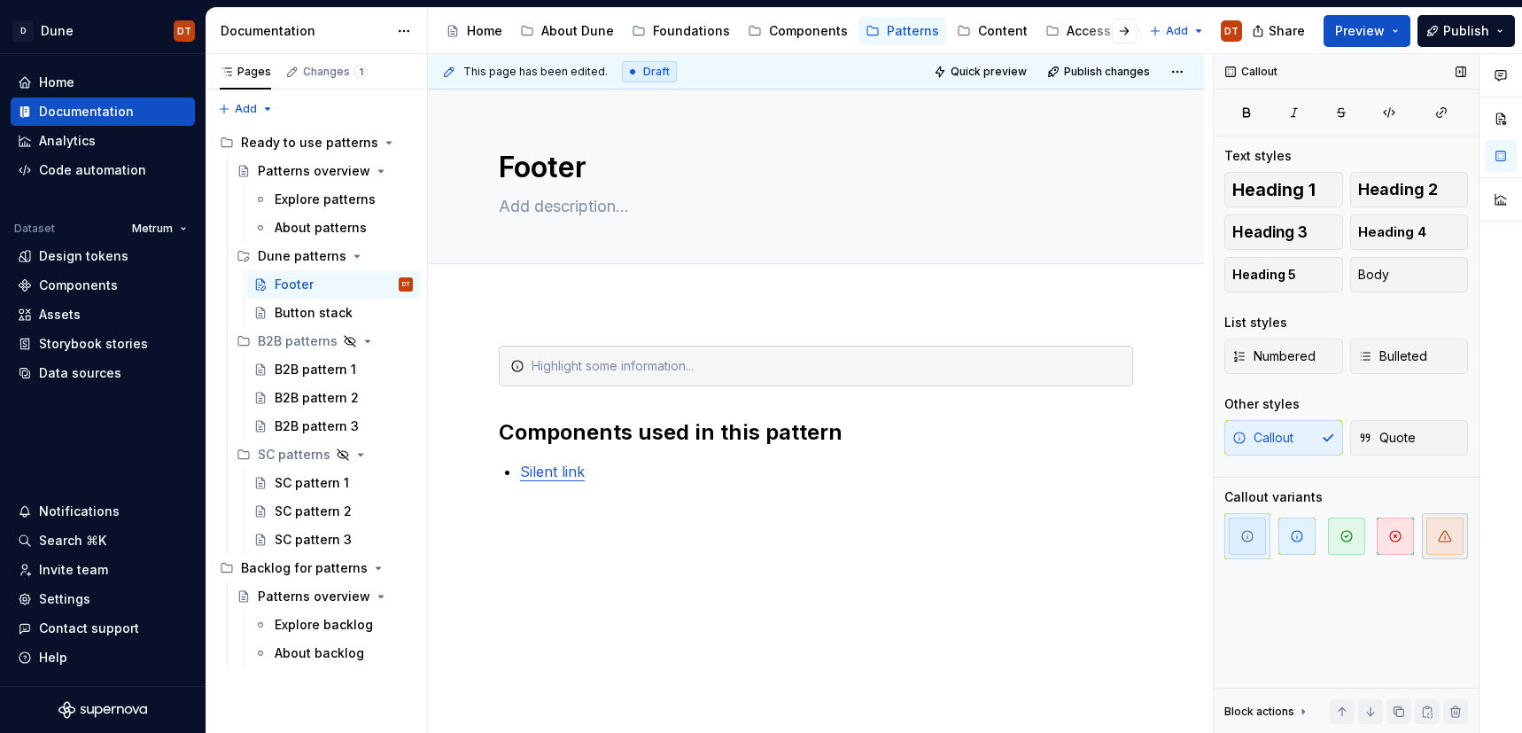
click at [1455, 538] on span "button" at bounding box center [1444, 535] width 37 height 37
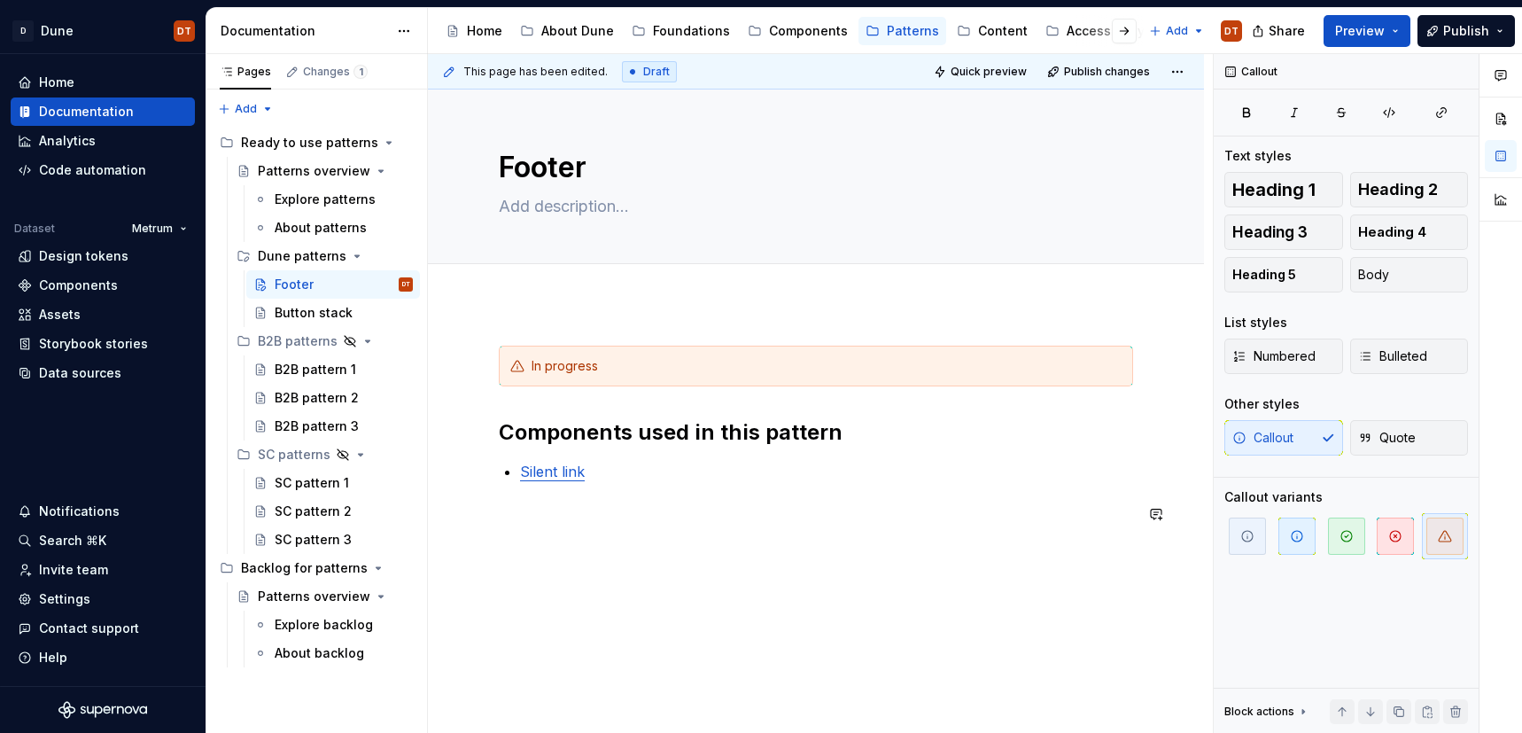
click at [768, 577] on div "In progress Components used in this pattern Silent link" at bounding box center [816, 534] width 776 height 462
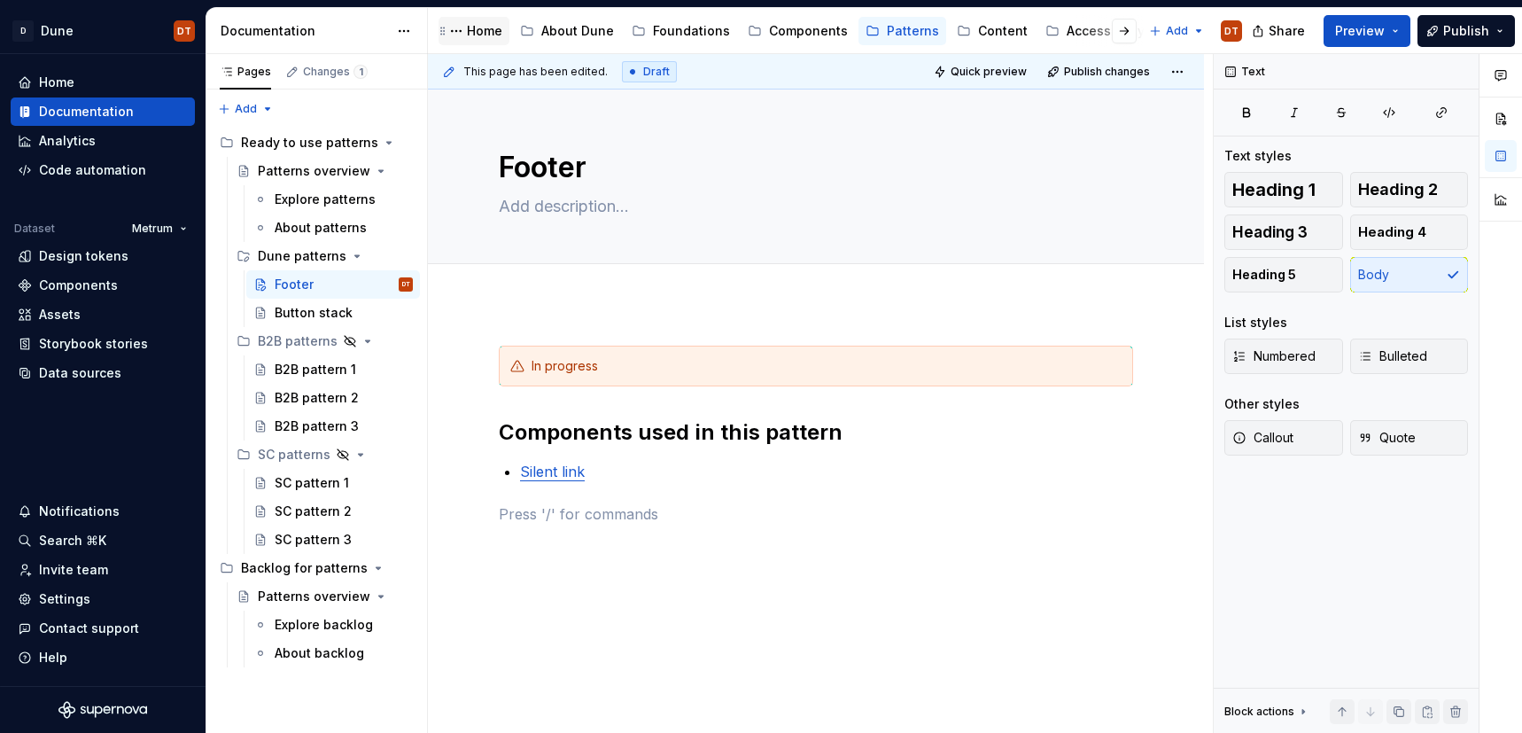
click at [486, 33] on div "Home" at bounding box center [484, 31] width 35 height 18
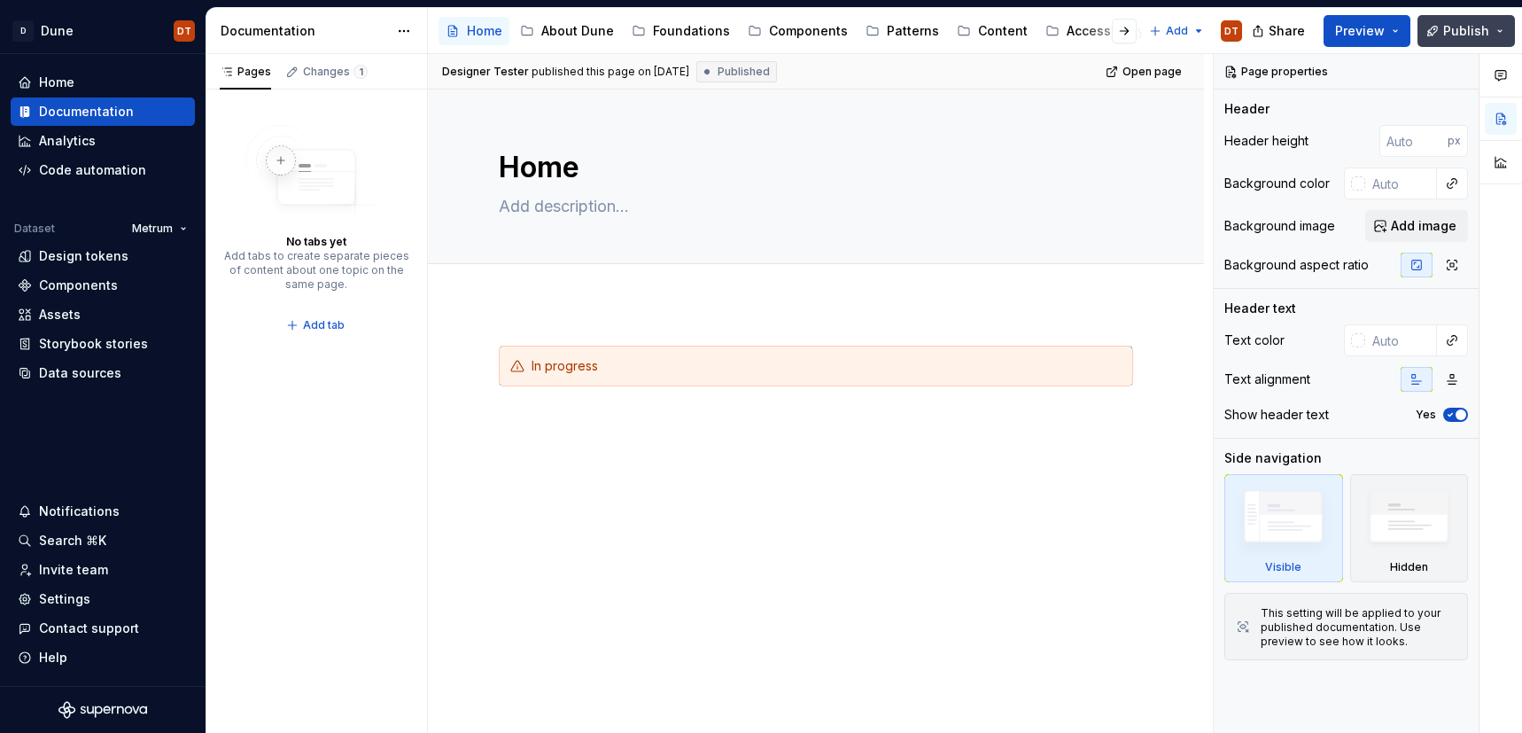
click at [1455, 28] on span "Publish" at bounding box center [1466, 31] width 46 height 18
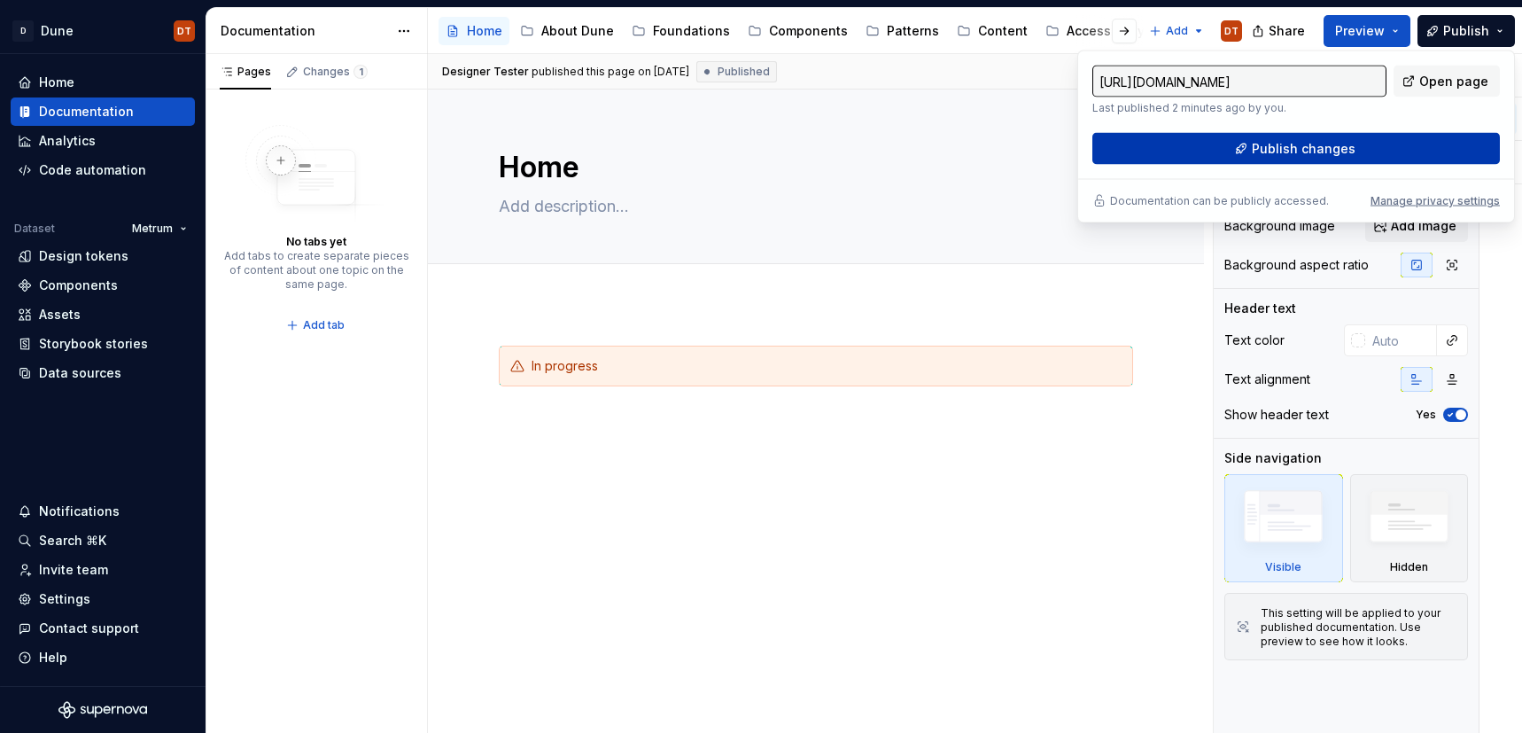
click at [1316, 151] on span "Publish changes" at bounding box center [1304, 149] width 104 height 18
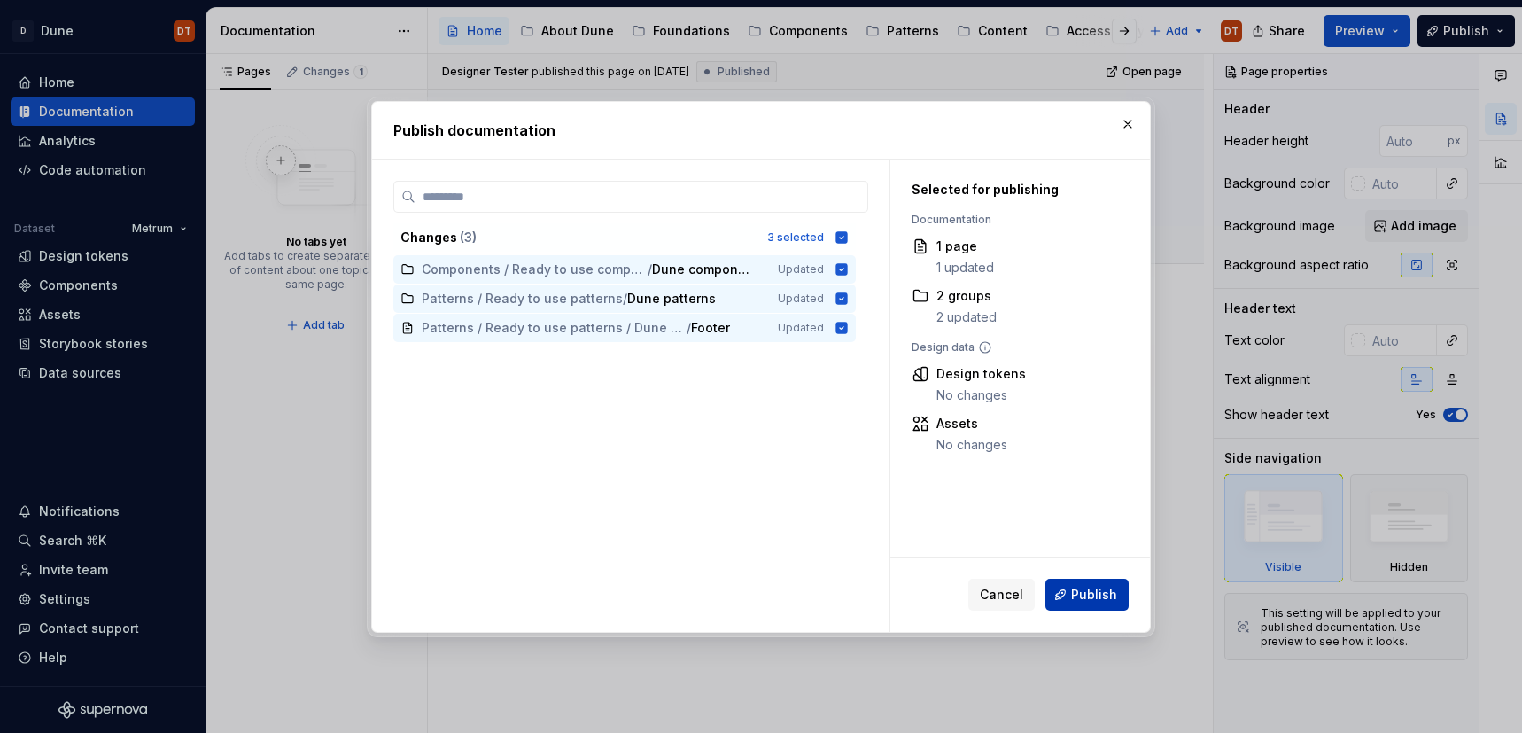
click at [1100, 594] on span "Publish" at bounding box center [1094, 595] width 46 height 18
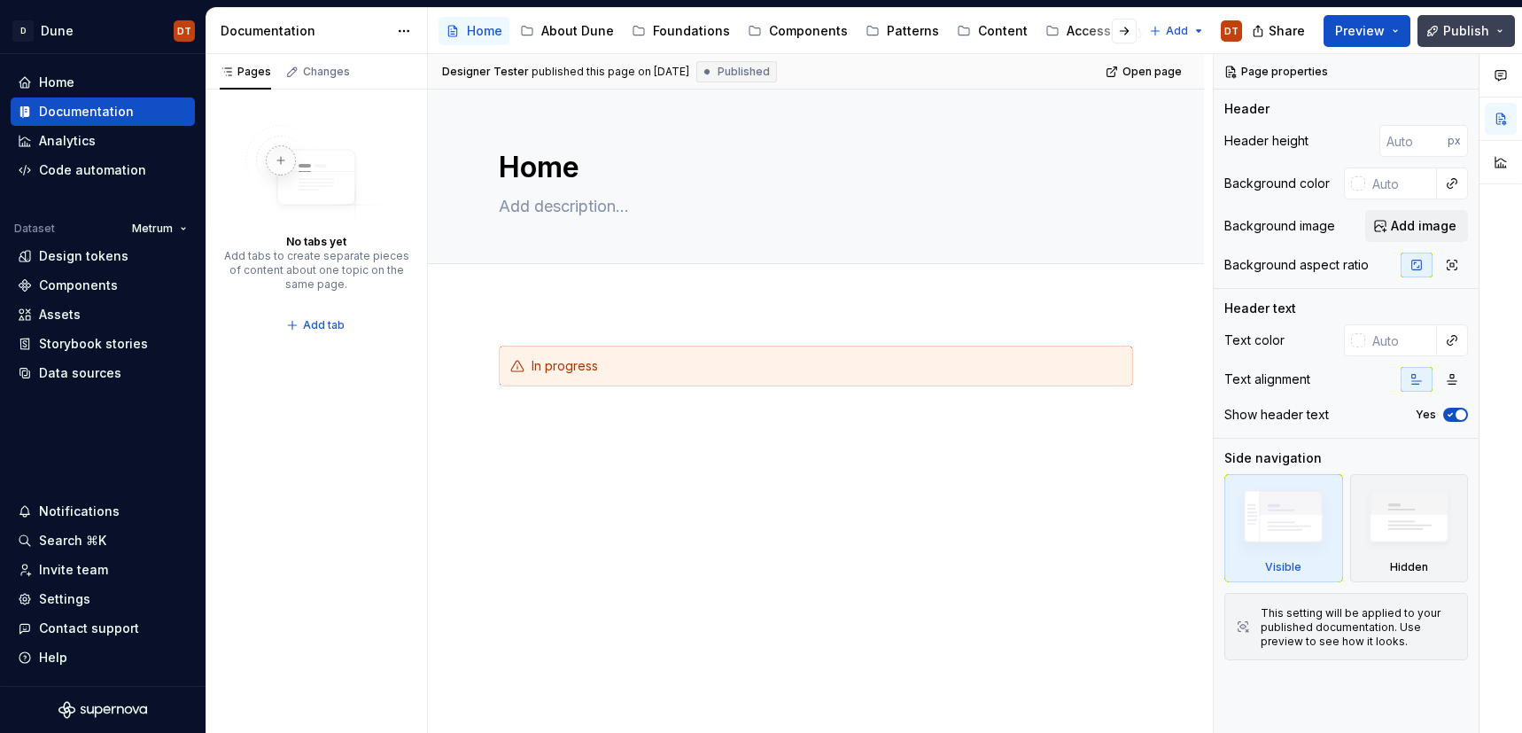
click at [1463, 36] on span "Publish" at bounding box center [1466, 31] width 46 height 18
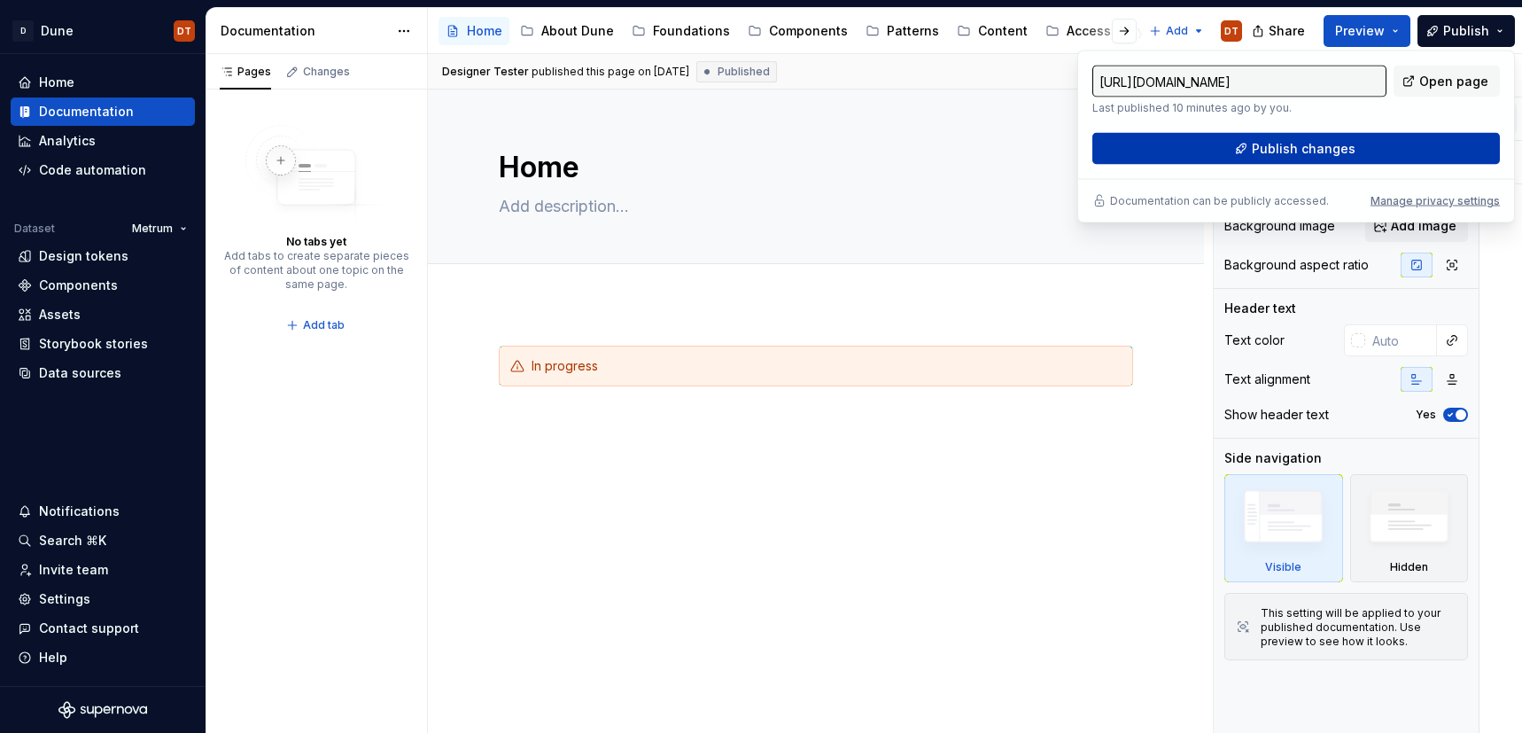
click at [1341, 148] on span "Publish changes" at bounding box center [1304, 149] width 104 height 18
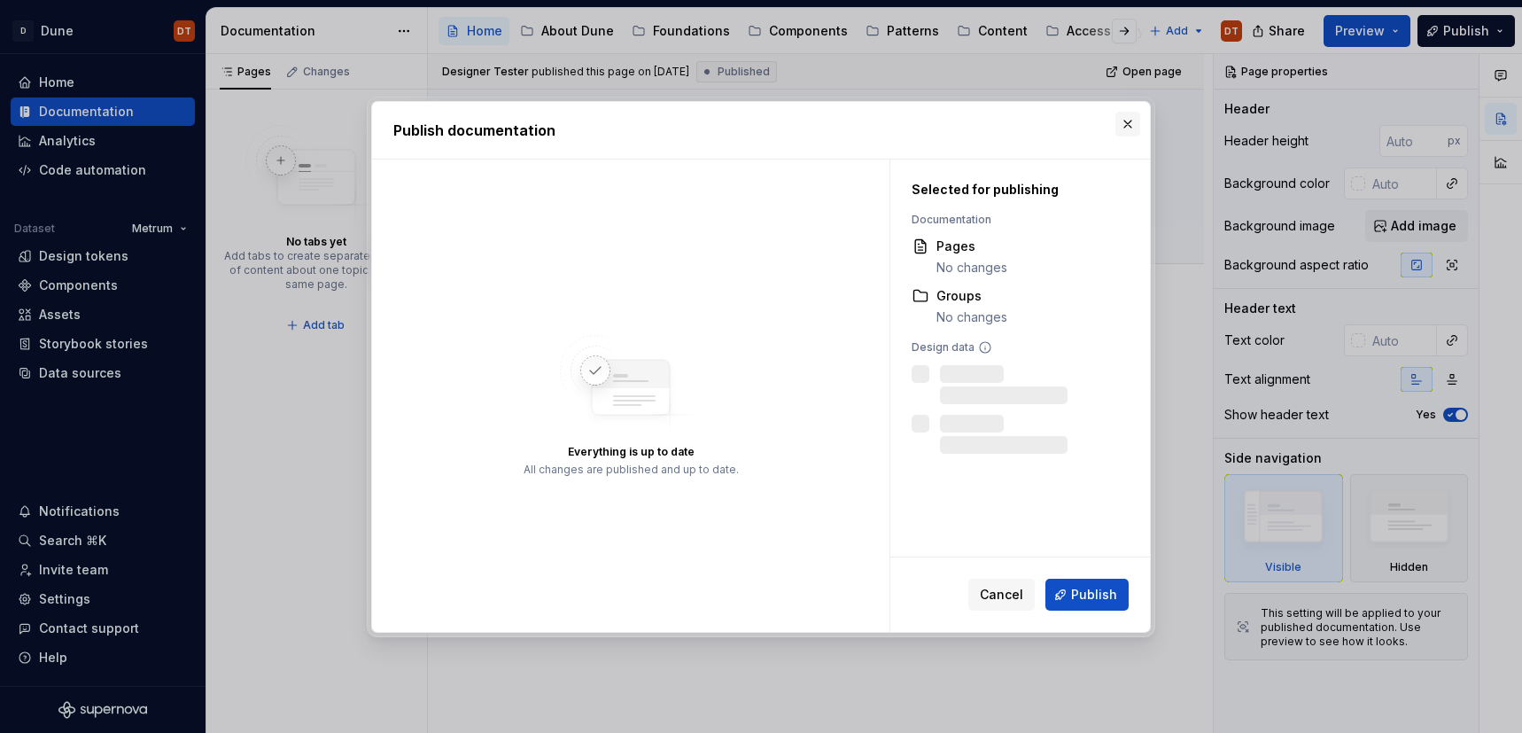
click at [1122, 124] on button "button" at bounding box center [1127, 124] width 25 height 25
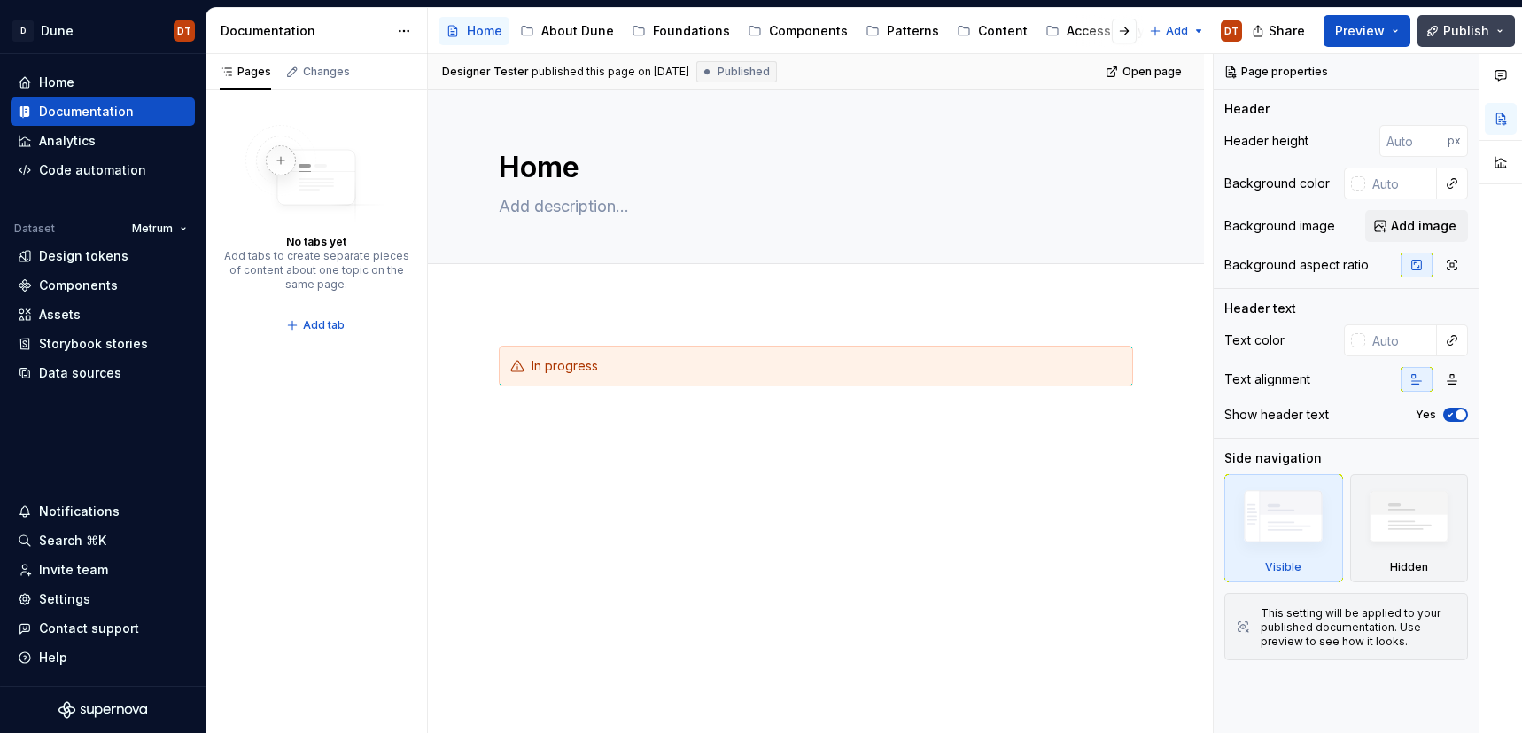
click at [1505, 28] on button "Publish" at bounding box center [1465, 31] width 97 height 32
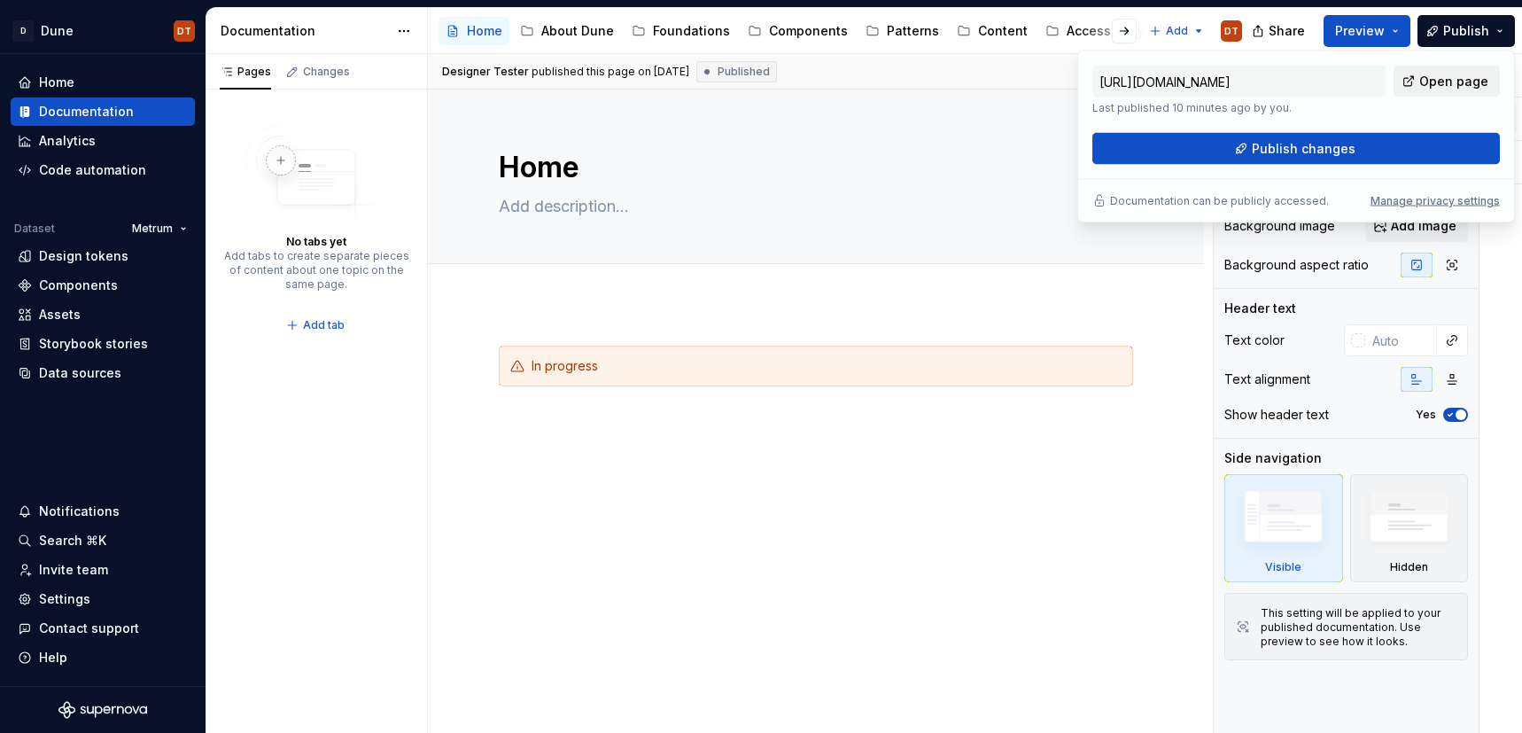
click at [1452, 75] on span "Open page" at bounding box center [1453, 82] width 69 height 18
click at [978, 35] on div "Content" at bounding box center [1003, 31] width 50 height 18
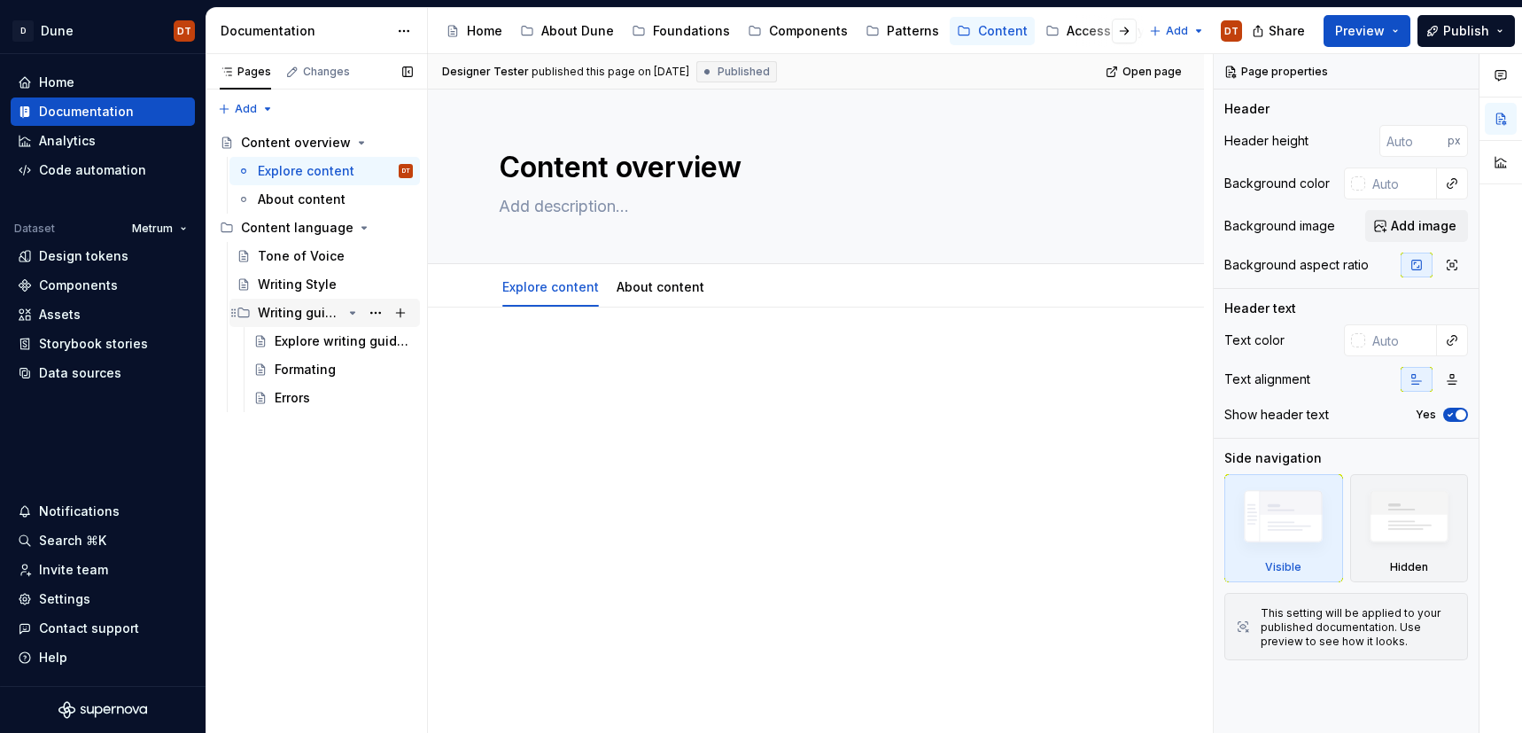
click at [286, 313] on div "Writing guidelines" at bounding box center [300, 313] width 84 height 18
click at [273, 313] on div "Writing guidelines" at bounding box center [300, 313] width 84 height 18
click at [291, 339] on div "Explore writing guidelines" at bounding box center [317, 341] width 85 height 18
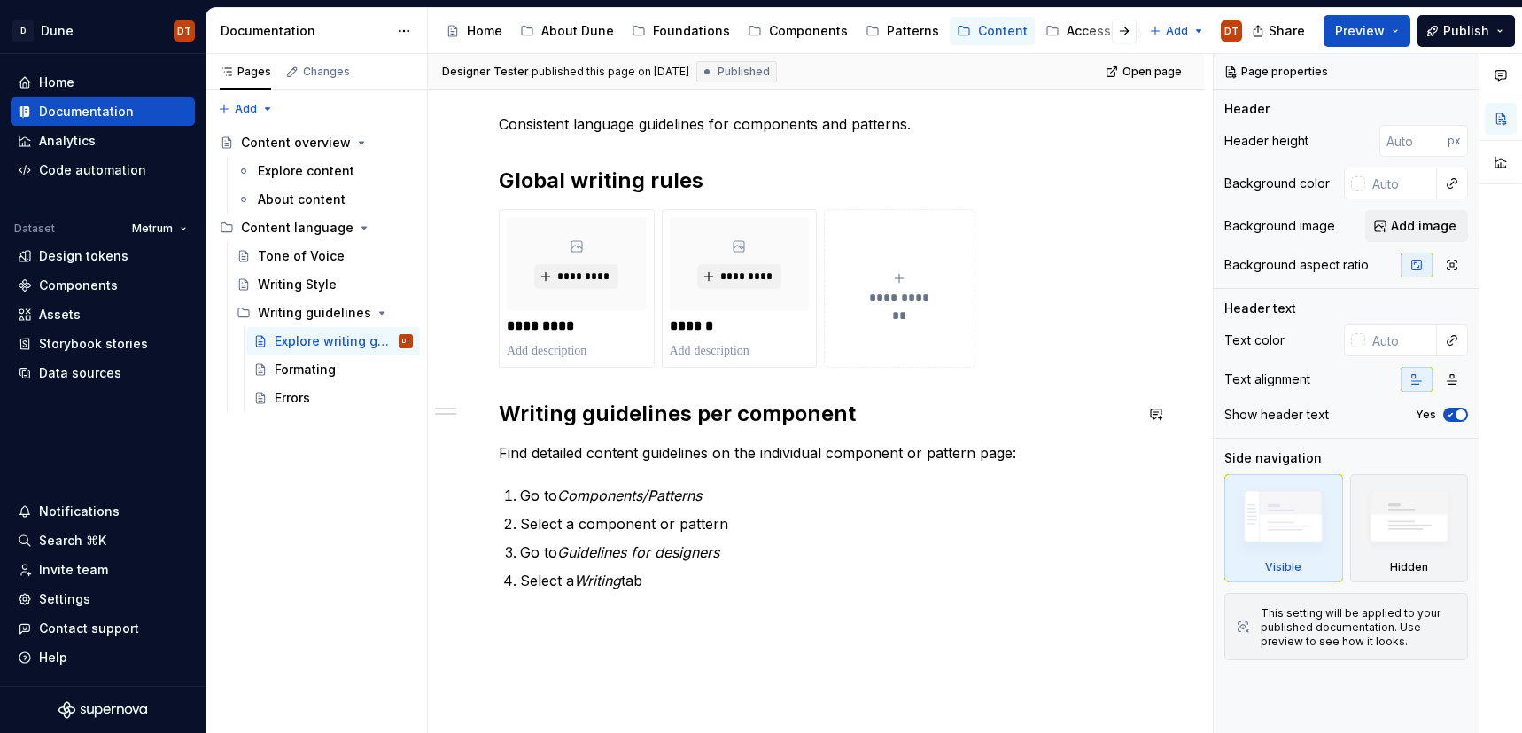
scroll to position [330, 0]
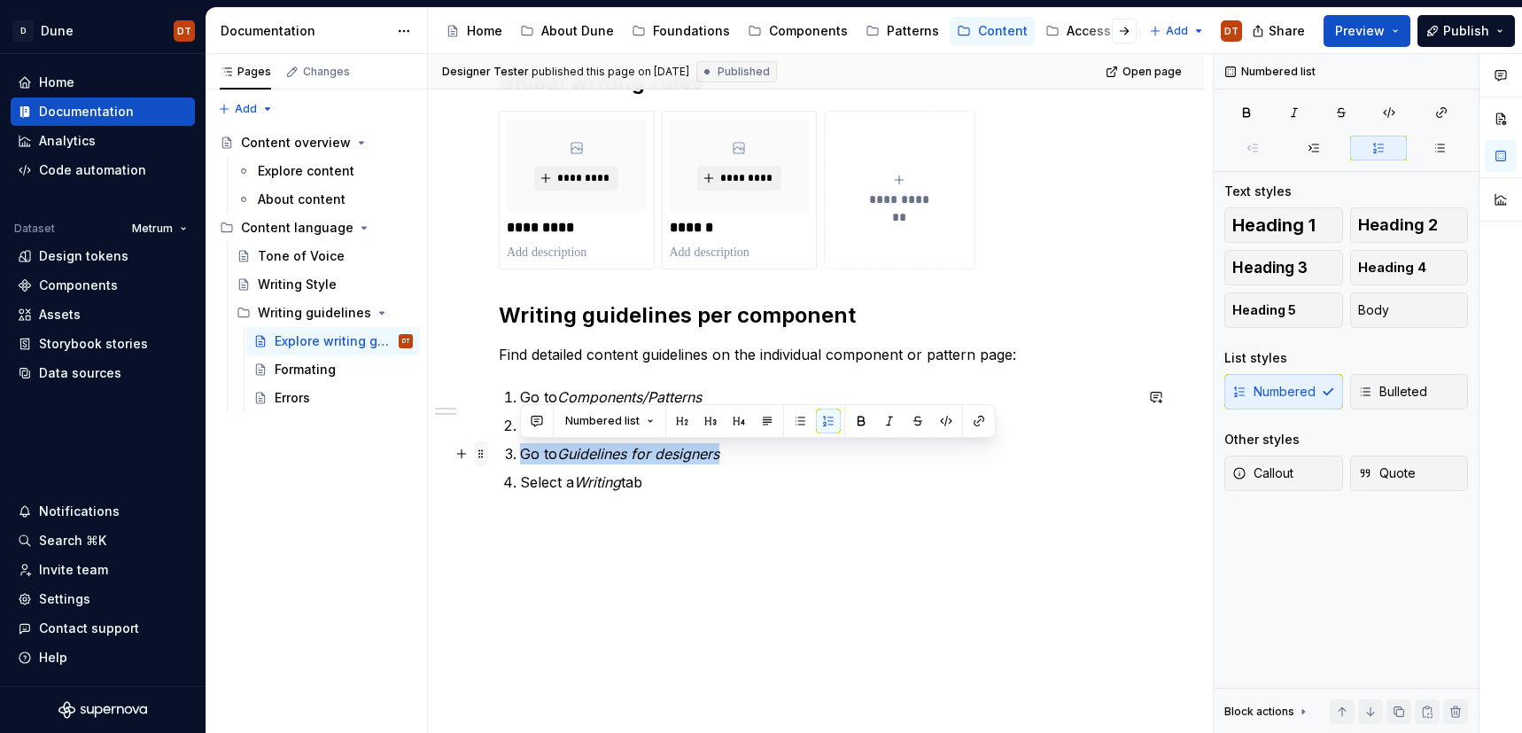
drag, startPoint x: 730, startPoint y: 452, endPoint x: 477, endPoint y: 450, distance: 252.5
click at [499, 450] on div "**********" at bounding box center [816, 264] width 634 height 499
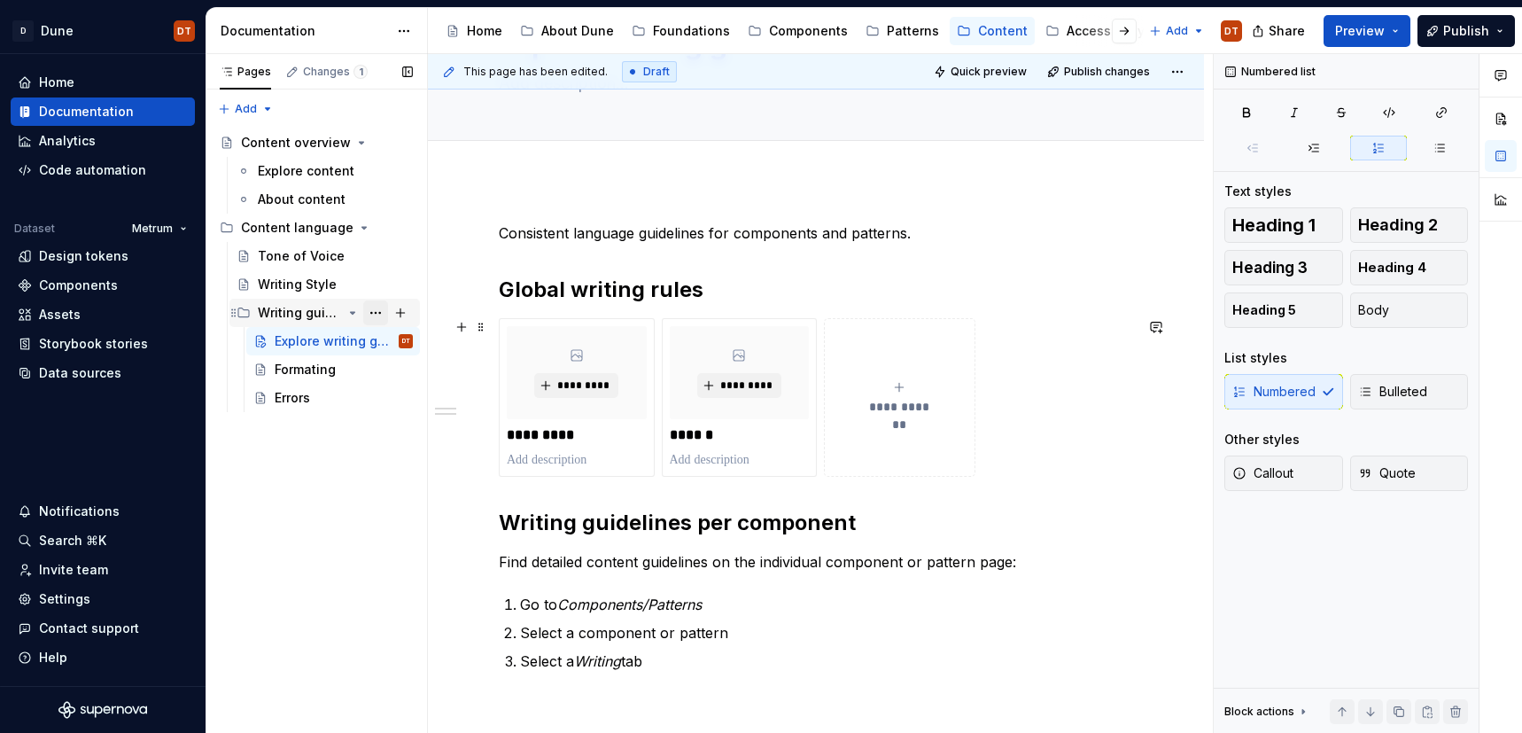
scroll to position [122, 0]
click at [1071, 35] on div "Accessibility" at bounding box center [1106, 31] width 78 height 18
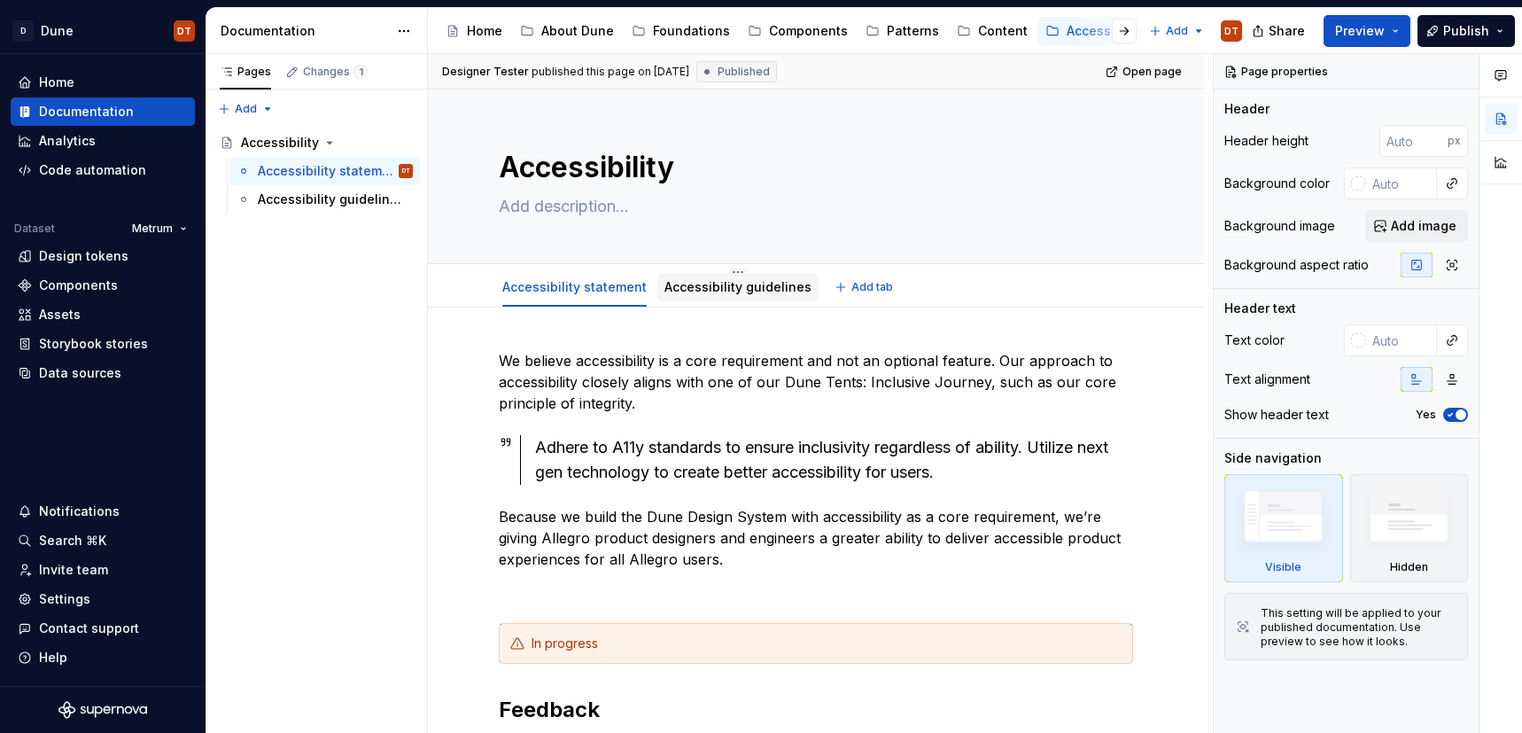
click at [711, 286] on link "Accessibility guidelines" at bounding box center [737, 286] width 147 height 15
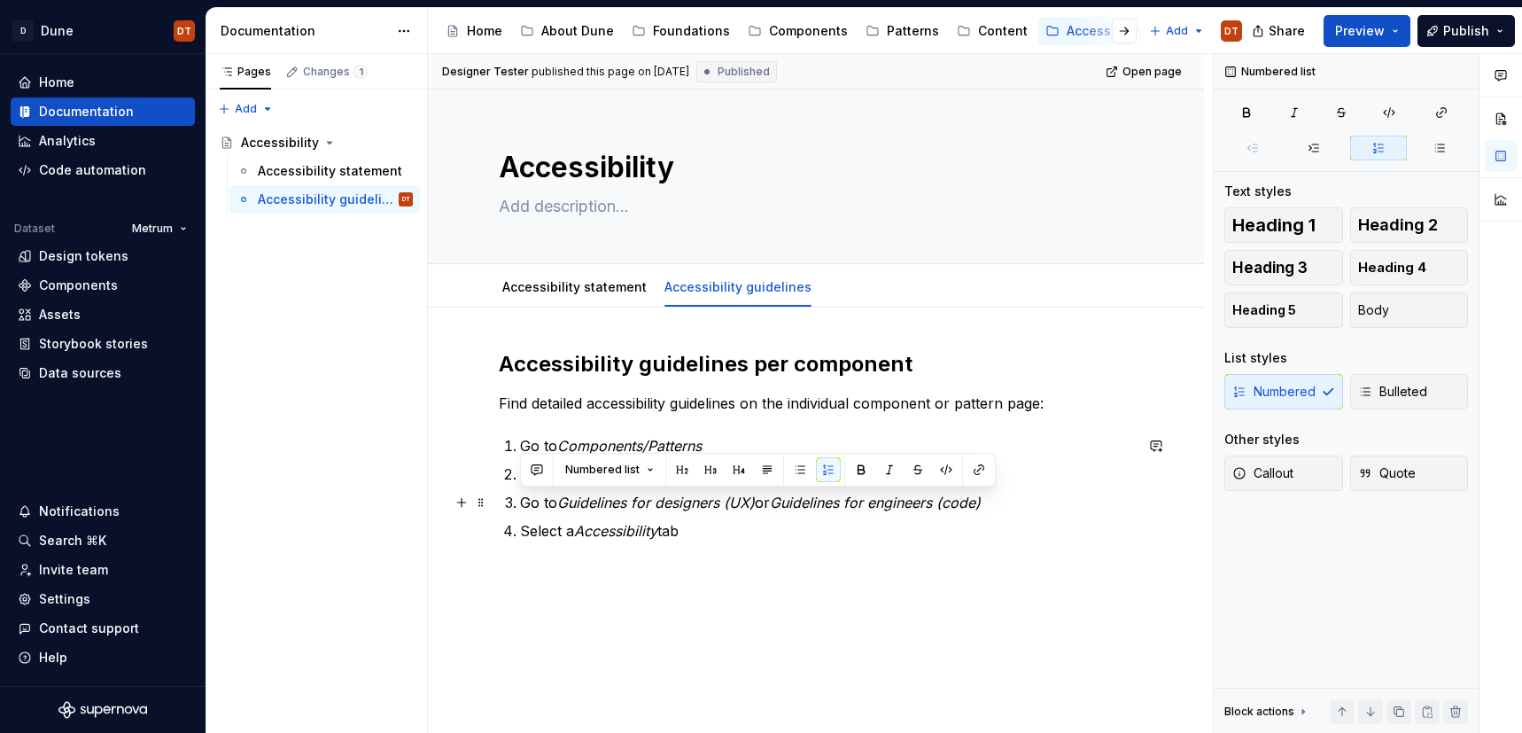
drag, startPoint x: 1001, startPoint y: 504, endPoint x: 509, endPoint y: 505, distance: 491.7
click at [520, 505] on li "Go to Guidelines for designers (UX) or Guidelines for engineers (code)" at bounding box center [826, 502] width 613 height 21
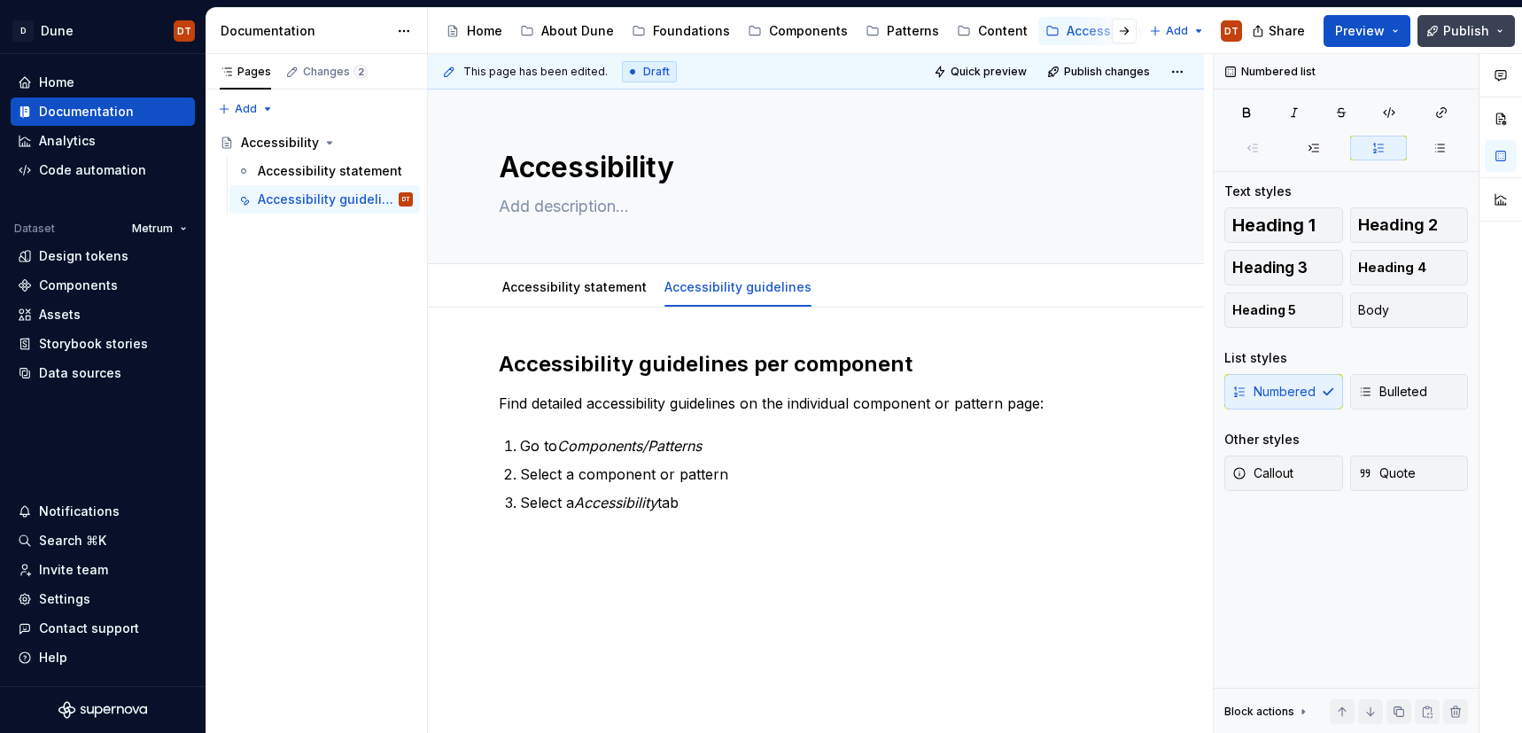
click at [1458, 28] on span "Publish" at bounding box center [1466, 31] width 46 height 18
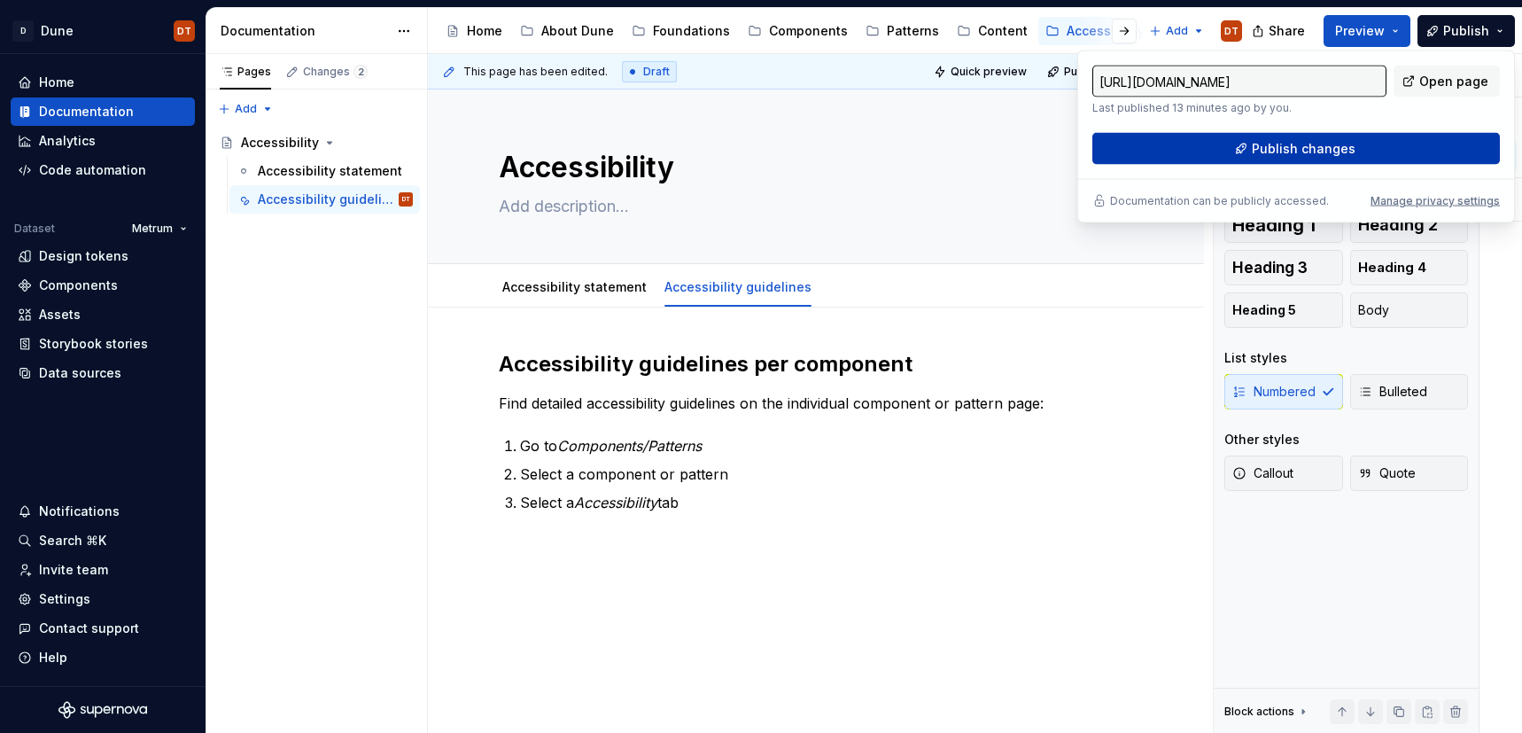
click at [1303, 144] on span "Publish changes" at bounding box center [1304, 149] width 104 height 18
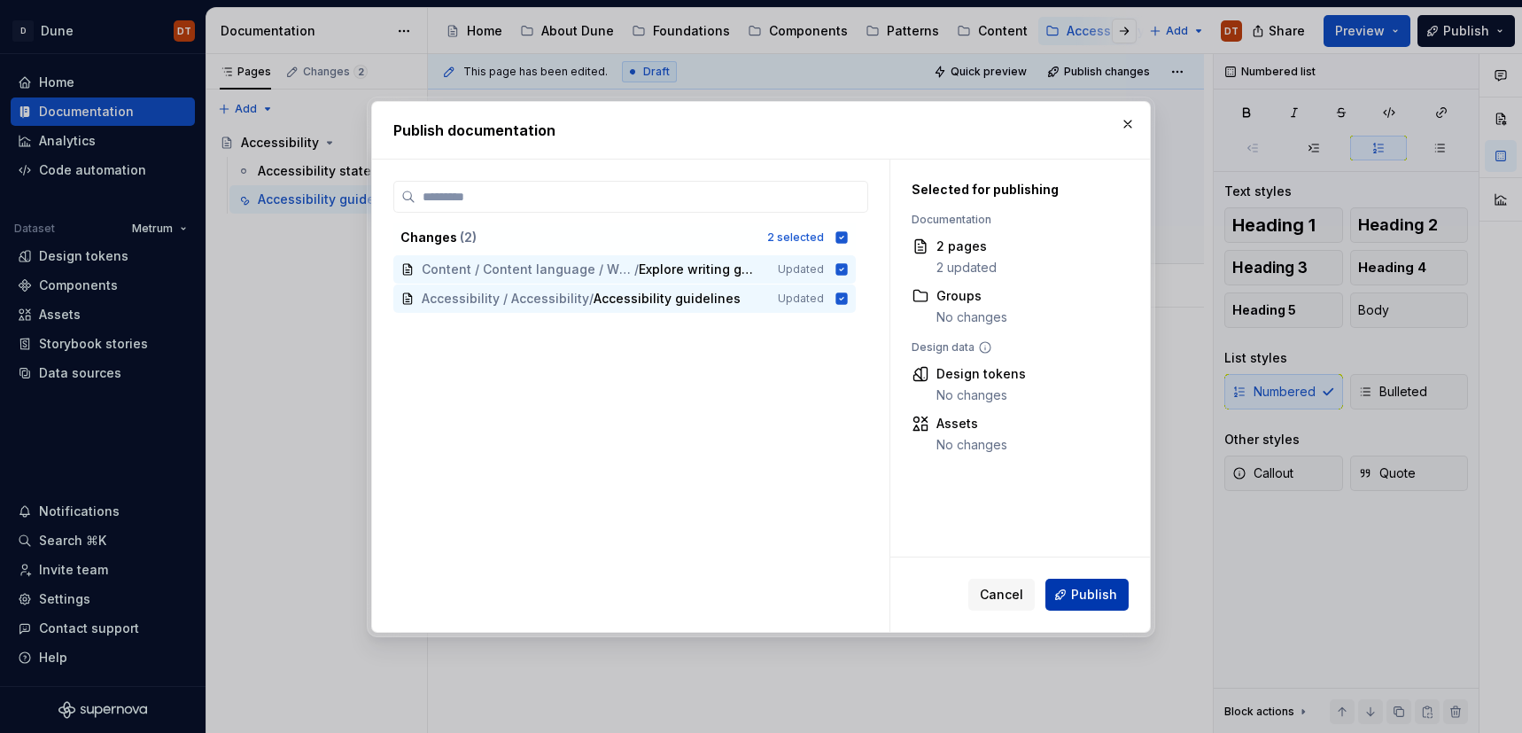
click at [1078, 595] on span "Publish" at bounding box center [1094, 595] width 46 height 18
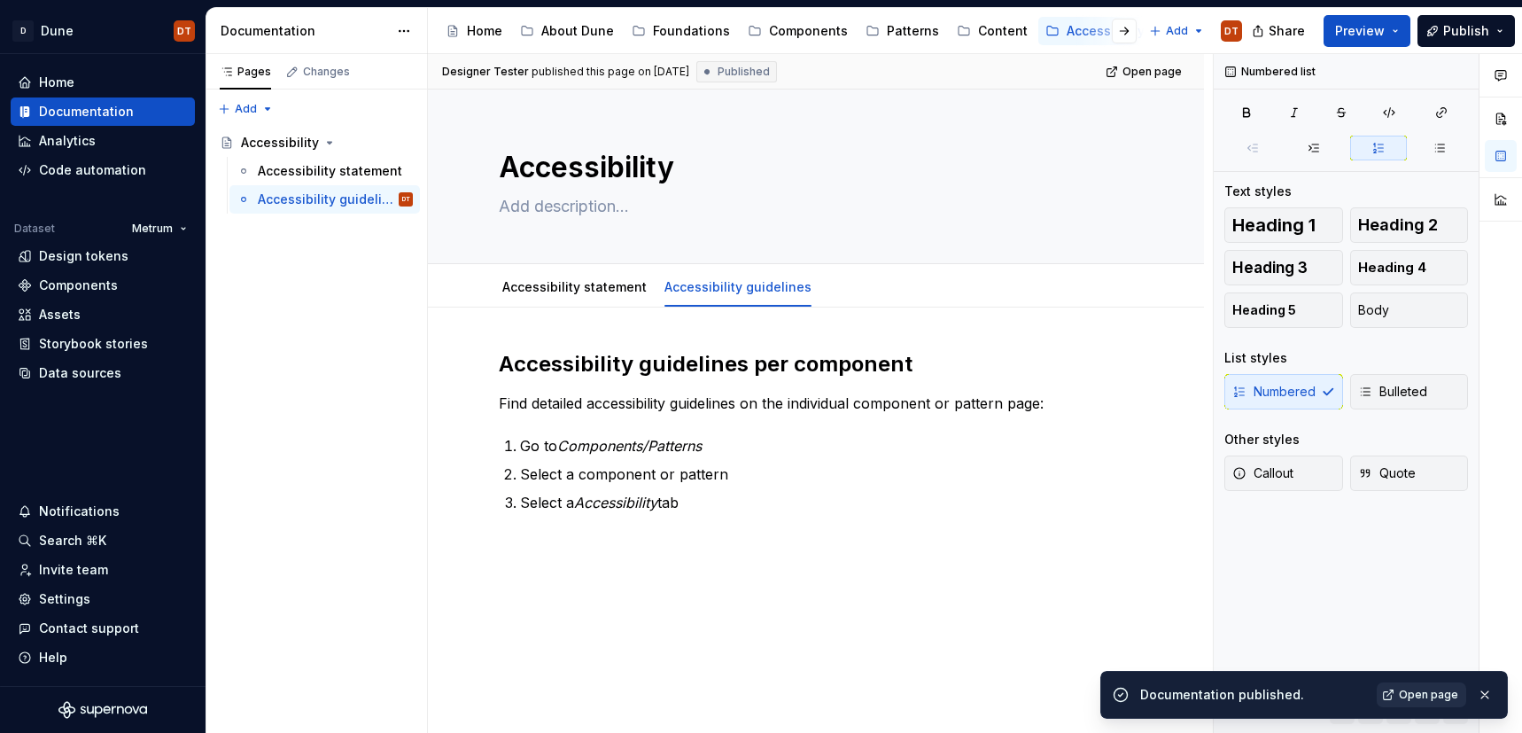
click at [1432, 697] on span "Open page" at bounding box center [1428, 694] width 59 height 14
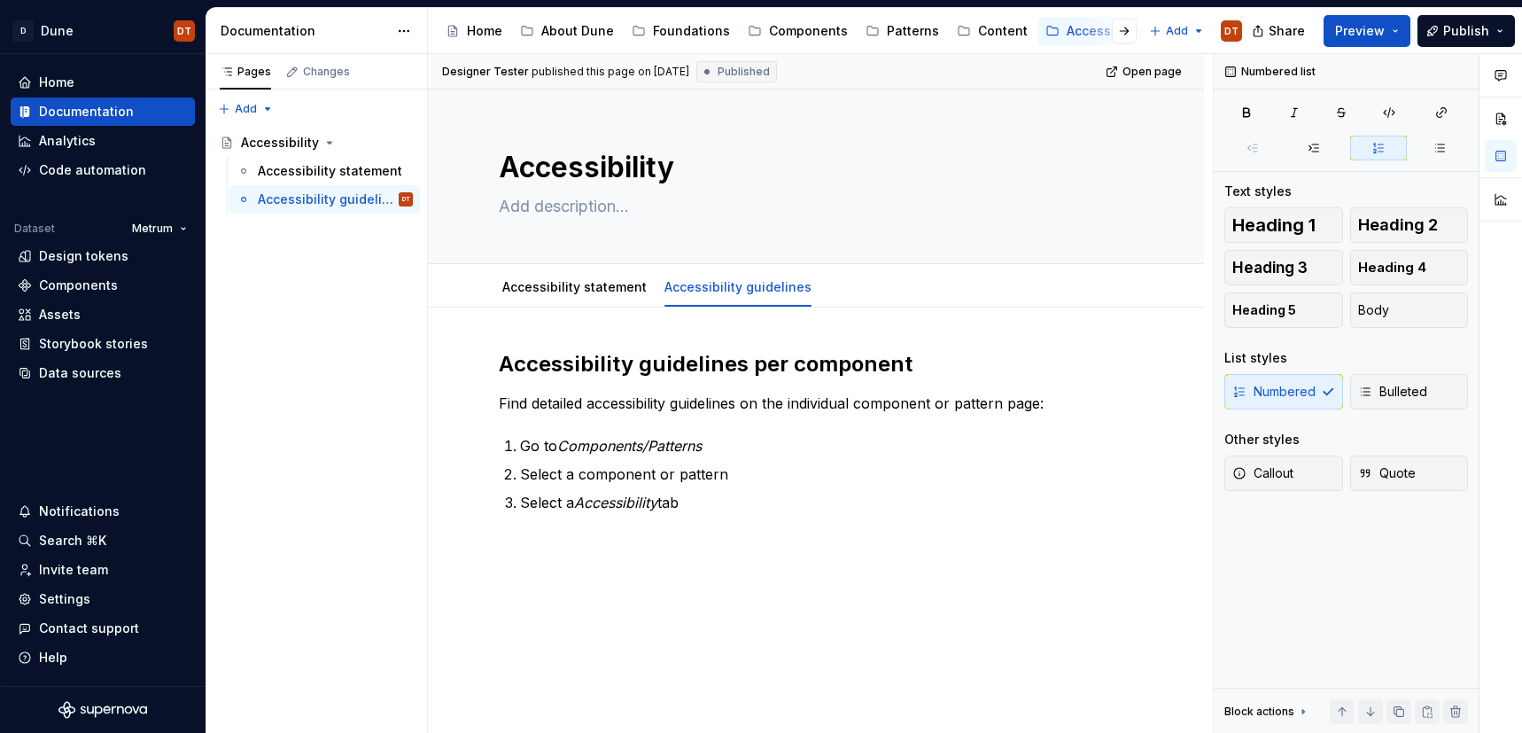
type textarea "*"
